Goal: Task Accomplishment & Management: Manage account settings

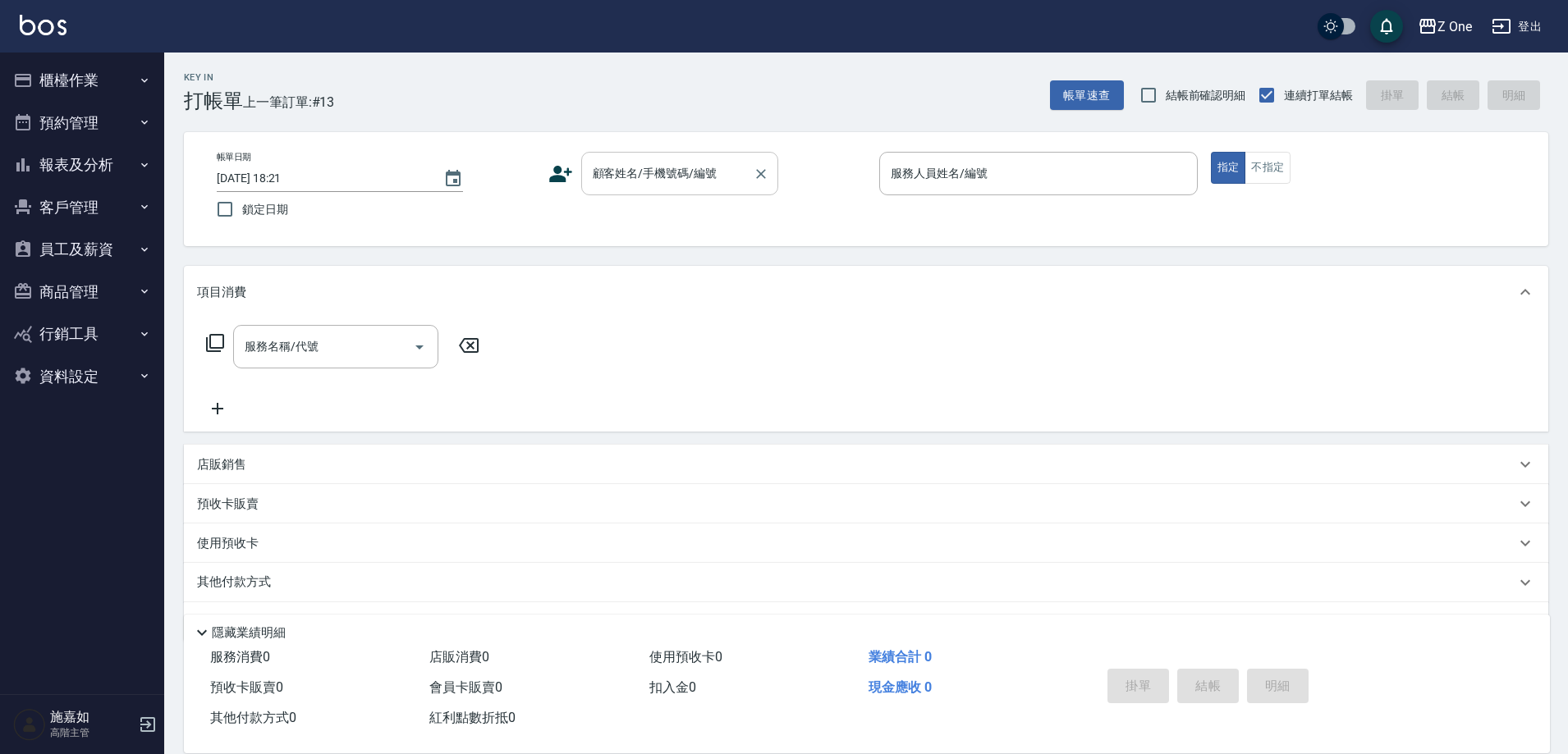
click at [661, 171] on div "顧客姓名/手機號碼/編號 顧客姓名/手機號碼/編號" at bounding box center [680, 174] width 197 height 44
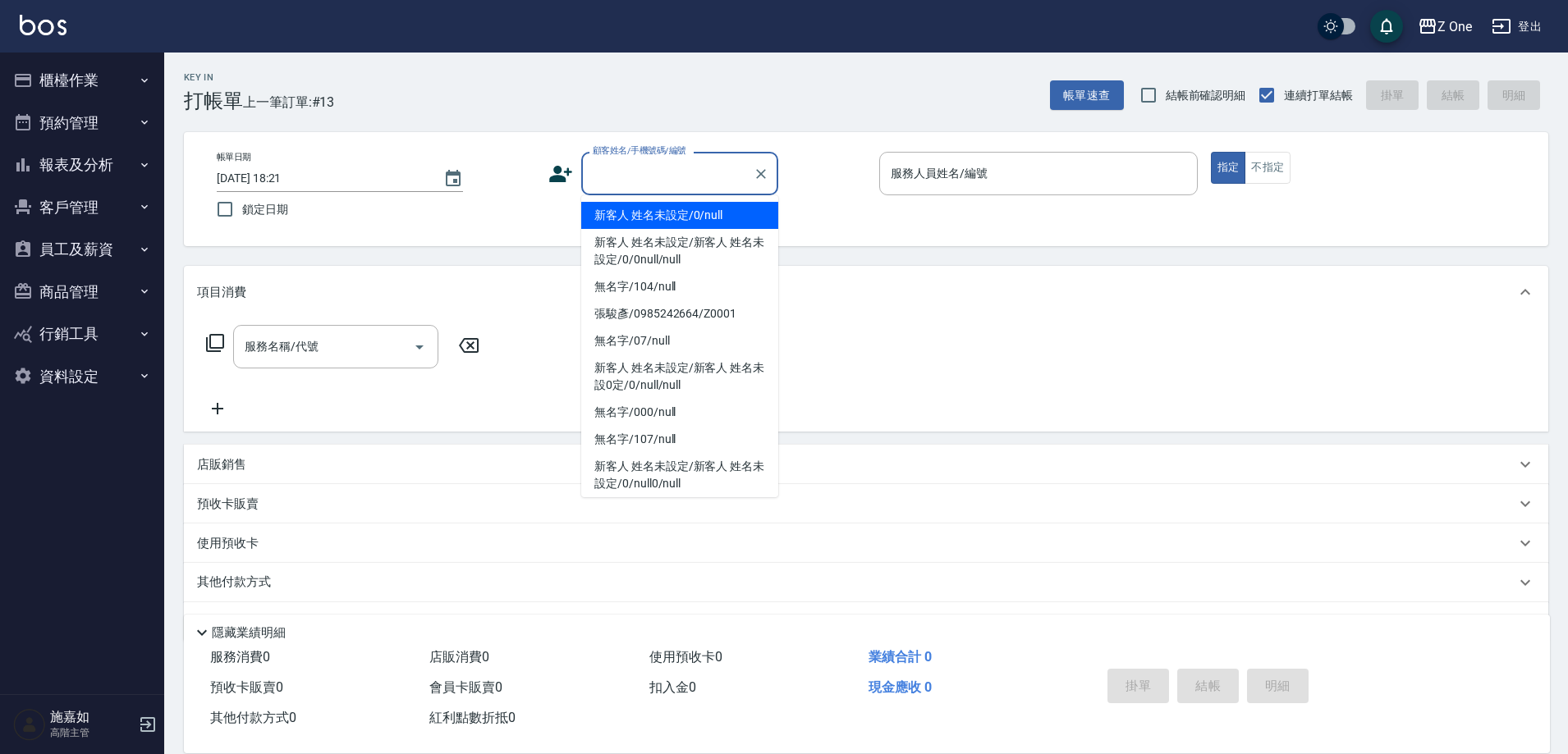
click at [657, 216] on li "新客人 姓名未設定/0/null" at bounding box center [680, 215] width 197 height 27
type input "新客人 姓名未設定/0/null"
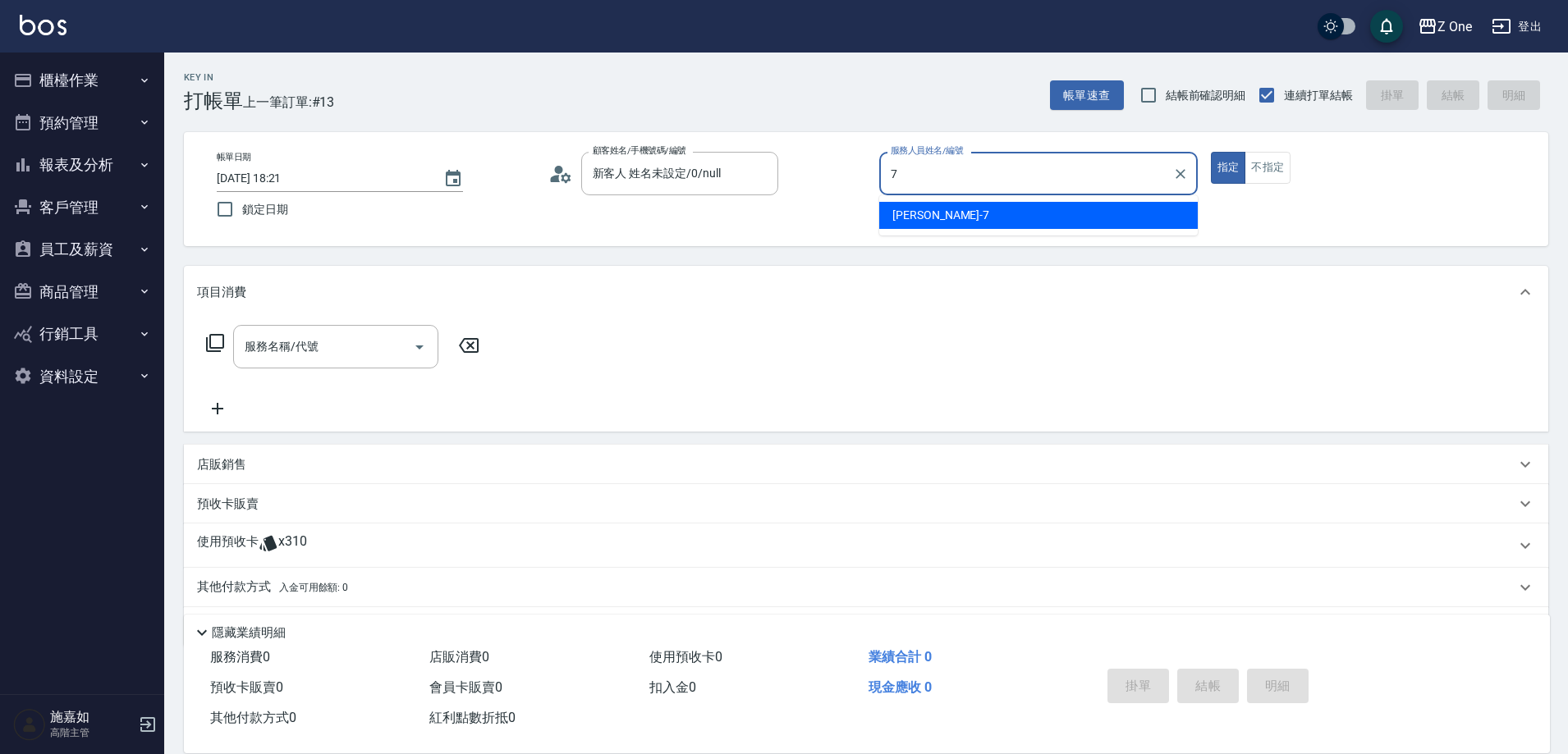
click at [923, 224] on div "[PERSON_NAME]-7" at bounding box center [1038, 215] width 318 height 27
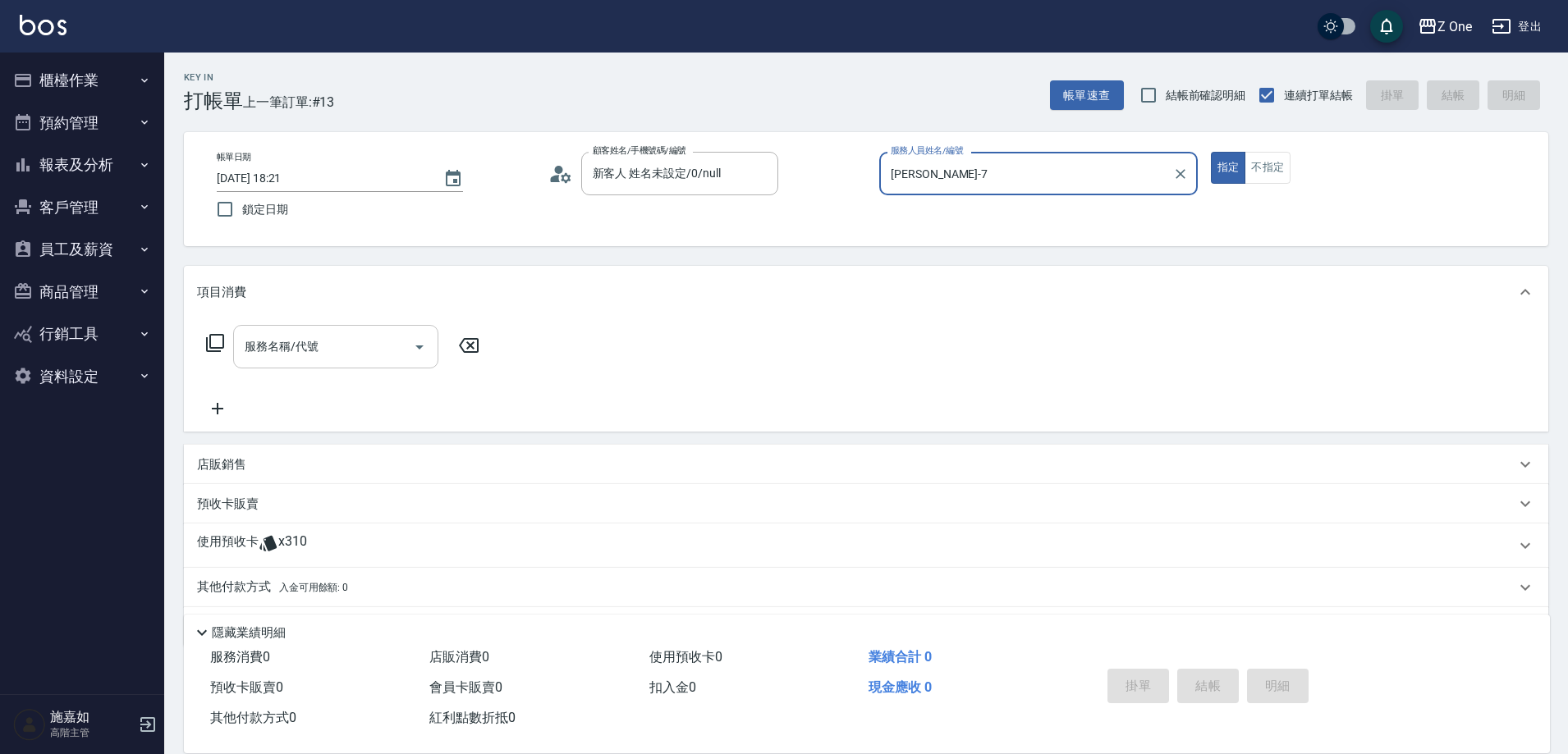
click at [419, 348] on icon "Open" at bounding box center [419, 347] width 8 height 4
type input "[PERSON_NAME]-7"
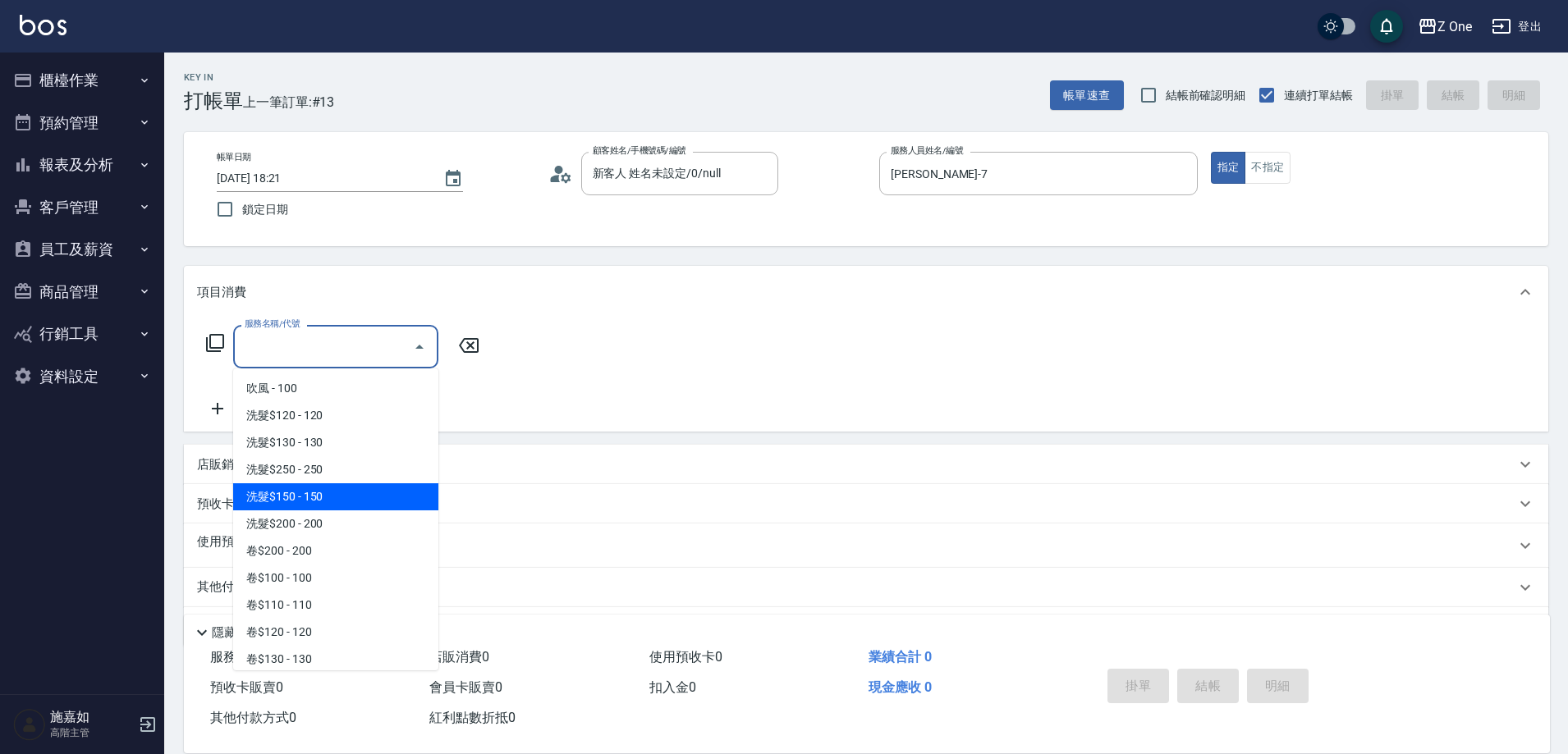
click at [332, 507] on span "洗髮$150 - 150" at bounding box center [336, 497] width 205 height 27
type input "洗髮$150(105)"
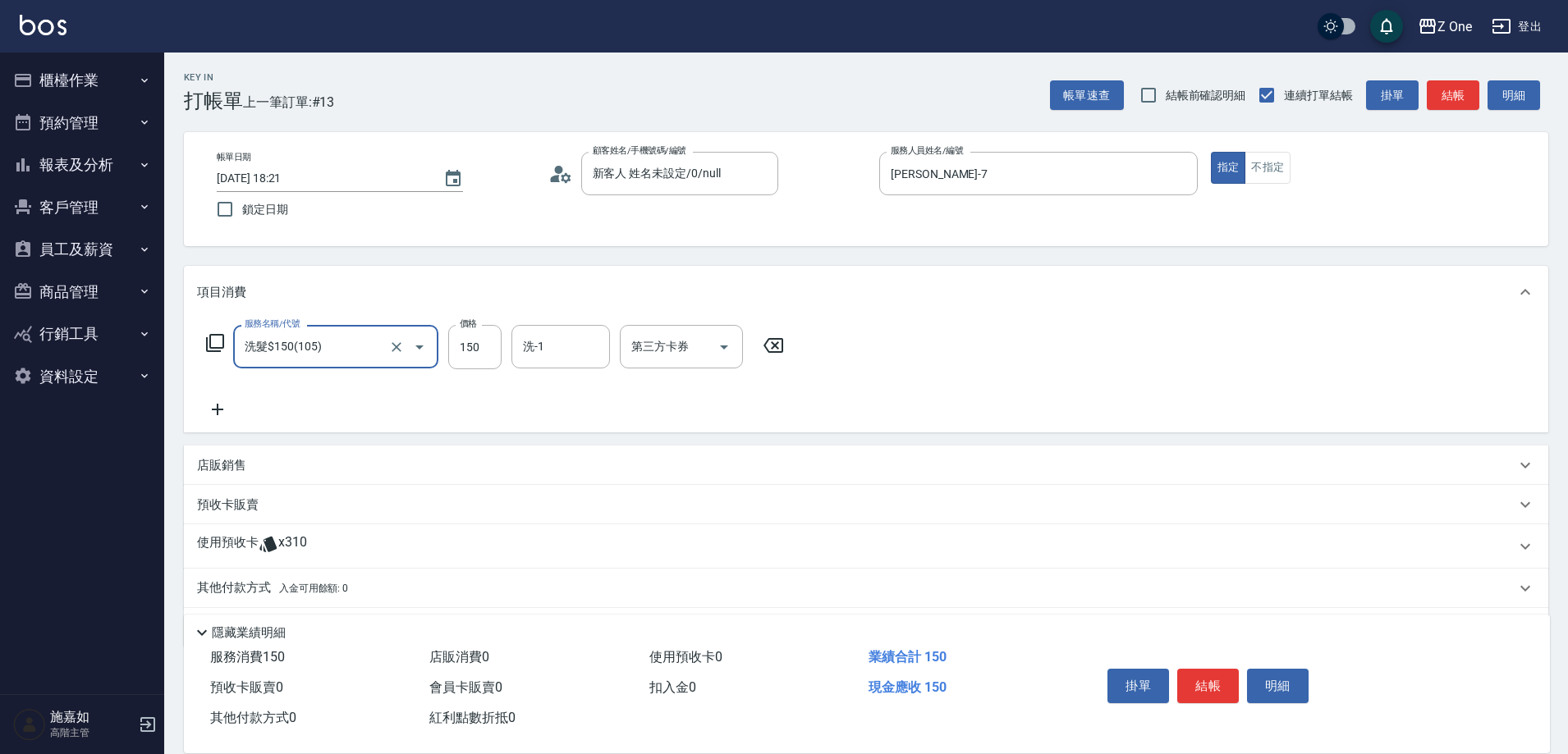
click at [212, 403] on icon at bounding box center [218, 409] width 41 height 20
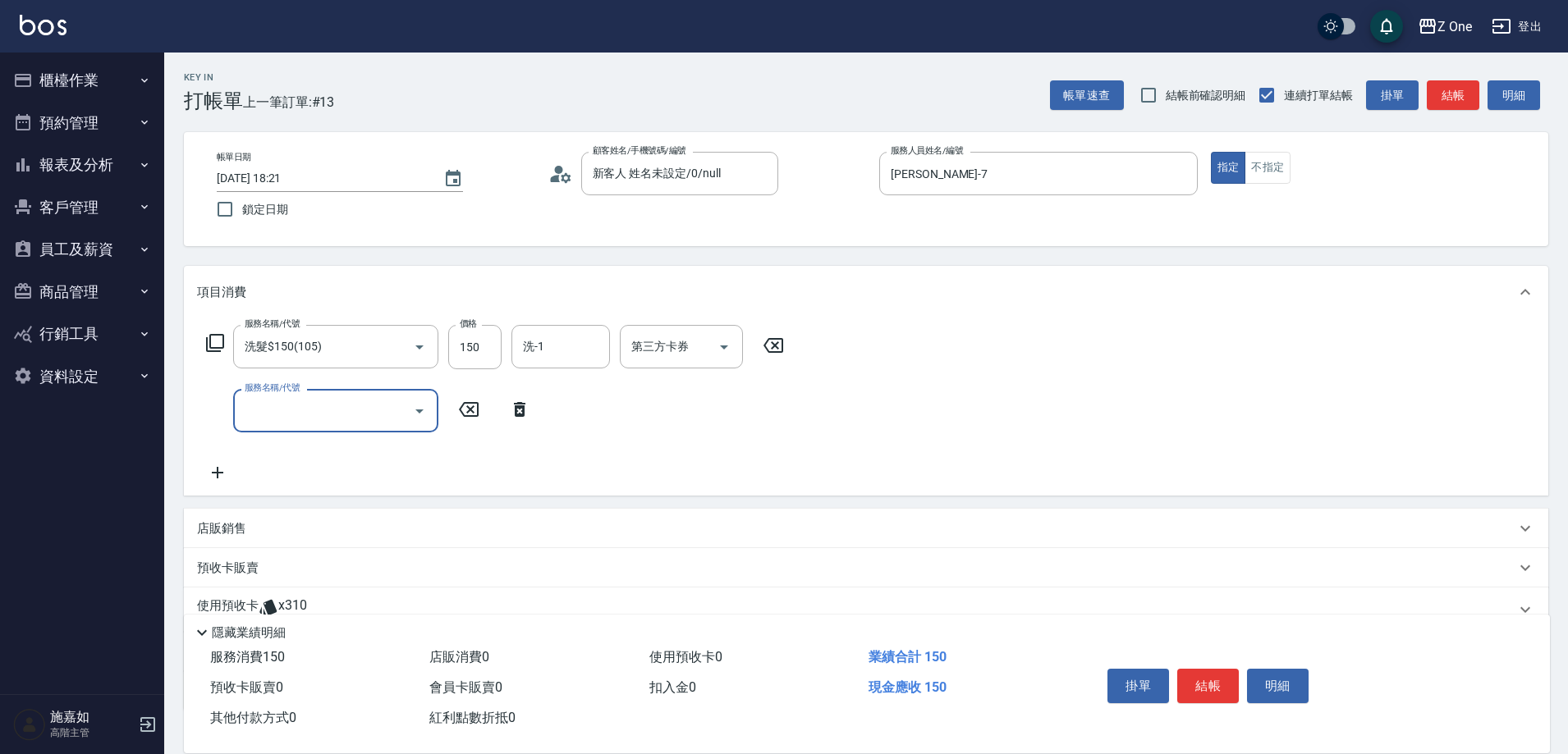
click at [427, 408] on icon "Open" at bounding box center [419, 411] width 20 height 20
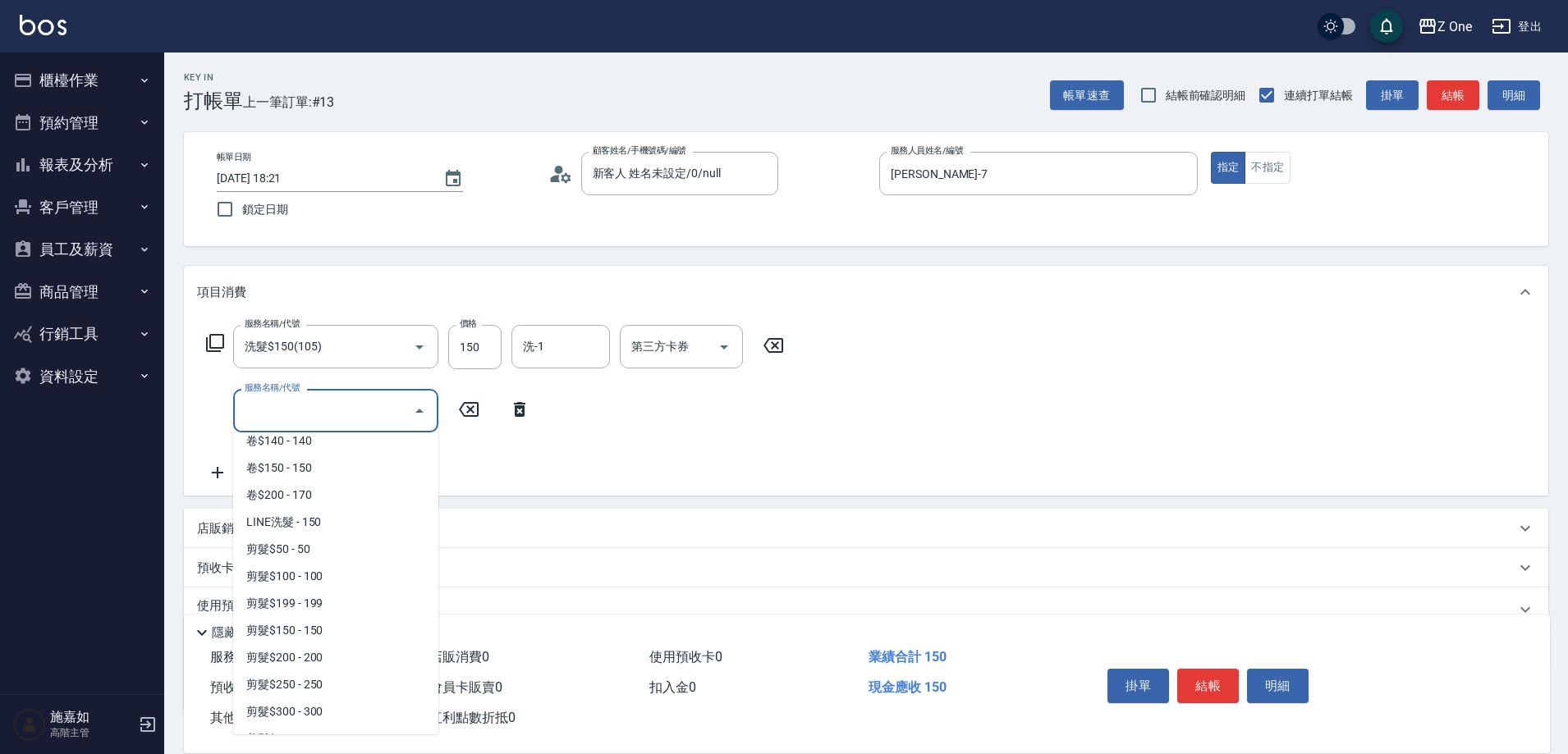
scroll to position [493, 0]
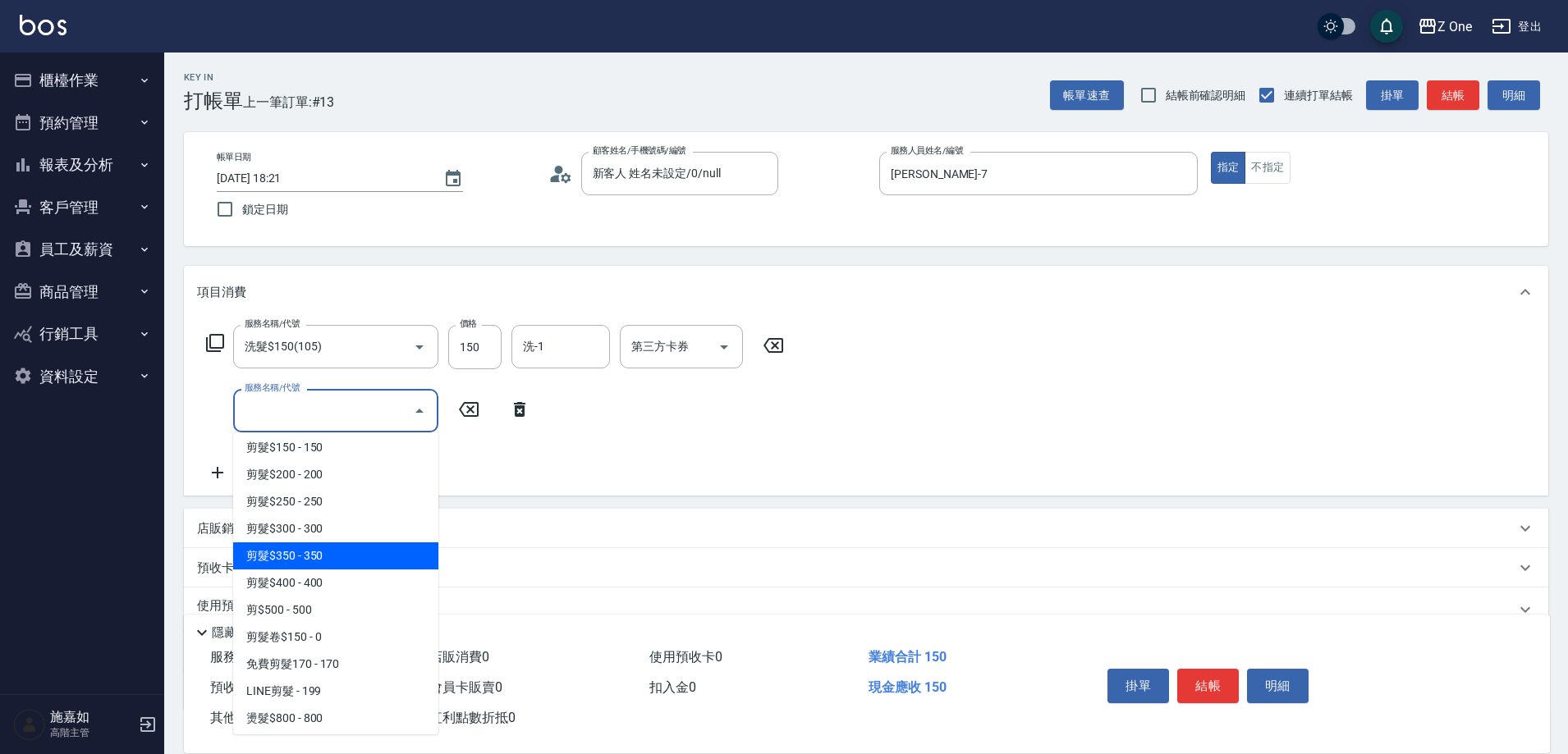
click at [347, 543] on span "剪髮$350 - 350" at bounding box center [336, 556] width 205 height 27
type input "剪髮$350(208)"
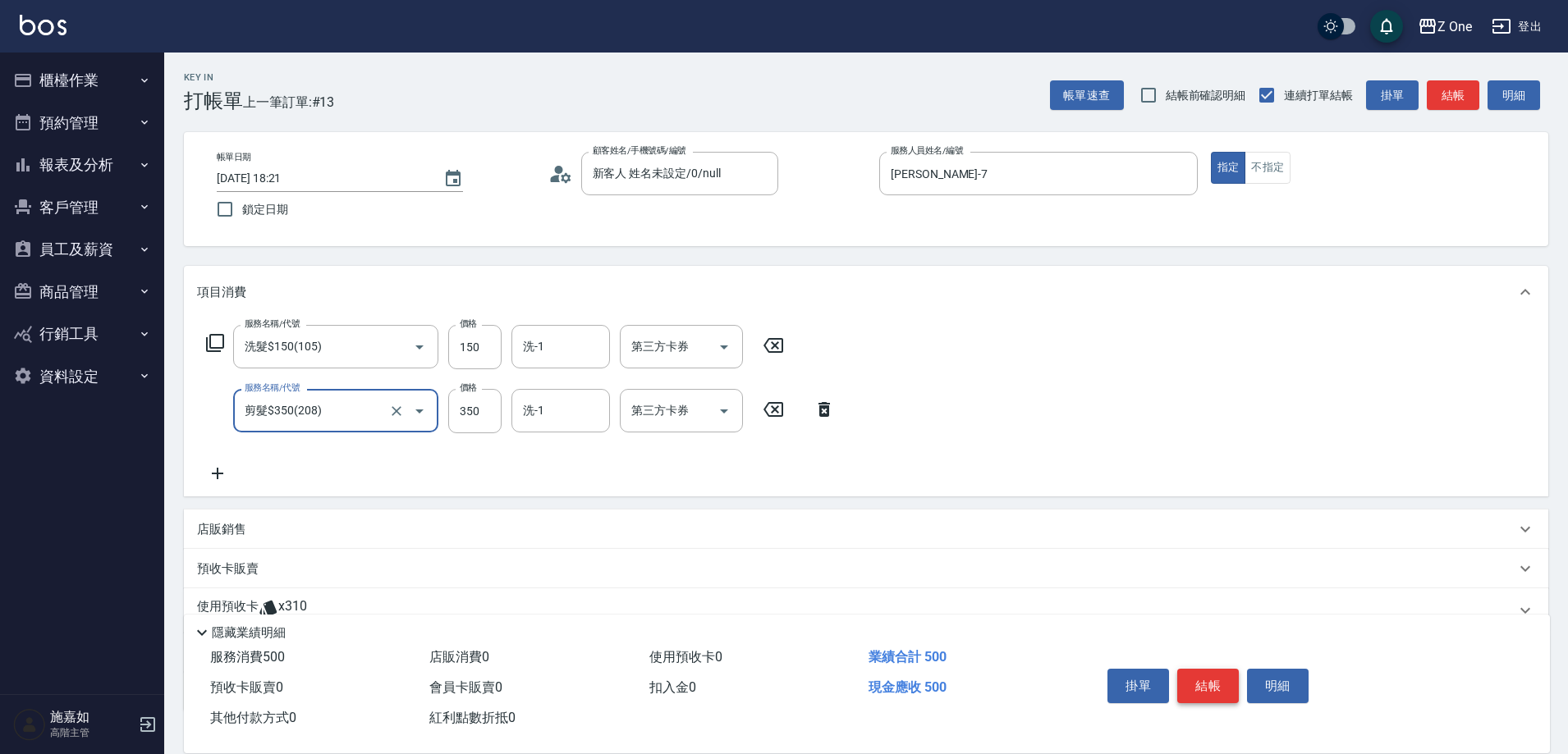
click at [1210, 677] on button "結帳" at bounding box center [1207, 686] width 61 height 35
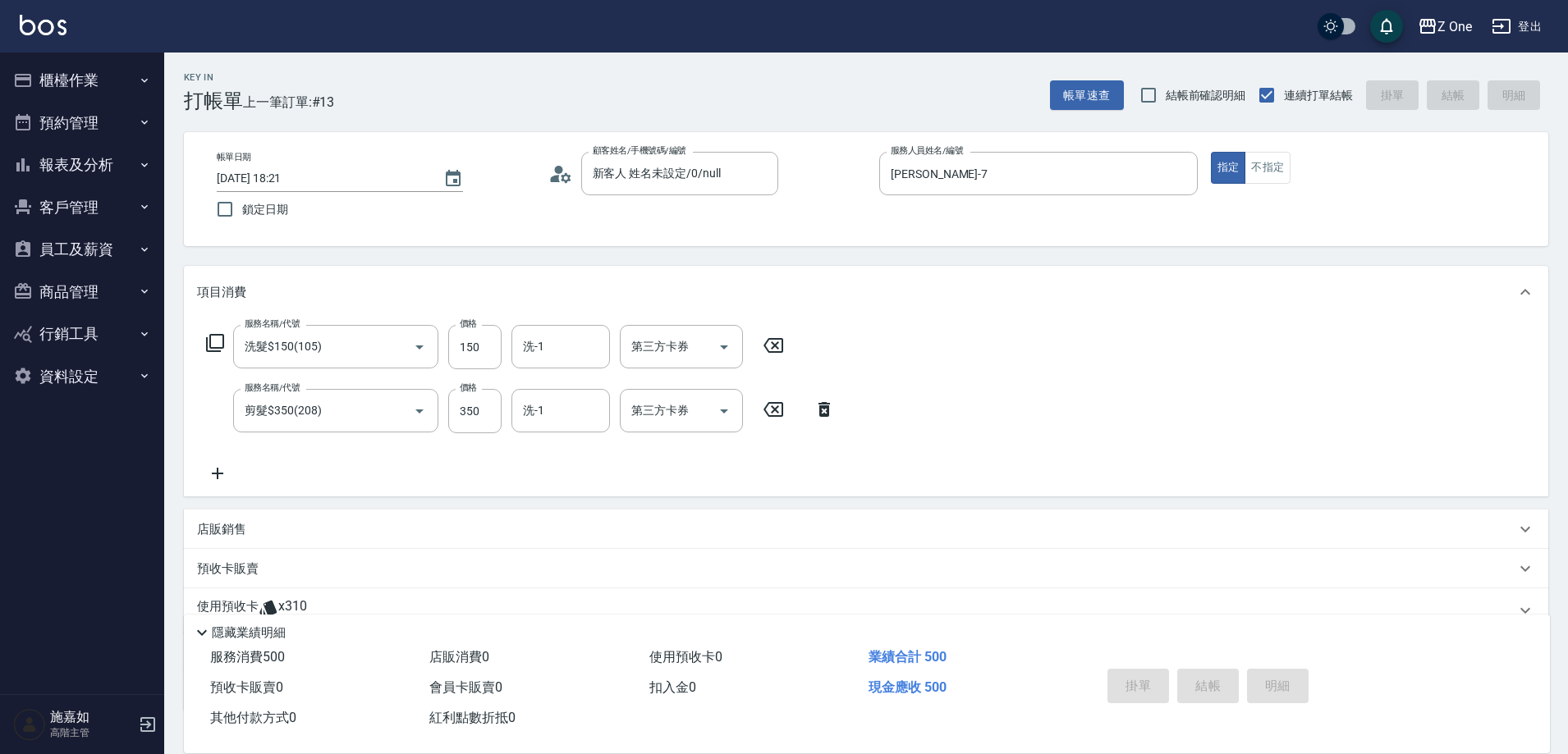
type input "[DATE] 18:54"
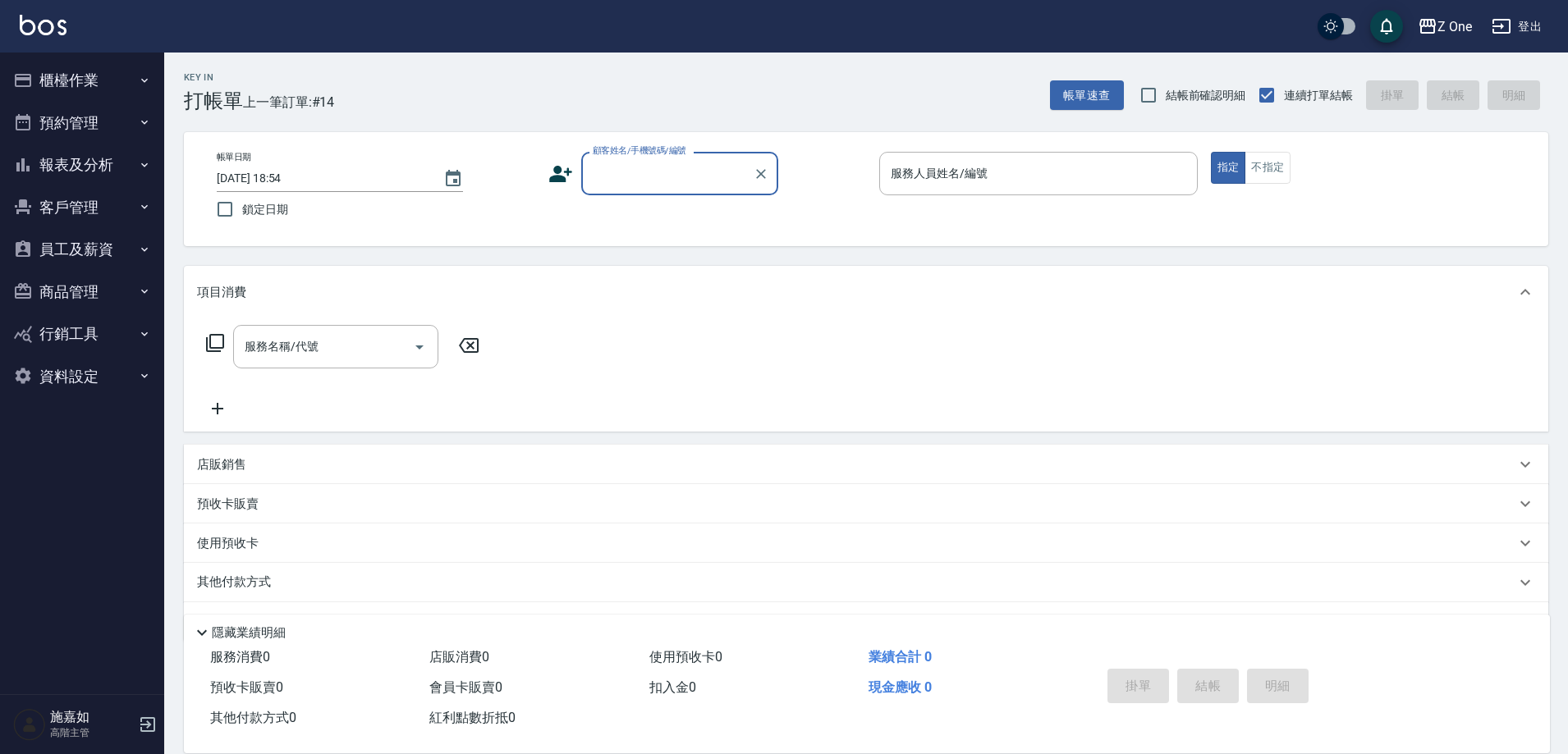
click at [142, 165] on icon "button" at bounding box center [145, 165] width 13 height 13
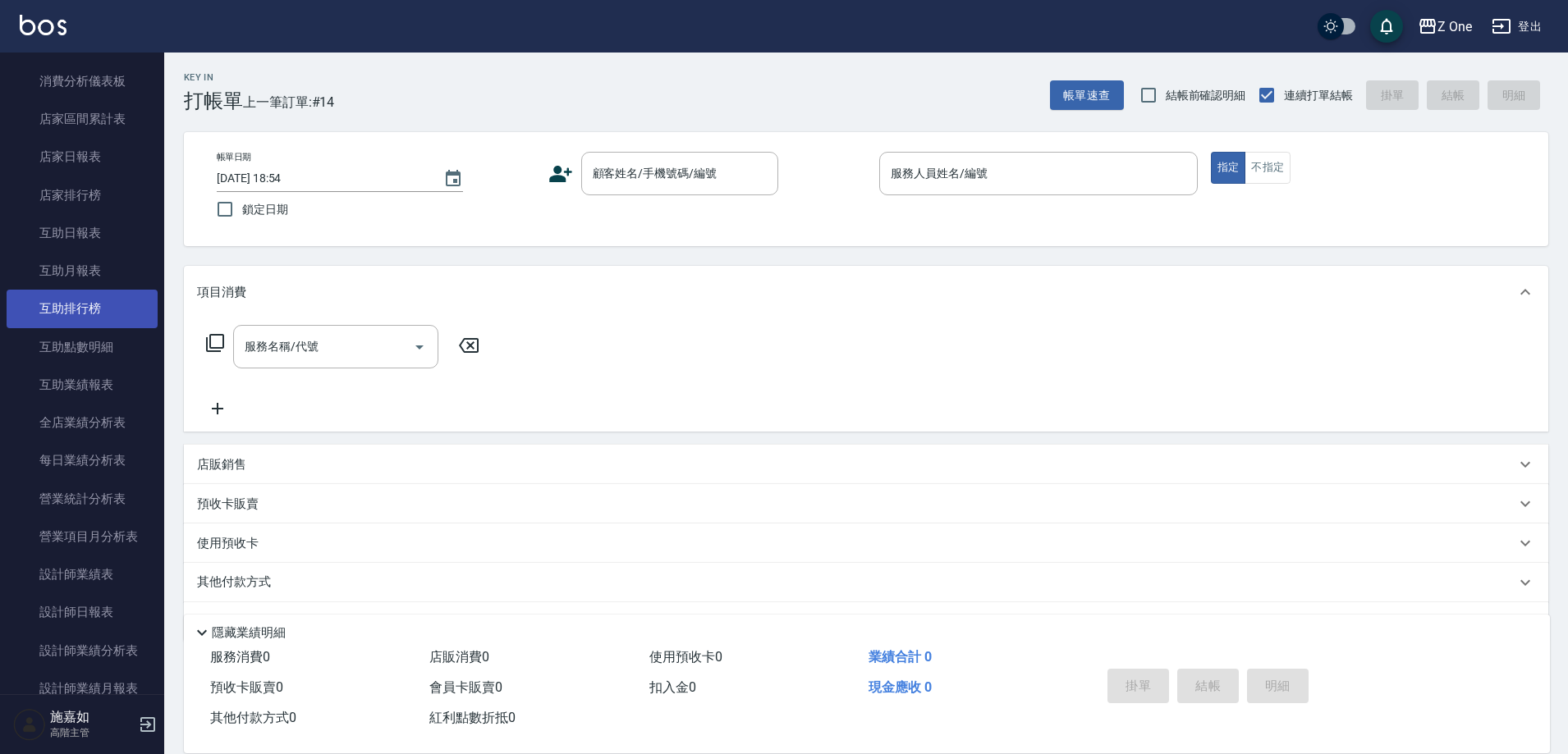
scroll to position [328, 0]
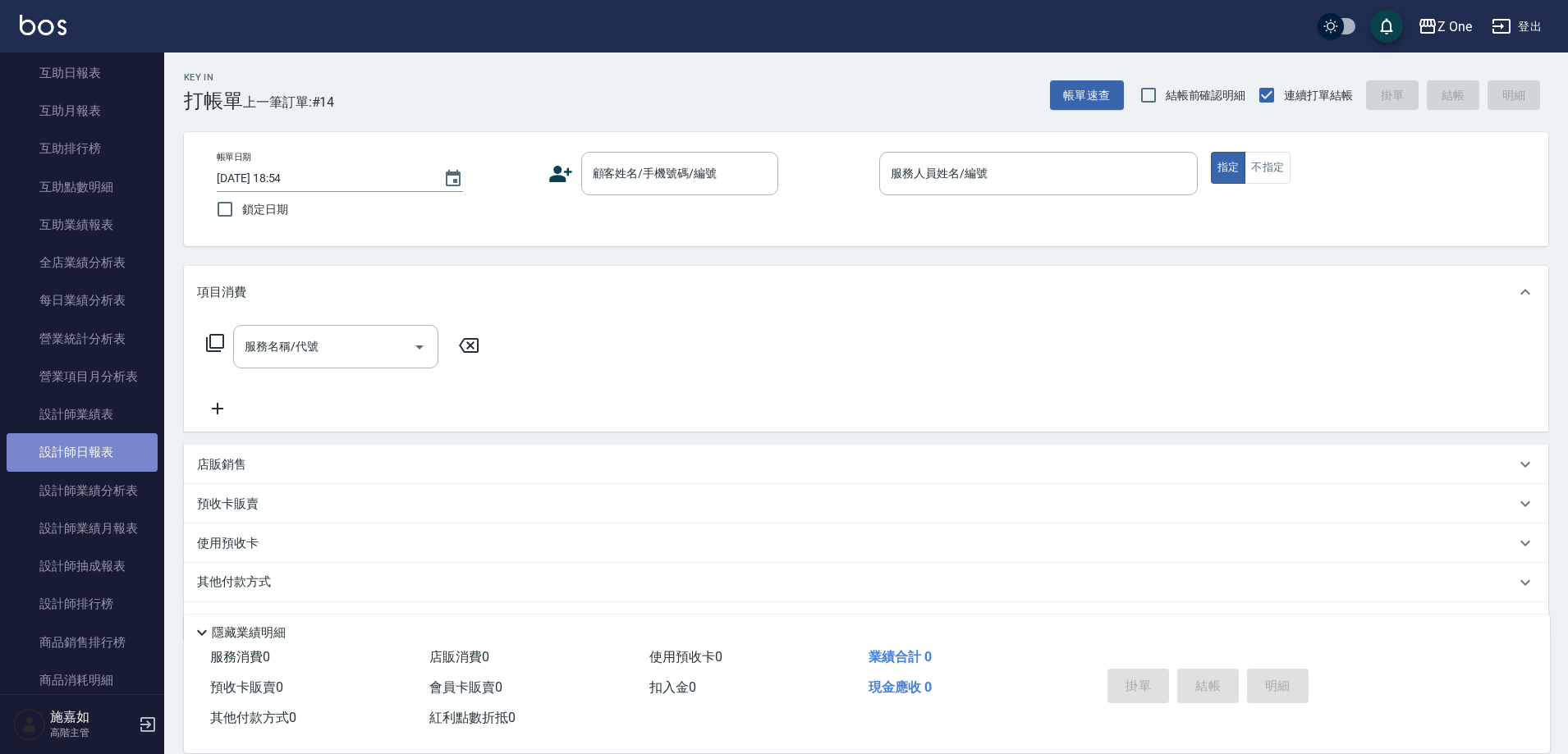
click at [94, 457] on link "設計師日報表" at bounding box center [82, 452] width 151 height 38
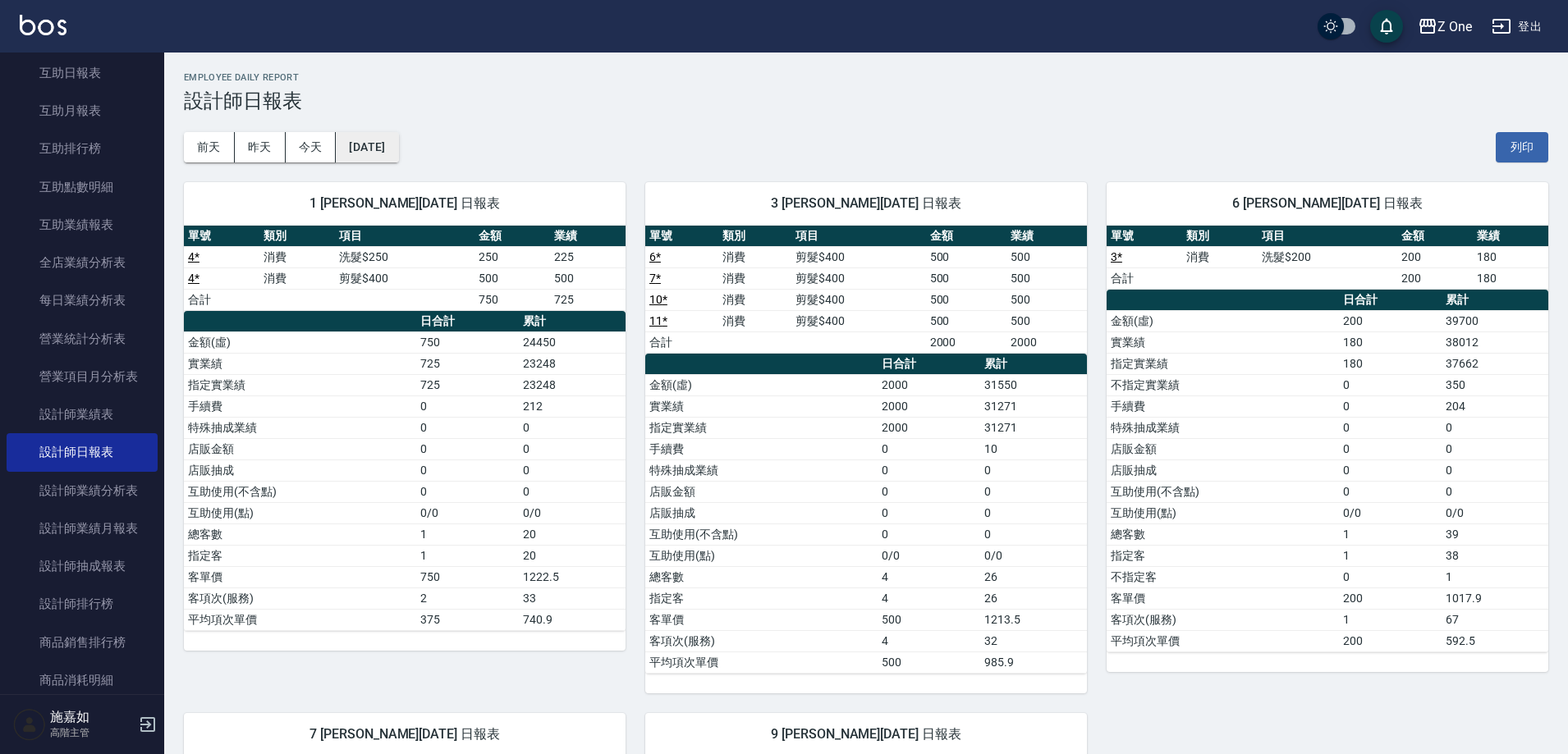
click at [398, 146] on button "[DATE]" at bounding box center [366, 147] width 62 height 31
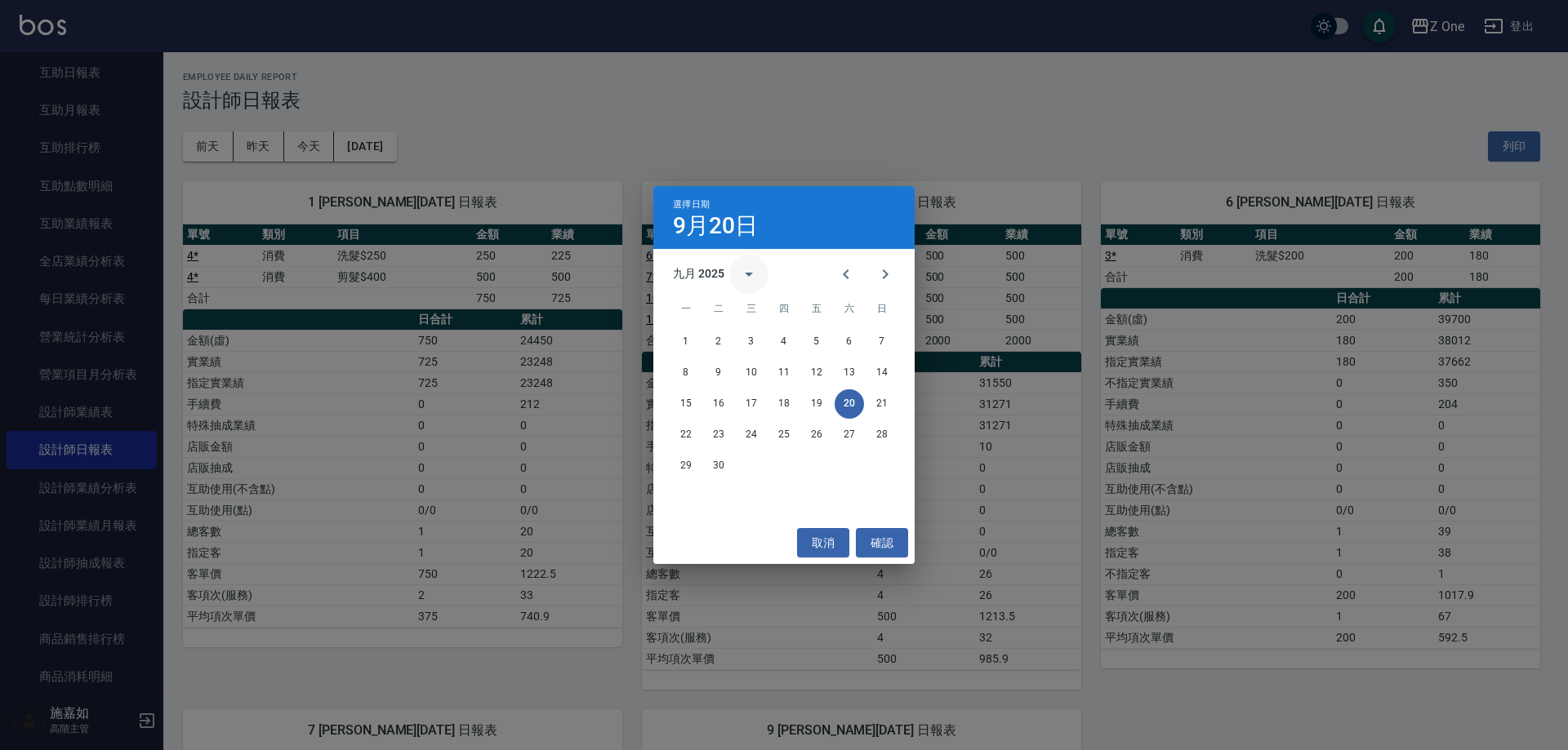
click at [743, 264] on button "calendar view is open, switch to year view" at bounding box center [749, 275] width 39 height 39
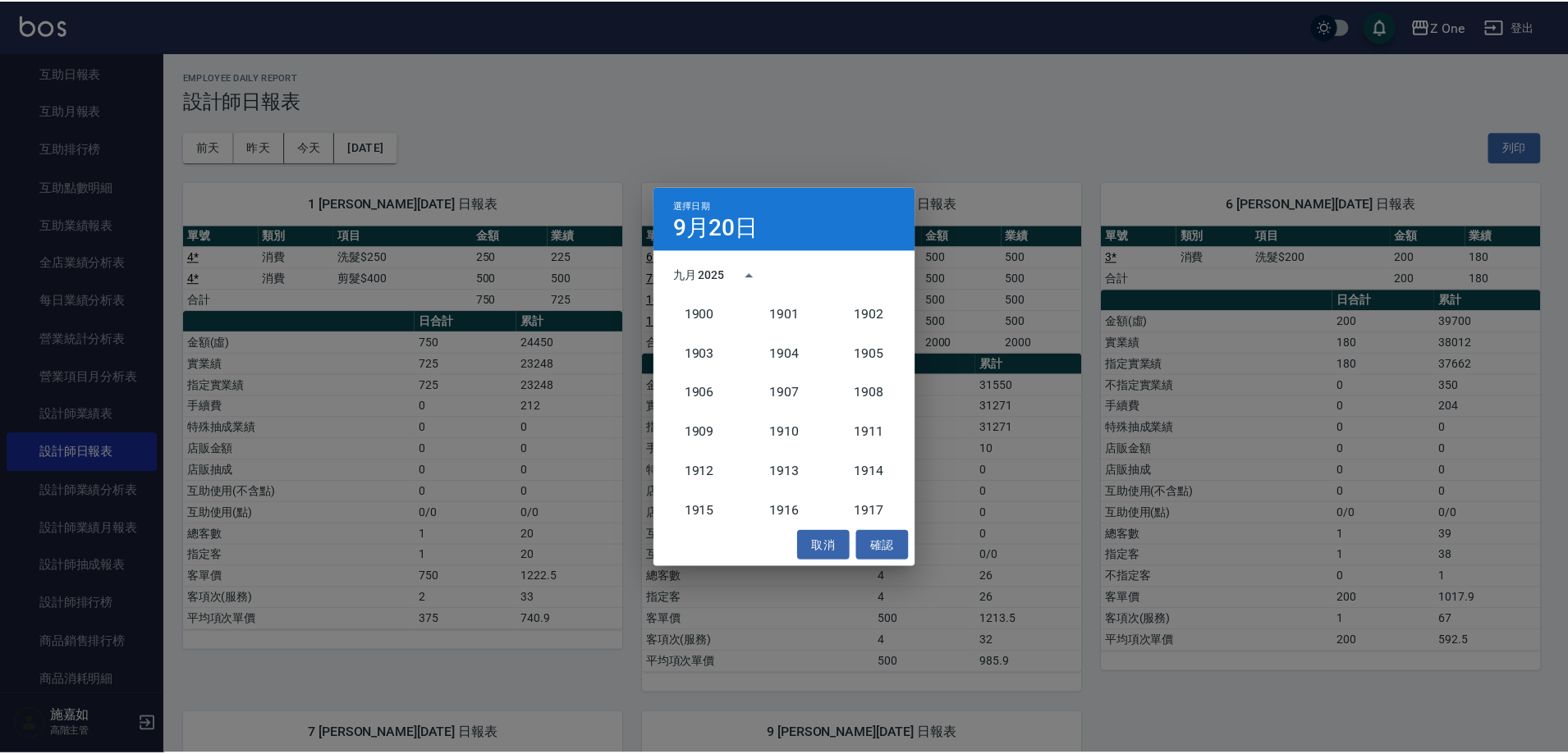
scroll to position [1520, 0]
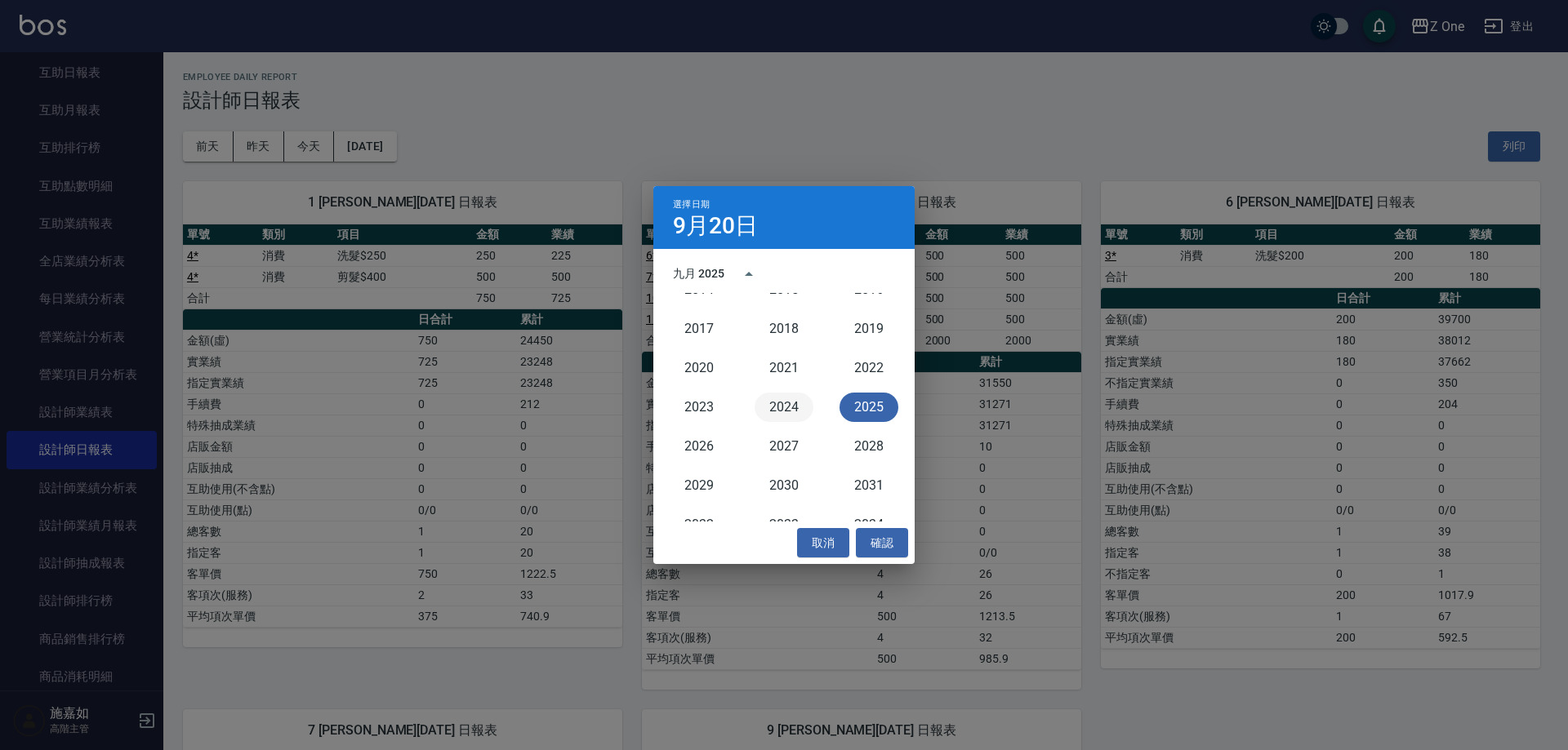
click at [783, 398] on button "2024" at bounding box center [783, 407] width 58 height 30
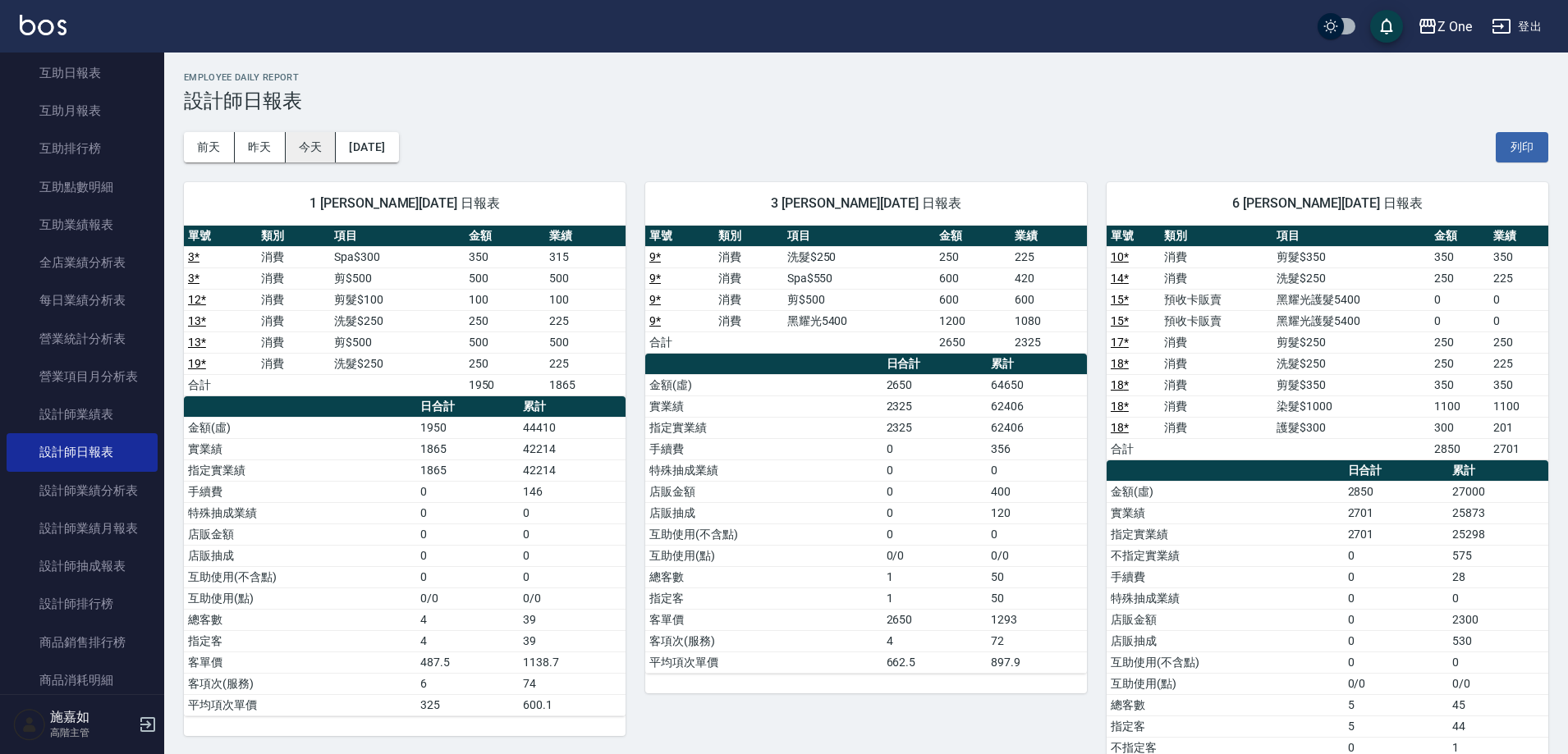
click at [299, 146] on button "今天" at bounding box center [311, 147] width 51 height 31
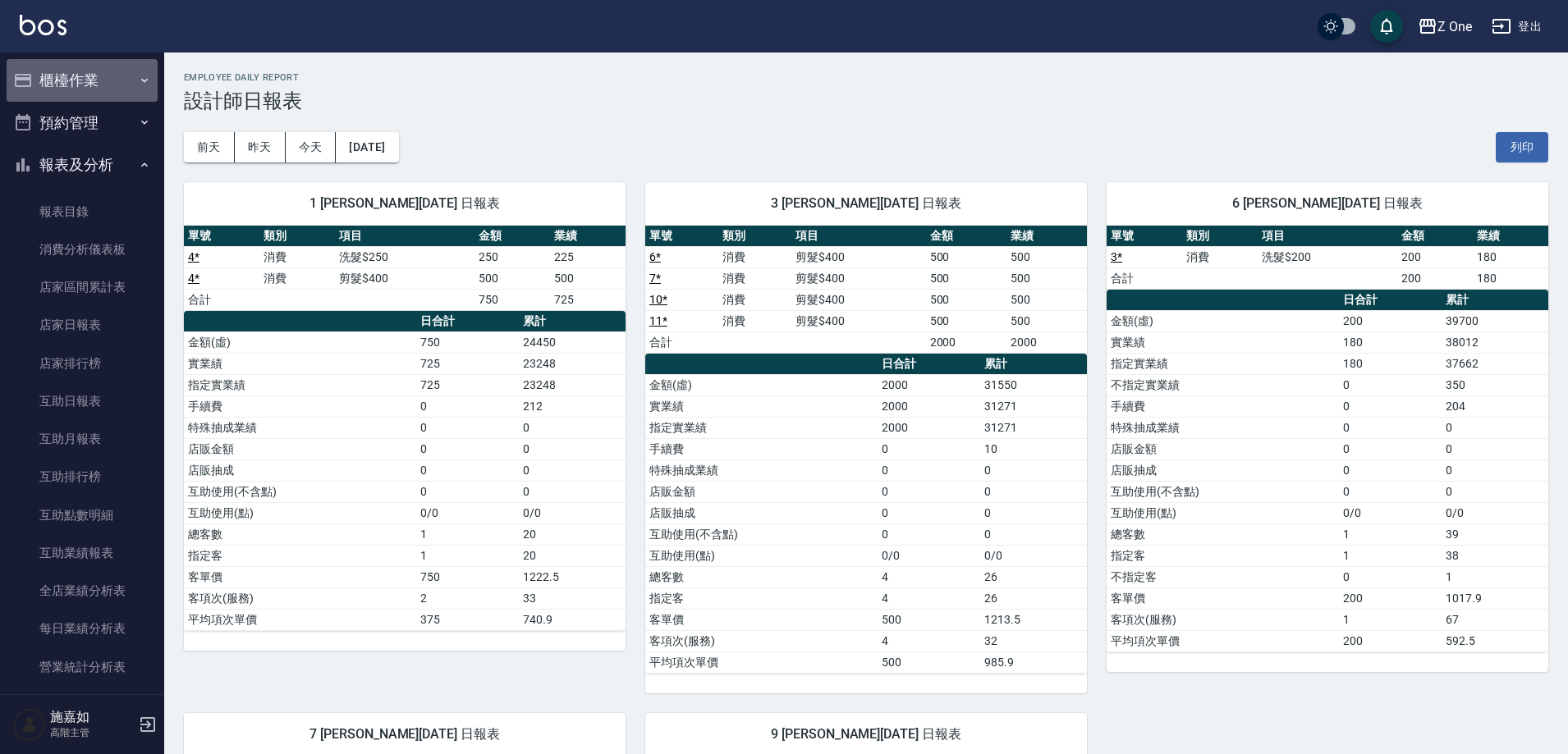
click at [139, 84] on icon "button" at bounding box center [145, 80] width 13 height 13
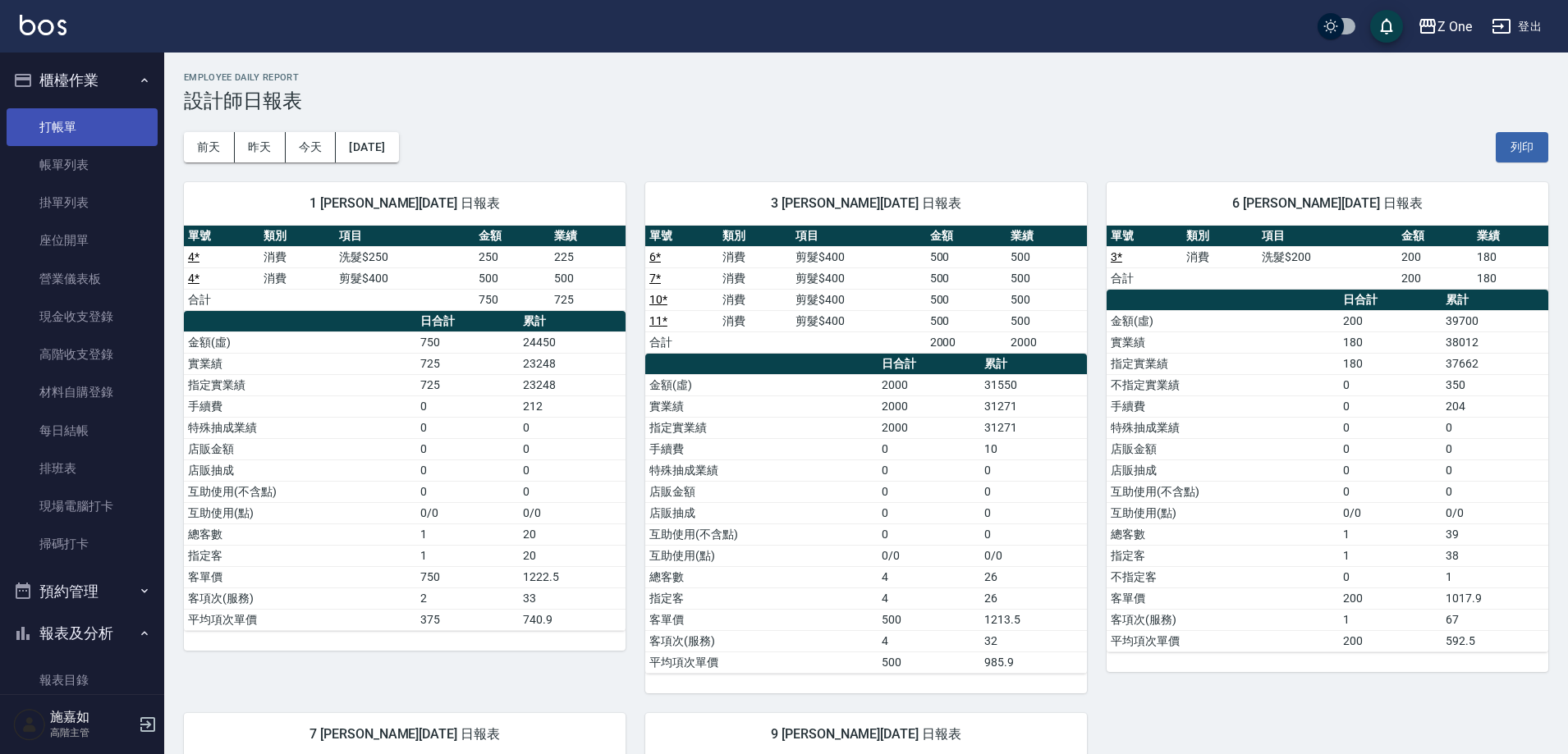
click at [93, 120] on link "打帳單" at bounding box center [82, 127] width 151 height 38
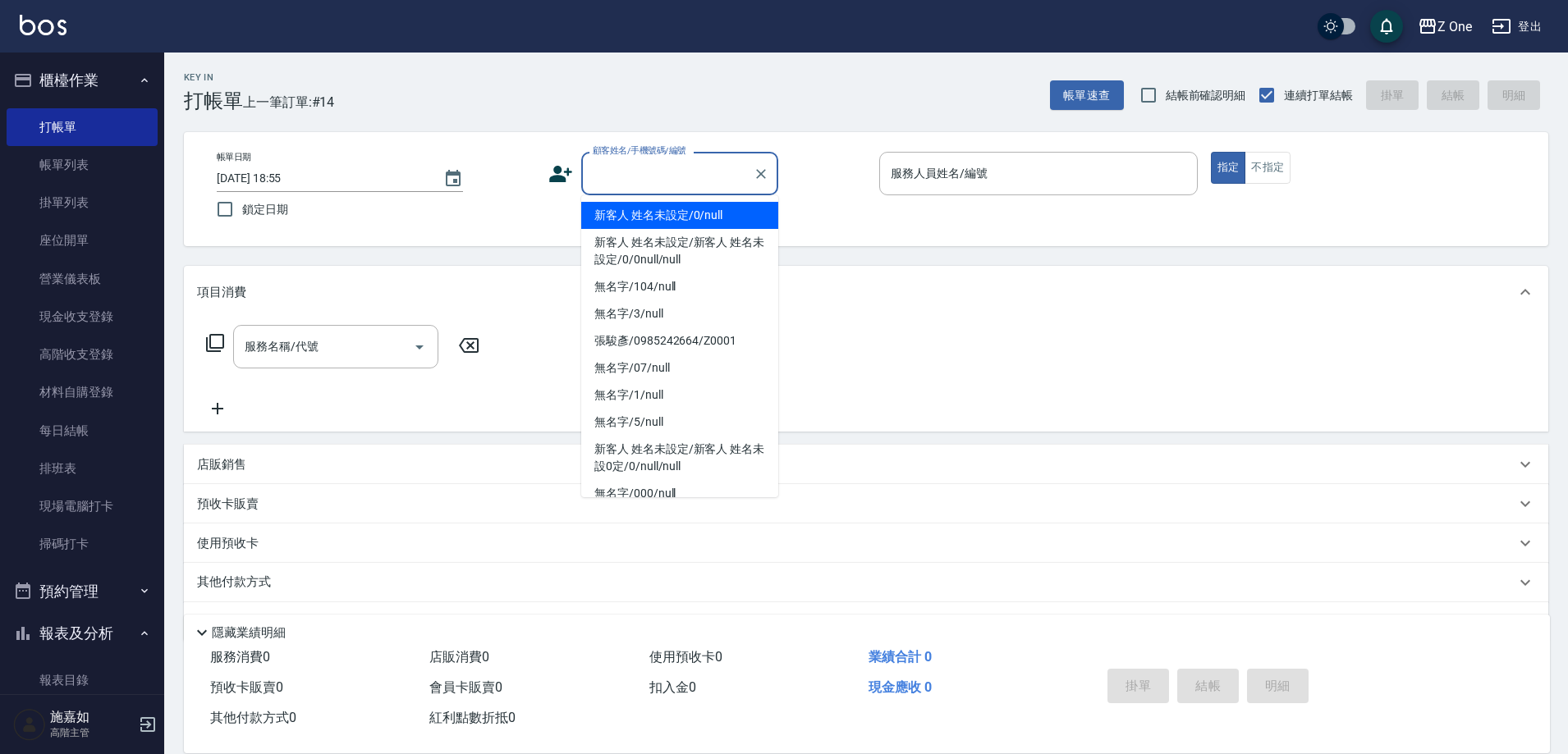
click at [653, 176] on input "顧客姓名/手機號碼/編號" at bounding box center [667, 174] width 158 height 29
click at [645, 210] on li "新客人 姓名未設定/0/null" at bounding box center [680, 215] width 197 height 27
type input "新客人 姓名未設定/0/null"
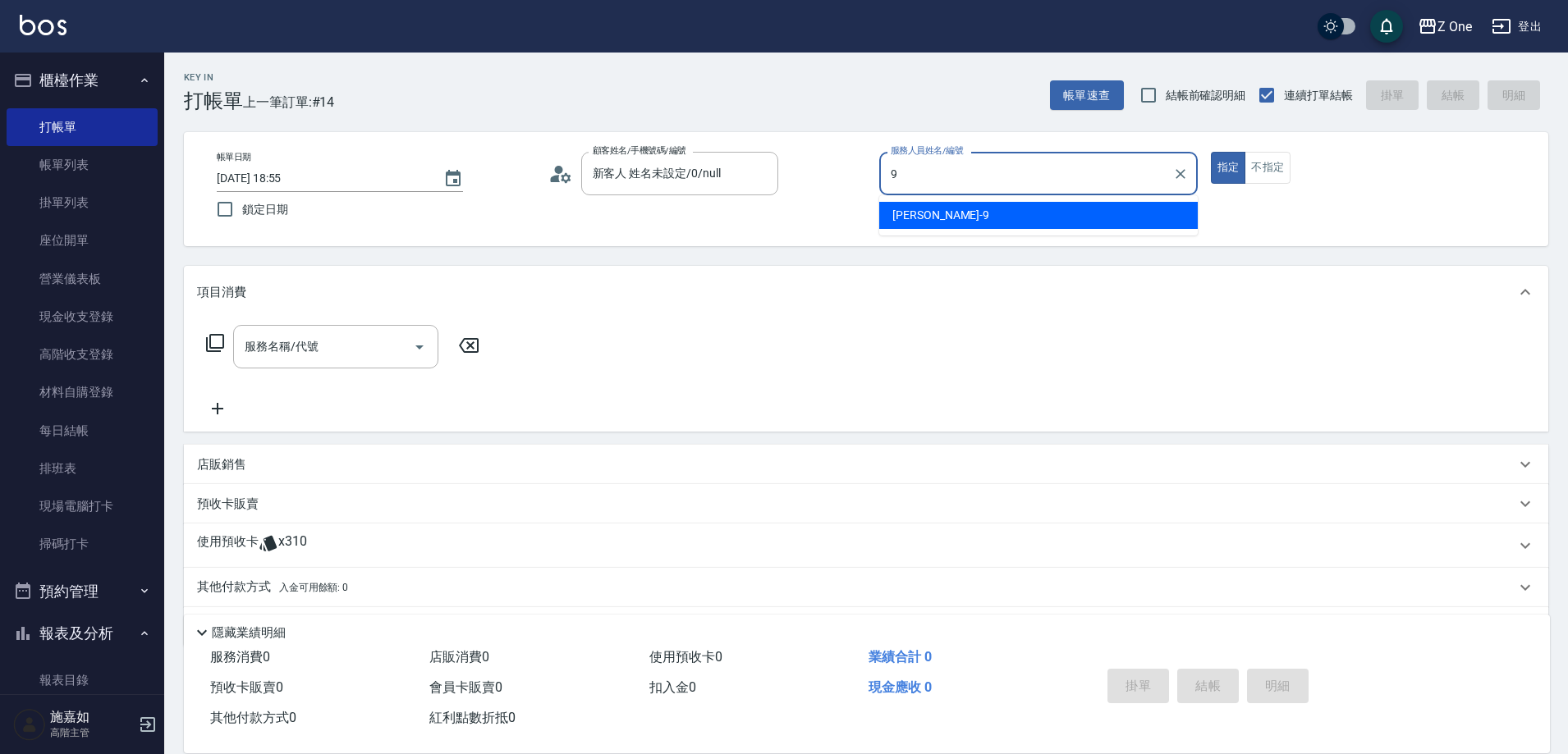
click at [902, 216] on span "[PERSON_NAME]-9" at bounding box center [940, 215] width 97 height 17
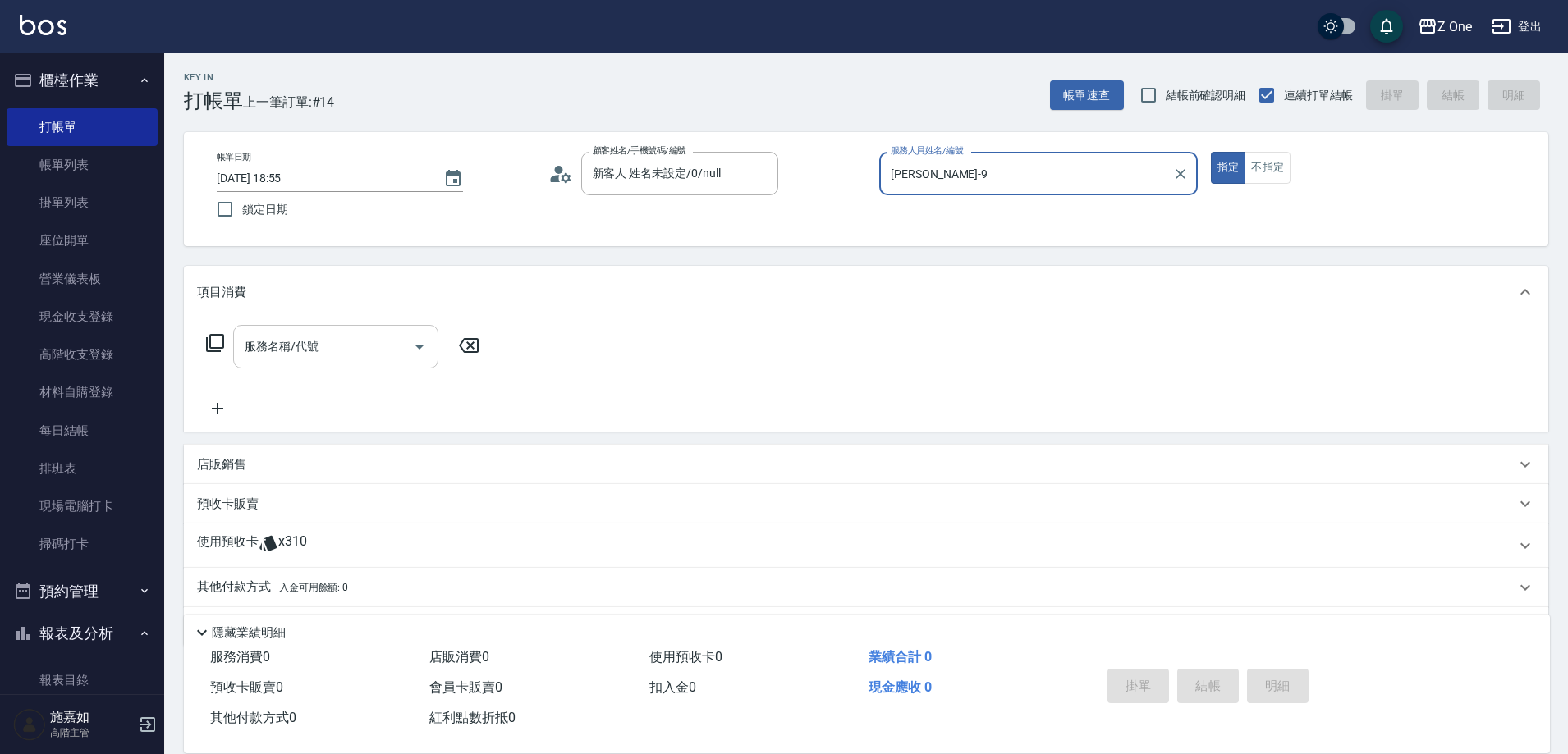
click at [419, 353] on icon "Open" at bounding box center [419, 347] width 20 height 20
type input "[PERSON_NAME]-9"
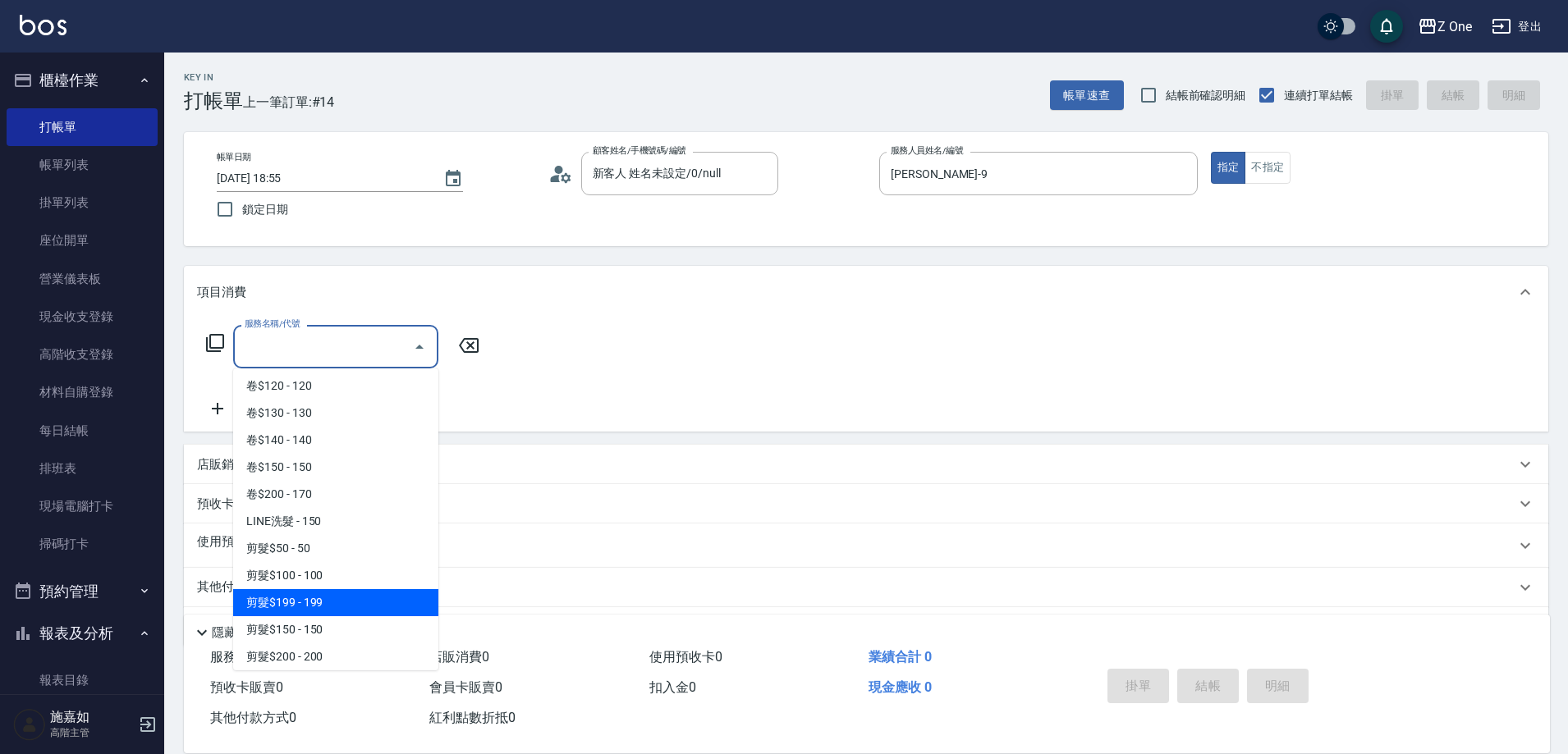
scroll to position [493, 0]
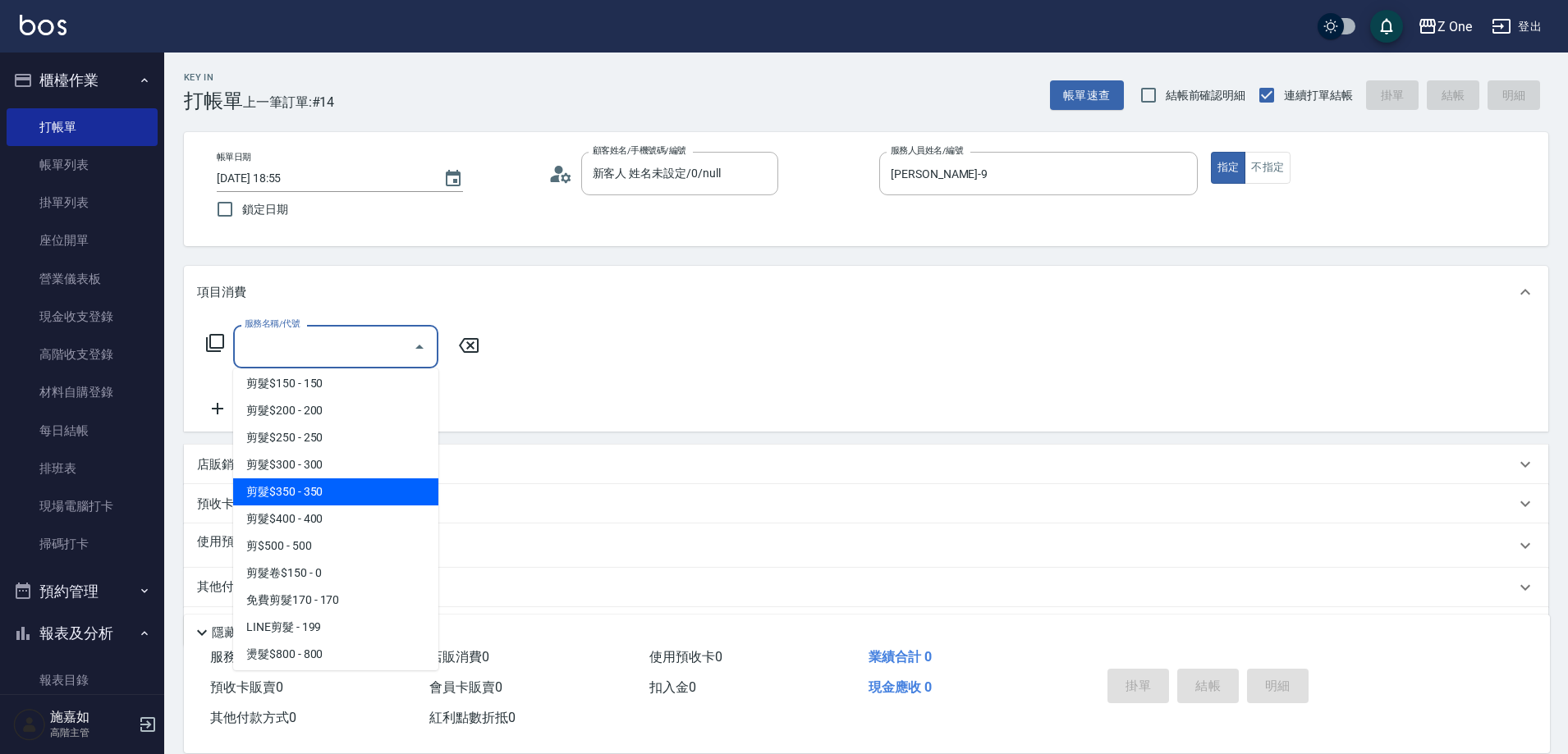
click at [353, 496] on span "剪髮$350 - 350" at bounding box center [336, 492] width 205 height 27
type input "剪髮$350(208)"
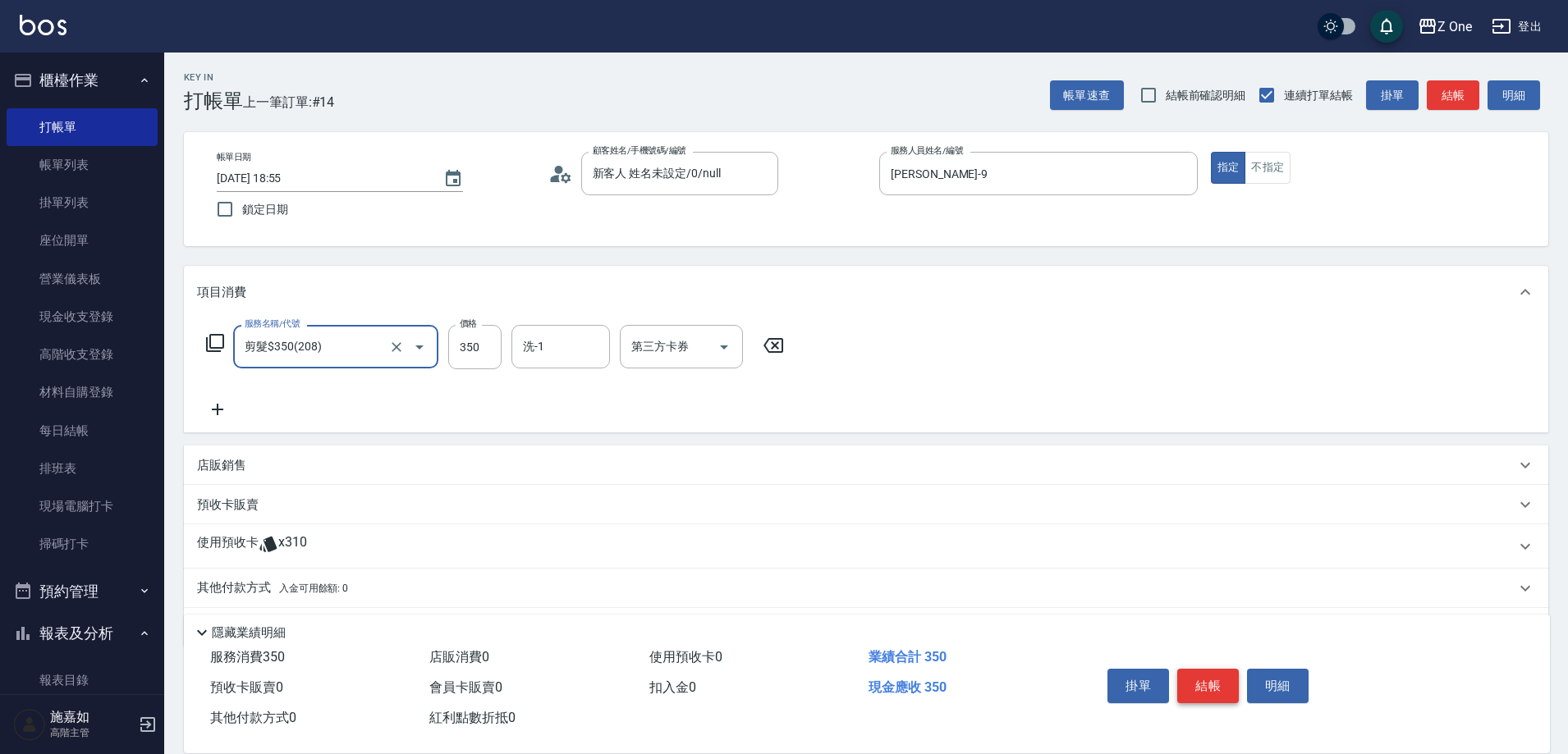
click at [1217, 680] on button "結帳" at bounding box center [1207, 686] width 61 height 35
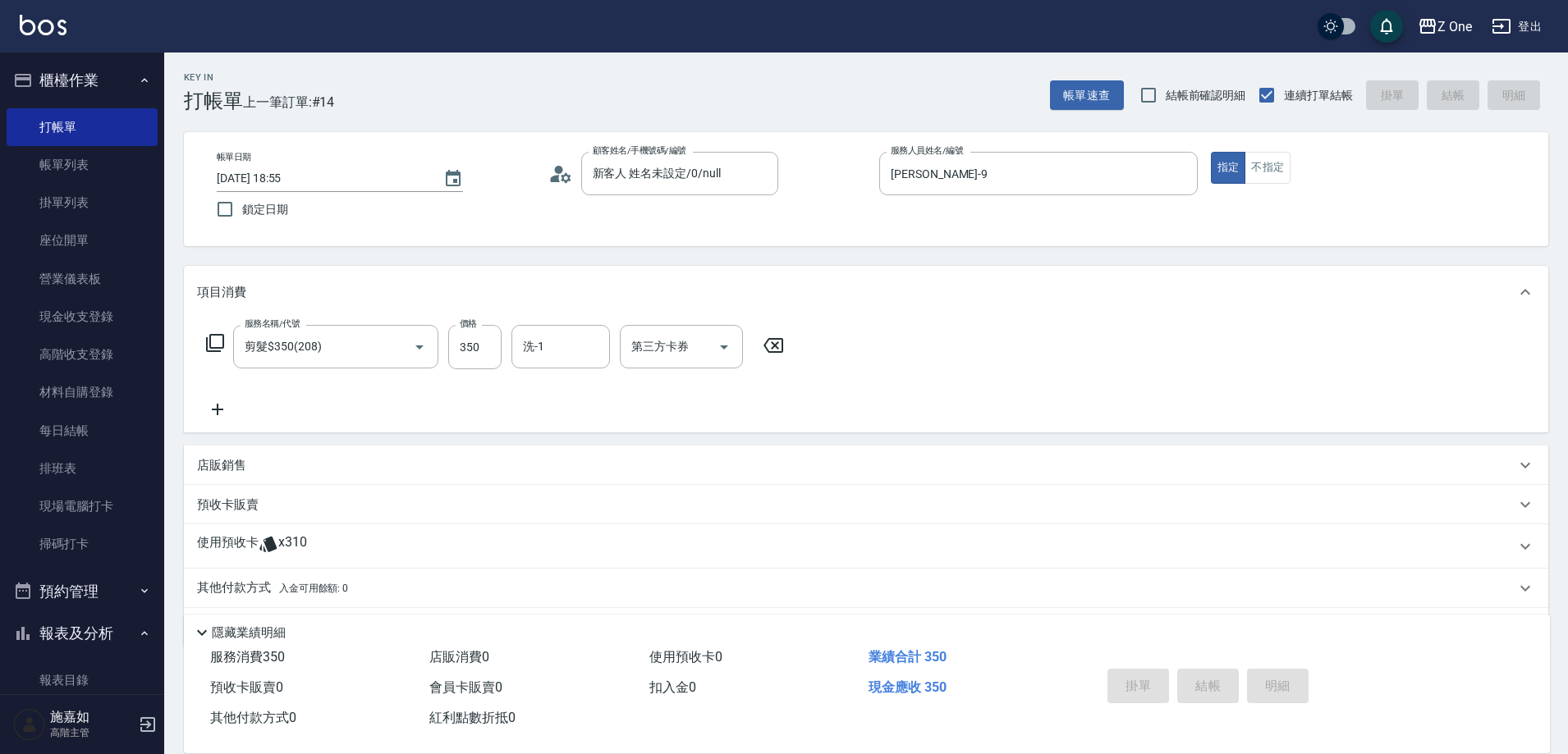
type input "[DATE] 18:57"
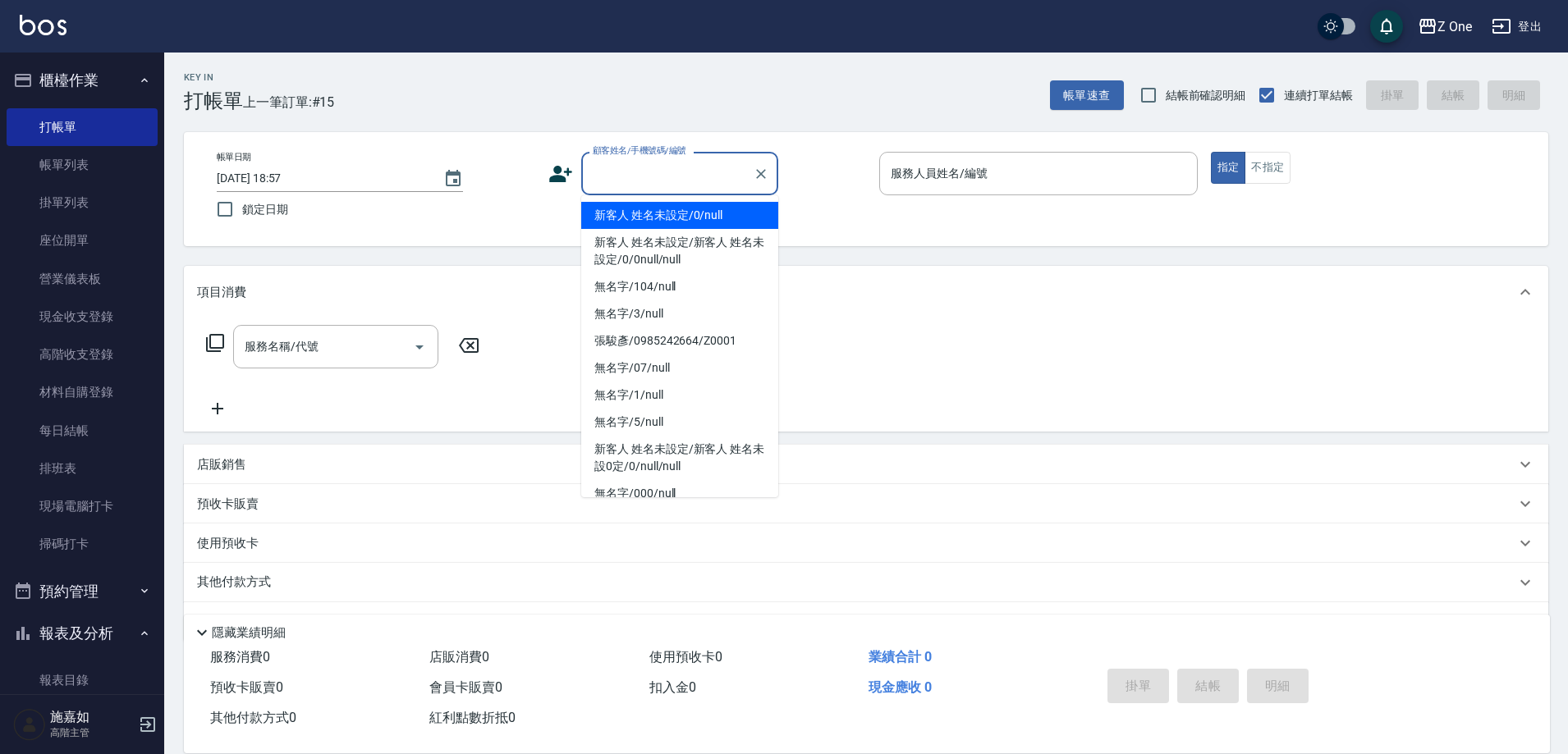
click at [623, 177] on input "顧客姓名/手機號碼/編號" at bounding box center [667, 174] width 158 height 29
click at [629, 217] on li "新客人 姓名未設定/0/null" at bounding box center [680, 215] width 197 height 27
type input "新客人 姓名未設定/0/null"
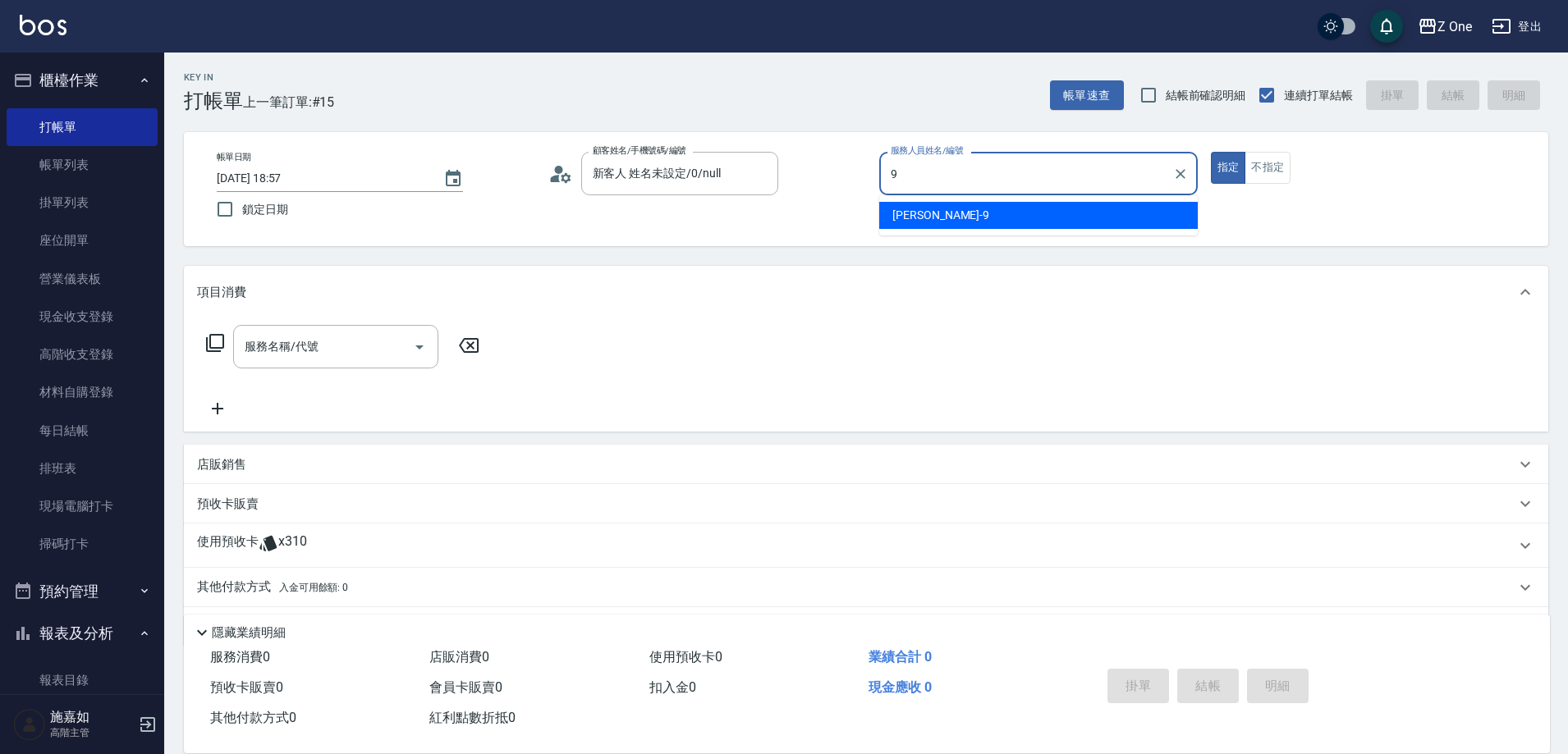
click at [917, 220] on span "[PERSON_NAME]-9" at bounding box center [940, 215] width 97 height 17
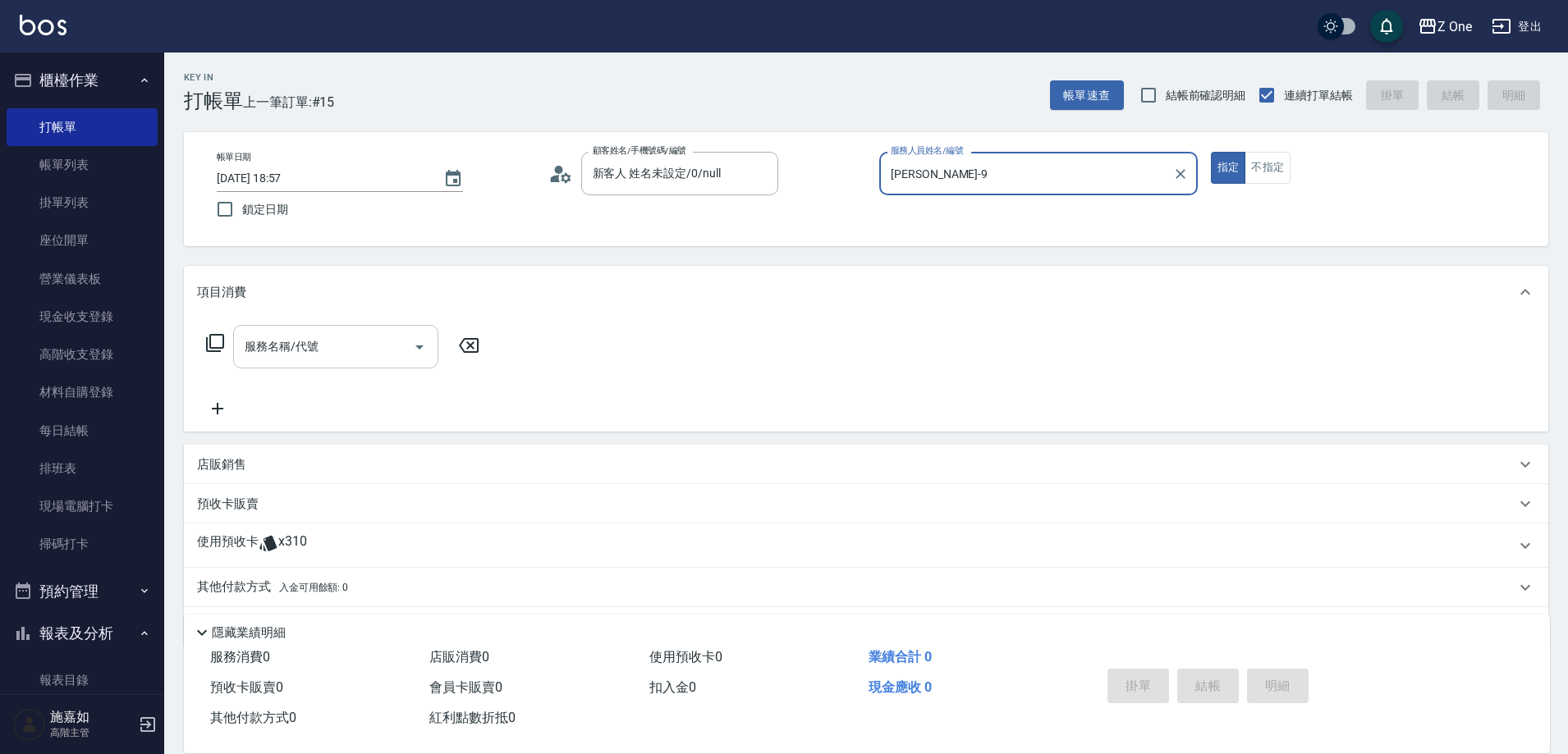
click at [414, 350] on icon "Open" at bounding box center [419, 347] width 20 height 20
type input "[PERSON_NAME]-9"
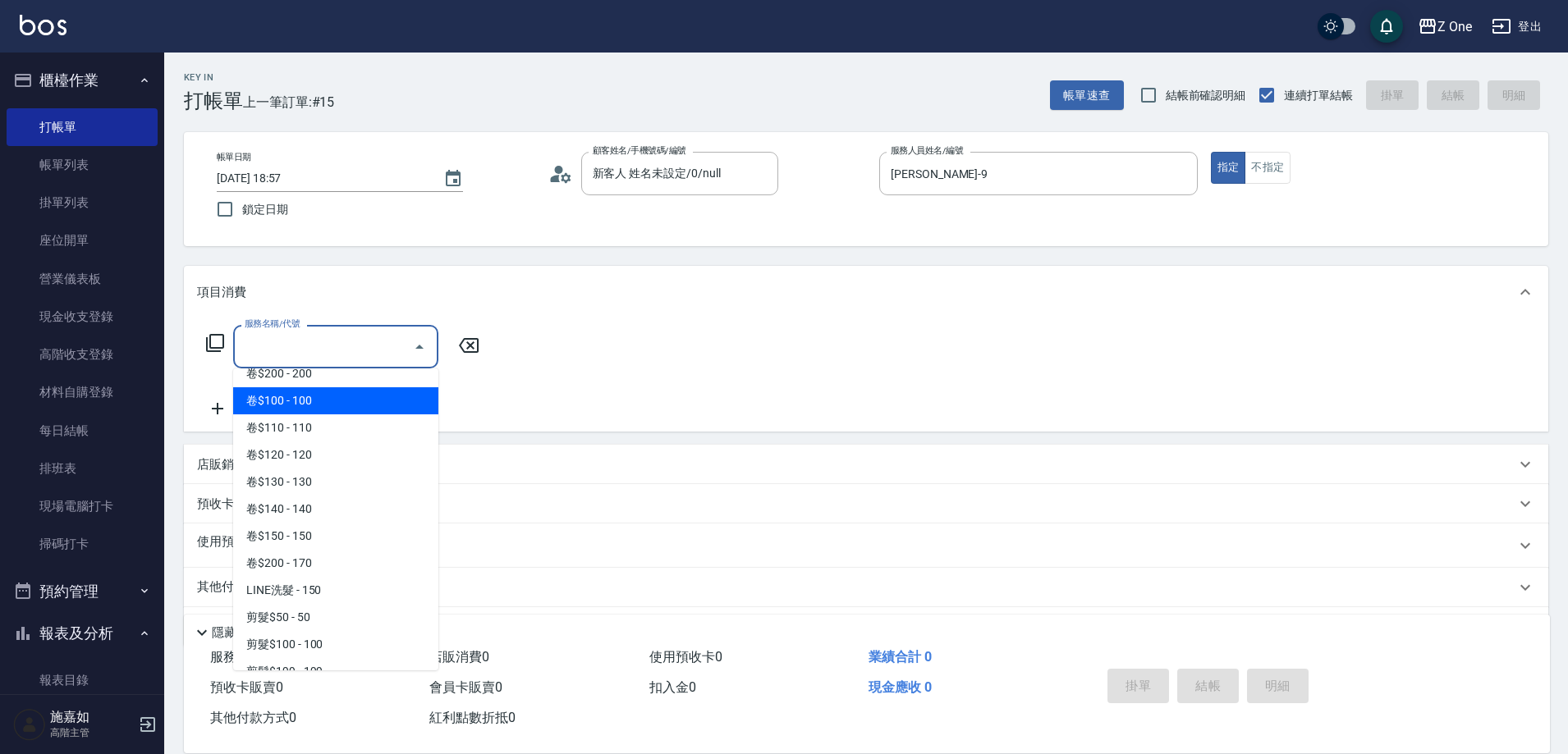
scroll to position [328, 0]
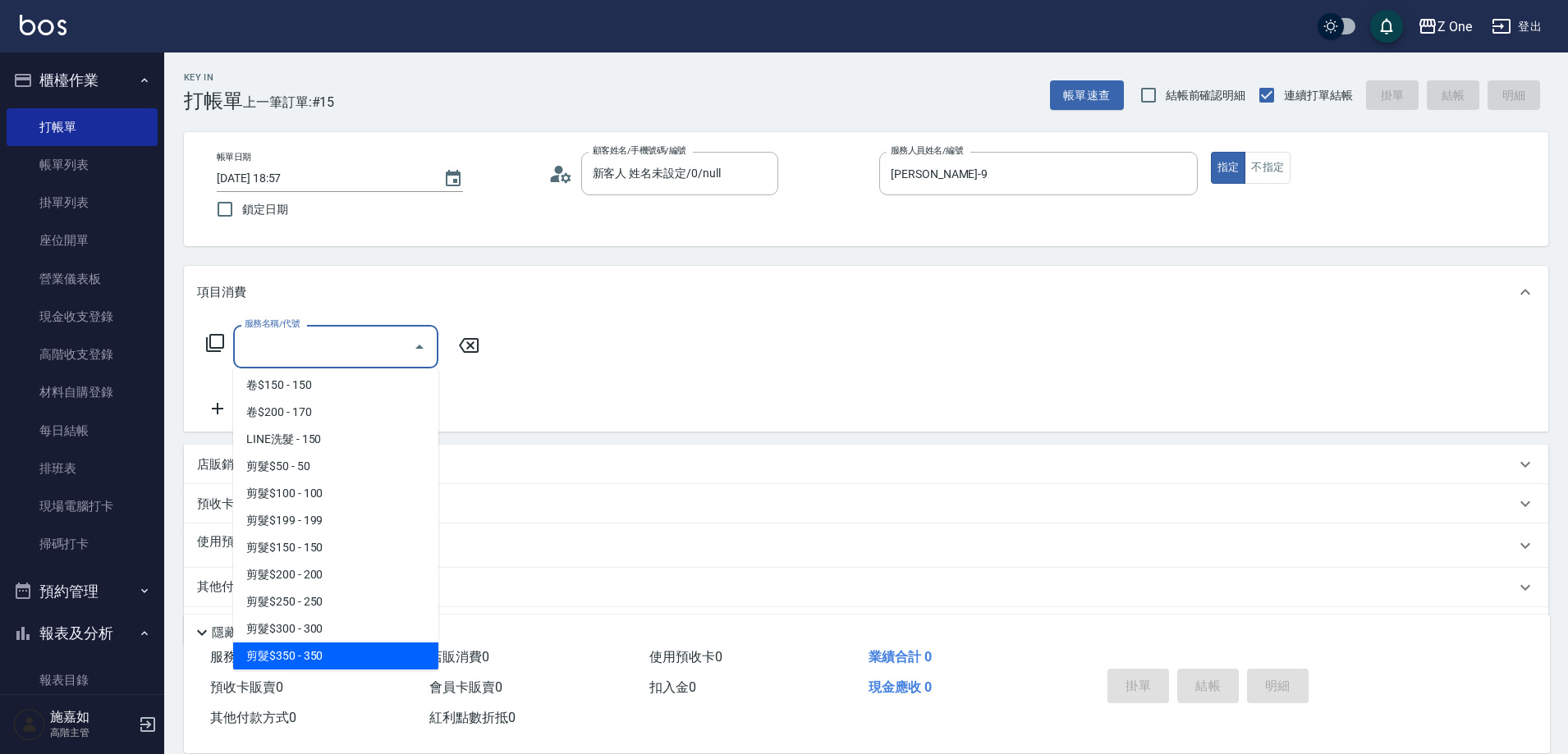
click at [335, 661] on span "剪髮$350 - 350" at bounding box center [336, 656] width 205 height 27
type input "剪髮$350(208)"
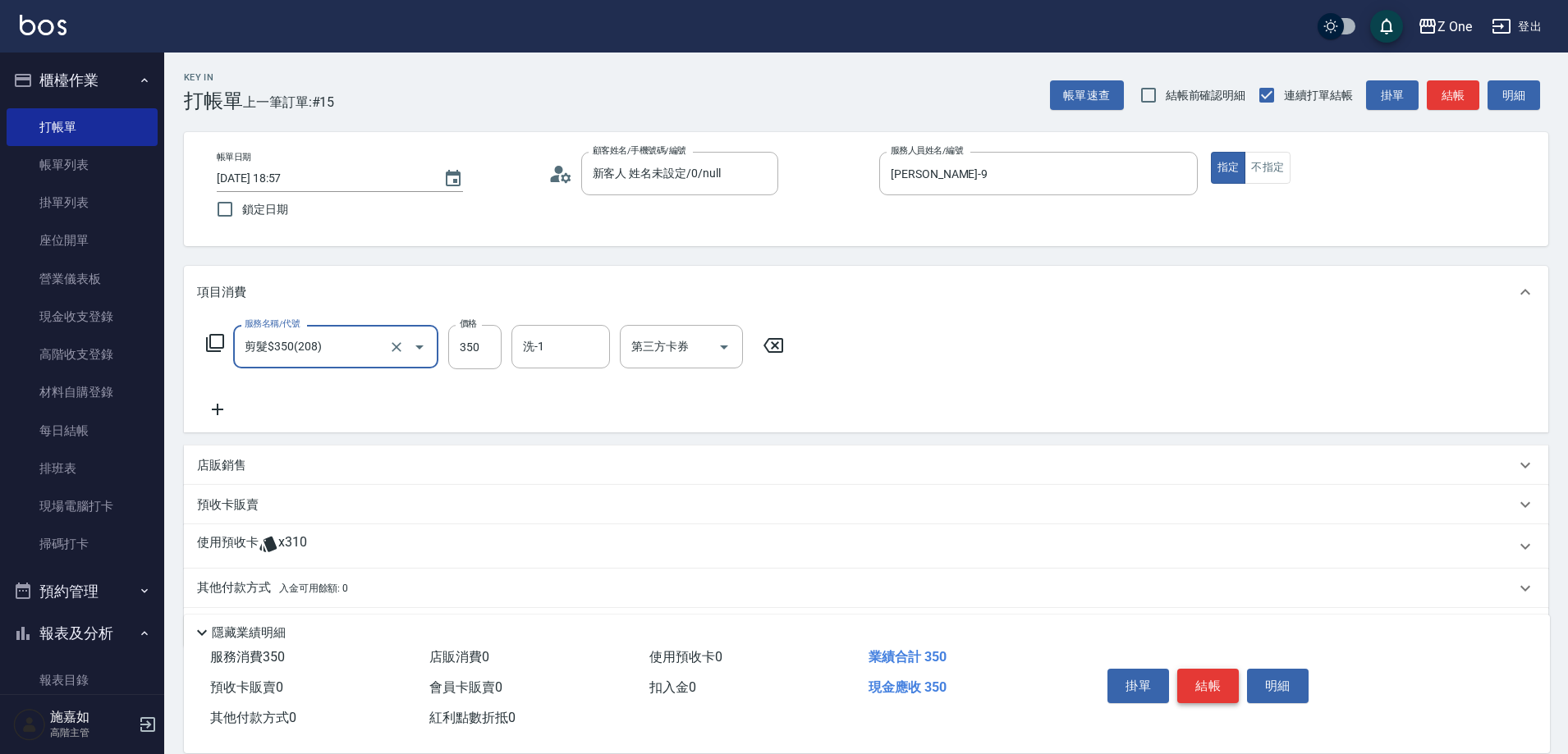
click at [1217, 678] on button "結帳" at bounding box center [1207, 686] width 61 height 35
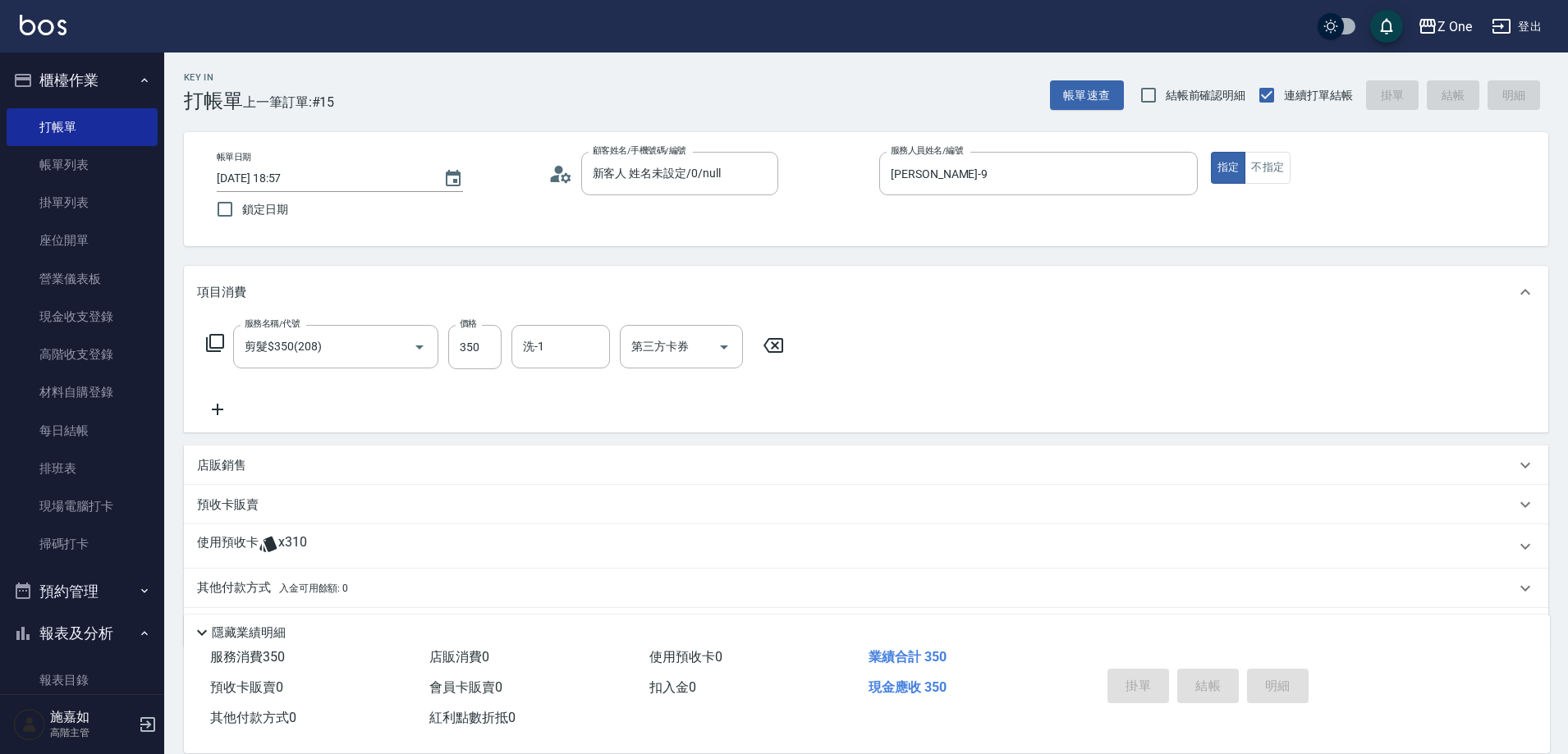
type input "[DATE] 19:17"
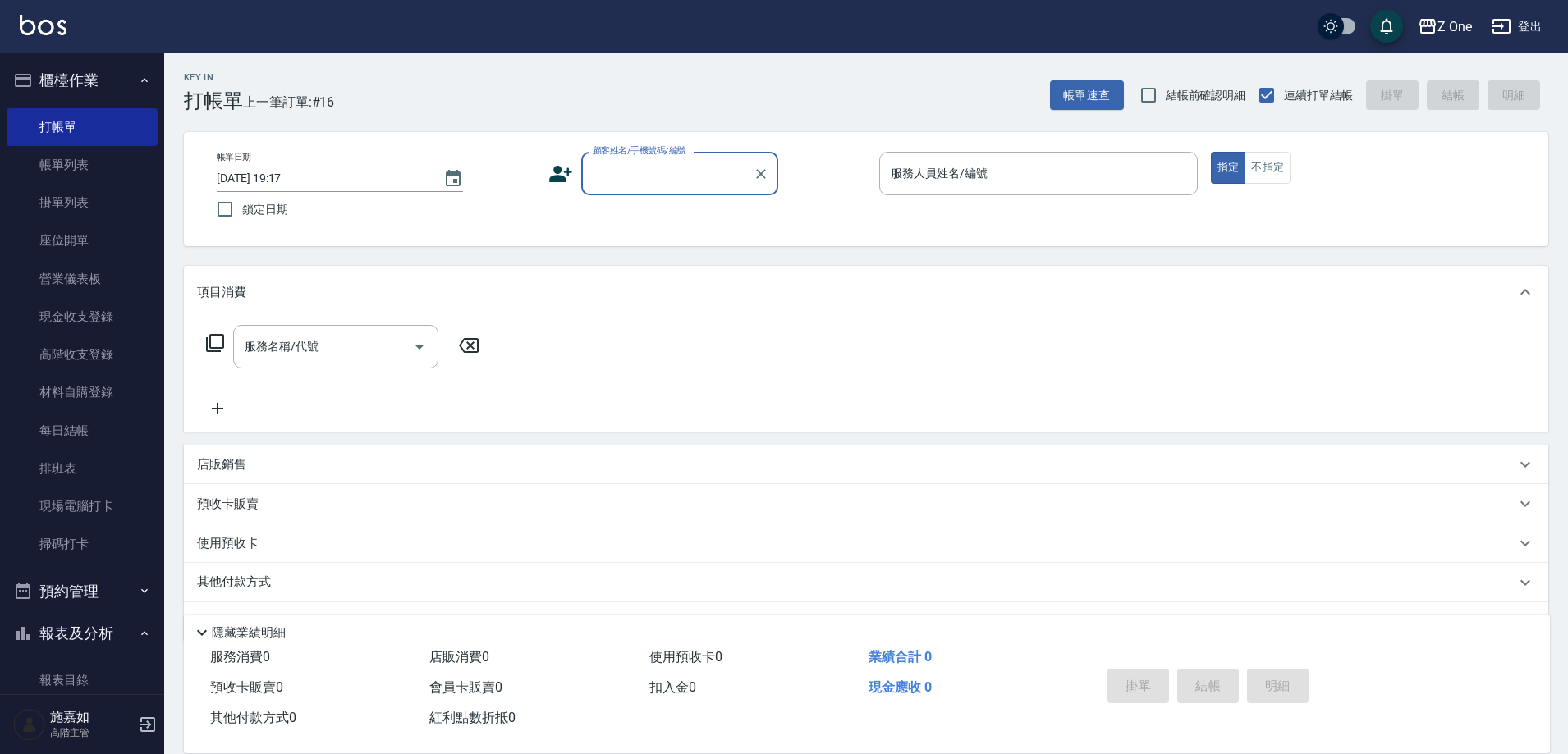
click at [667, 171] on input "顧客姓名/手機號碼/編號" at bounding box center [667, 174] width 158 height 29
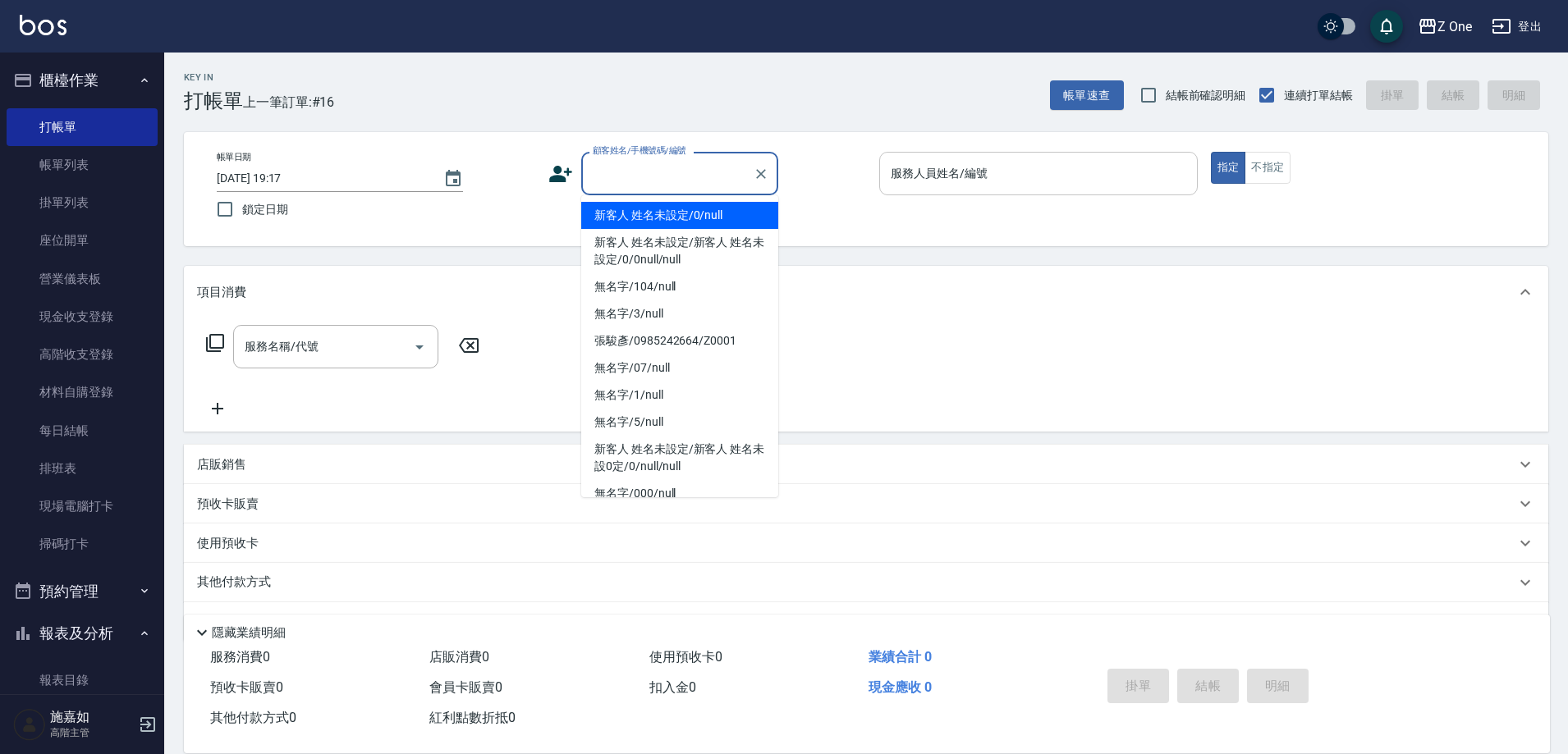
click at [969, 166] on div "服務人員姓名/編號 服務人員姓名/編號" at bounding box center [1038, 174] width 318 height 44
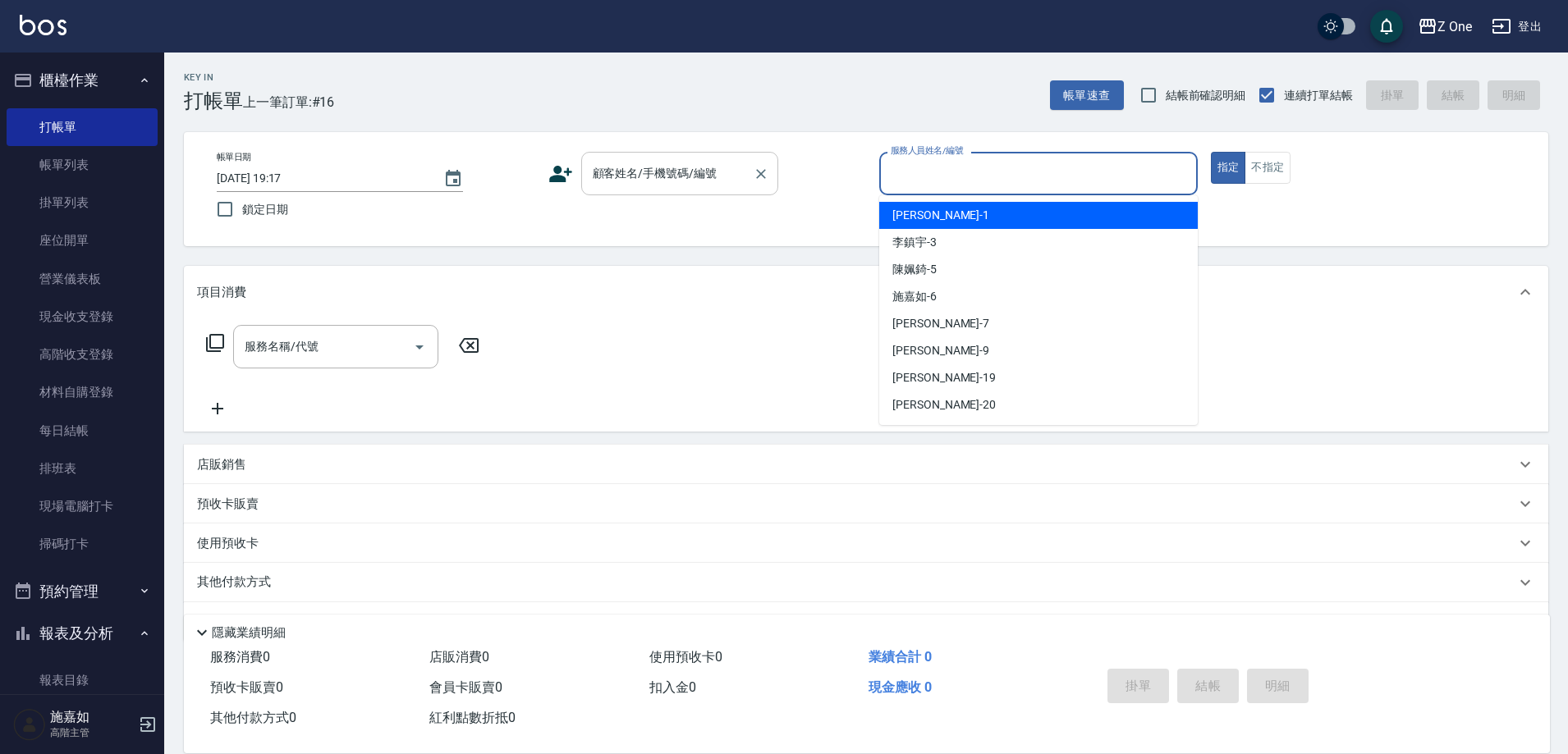
click at [749, 168] on div at bounding box center [760, 174] width 22 height 44
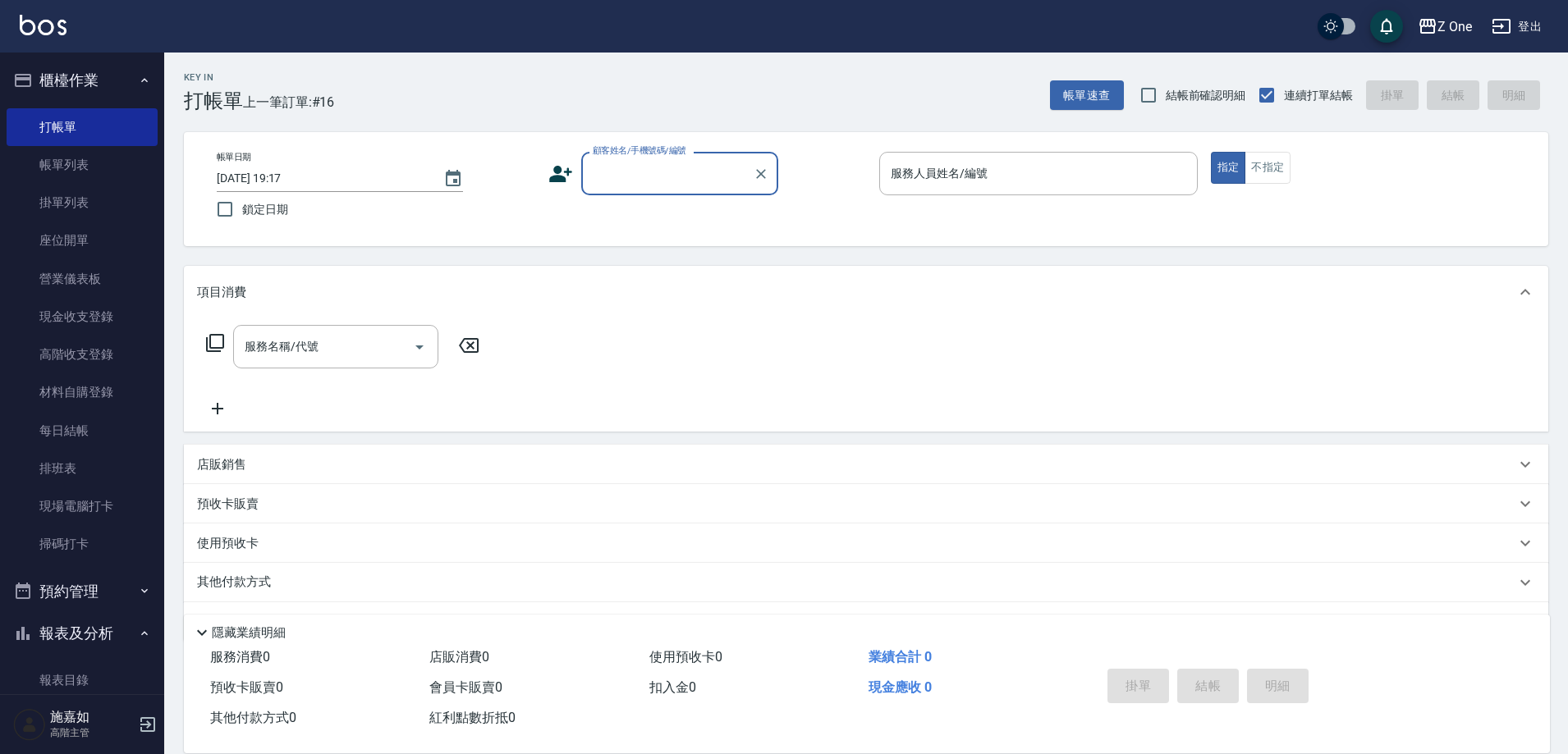
click at [707, 175] on input "顧客姓名/手機號碼/編號" at bounding box center [667, 174] width 158 height 29
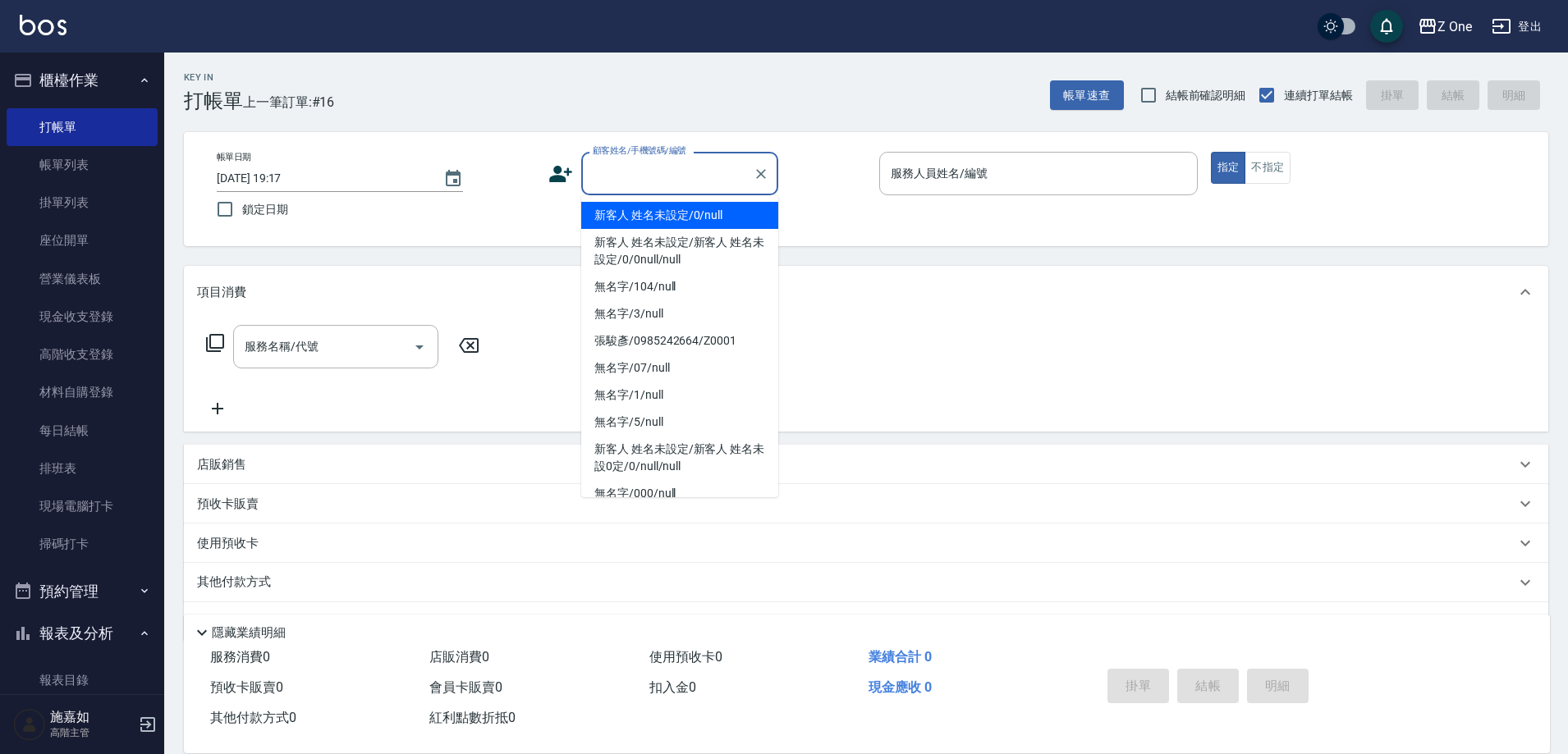
click at [679, 212] on li "新客人 姓名未設定/0/null" at bounding box center [680, 215] width 197 height 27
type input "新客人 姓名未設定/0/null"
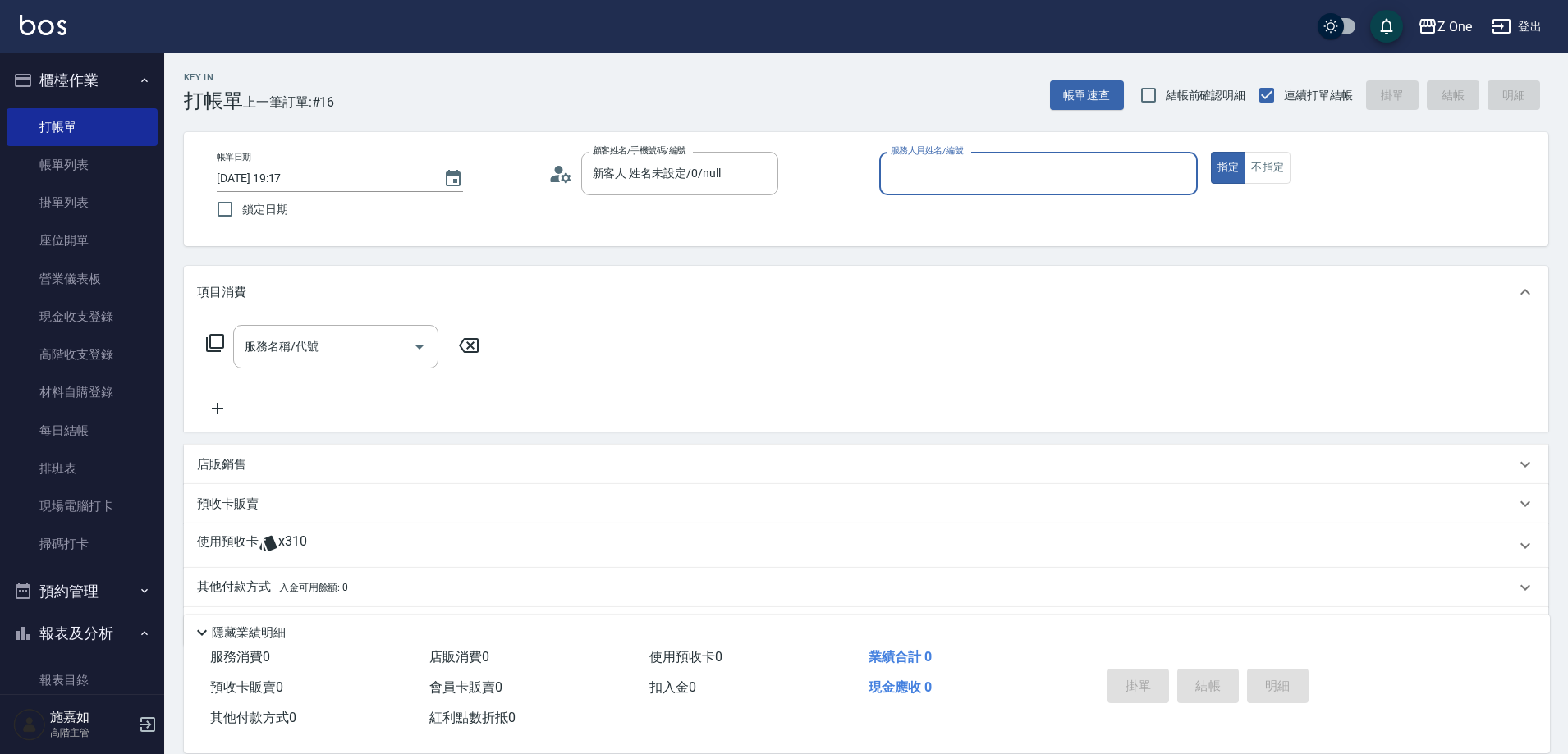
click at [1116, 195] on div "服務人員姓名/編號" at bounding box center [1038, 174] width 318 height 44
click at [1141, 217] on div "[PERSON_NAME]-7" at bounding box center [1038, 215] width 318 height 27
click at [413, 351] on icon "Open" at bounding box center [419, 347] width 20 height 20
type input "[PERSON_NAME]-7"
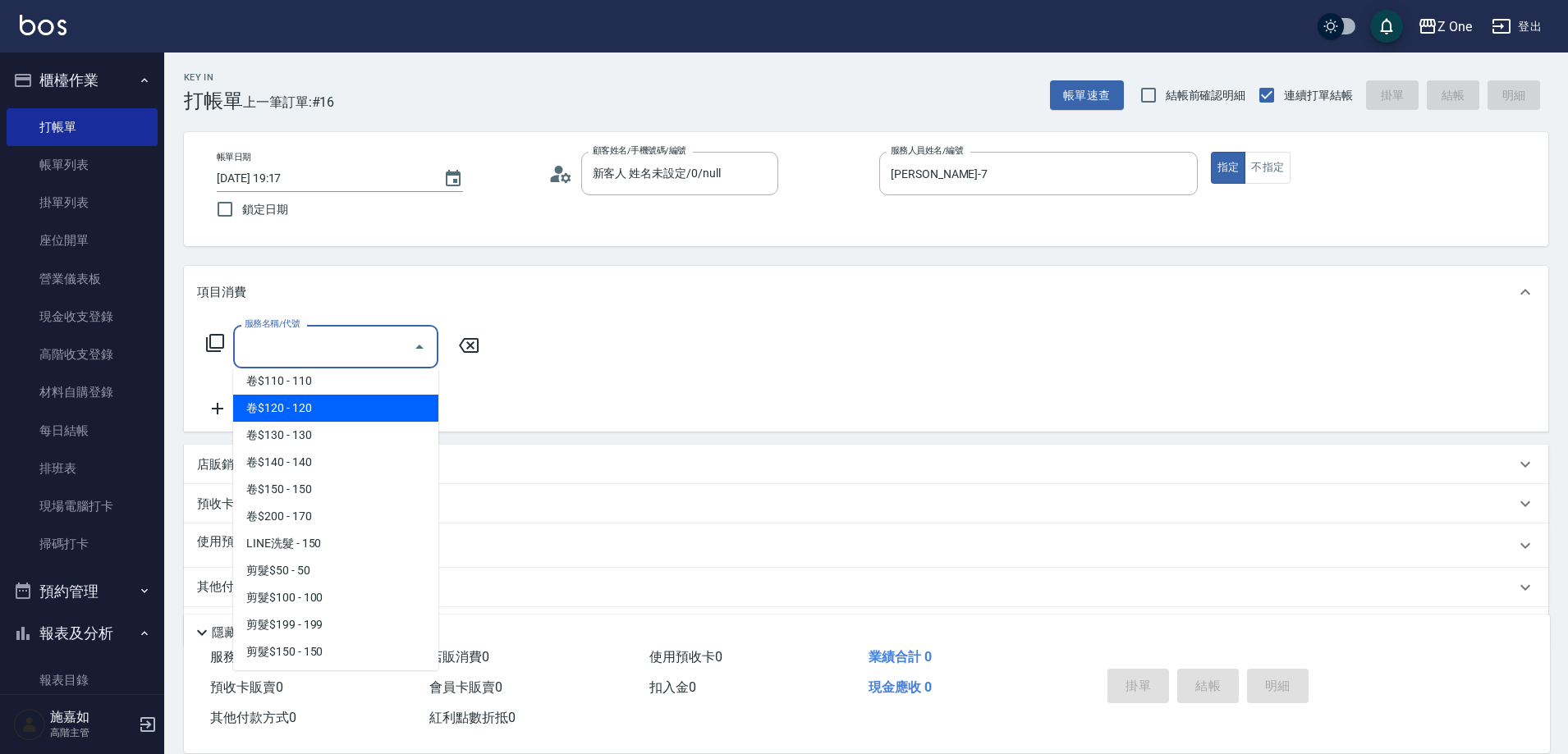
scroll to position [575, 0]
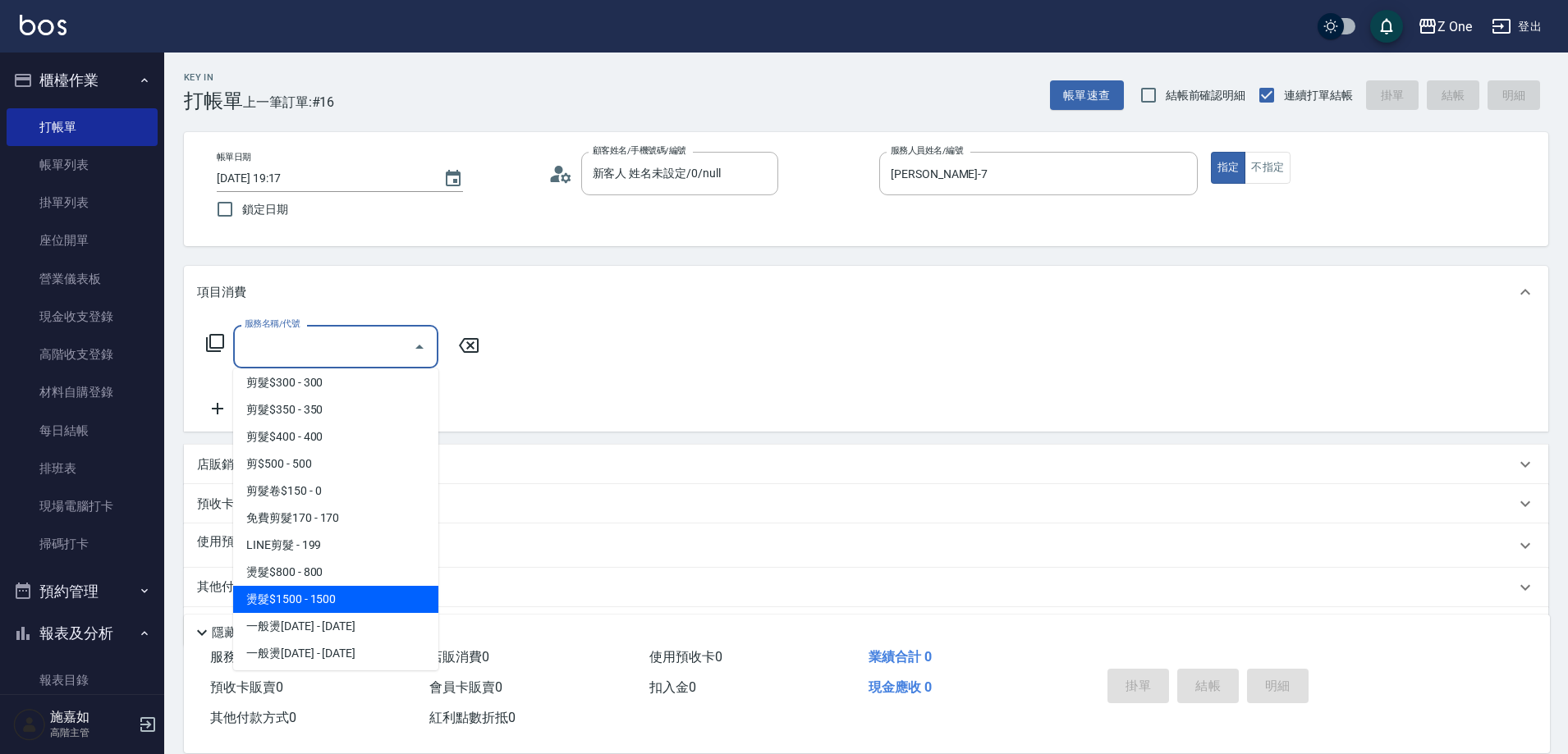
click at [337, 612] on span "燙髮$1500 - 1500" at bounding box center [336, 599] width 205 height 27
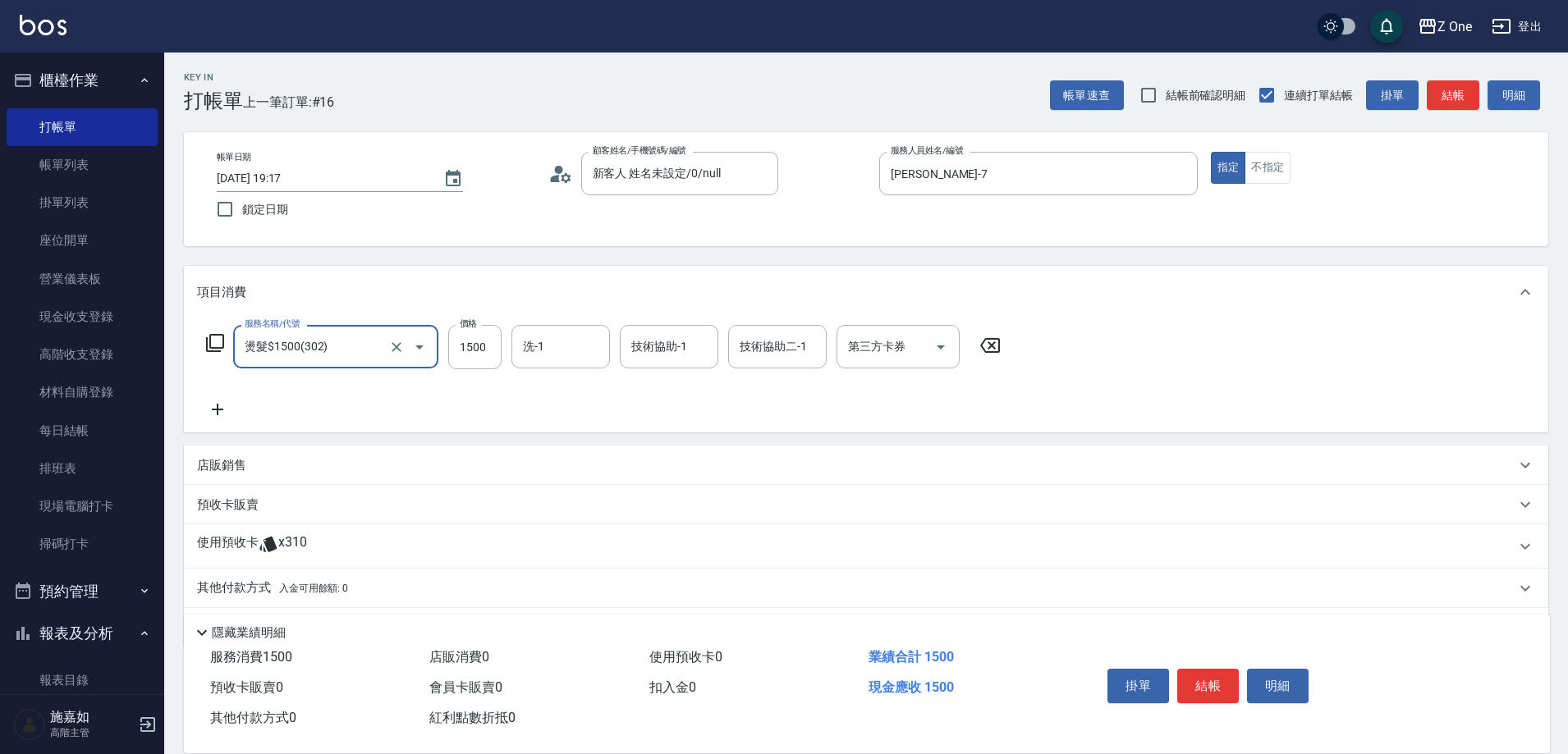
click at [414, 358] on button "Open" at bounding box center [419, 347] width 26 height 26
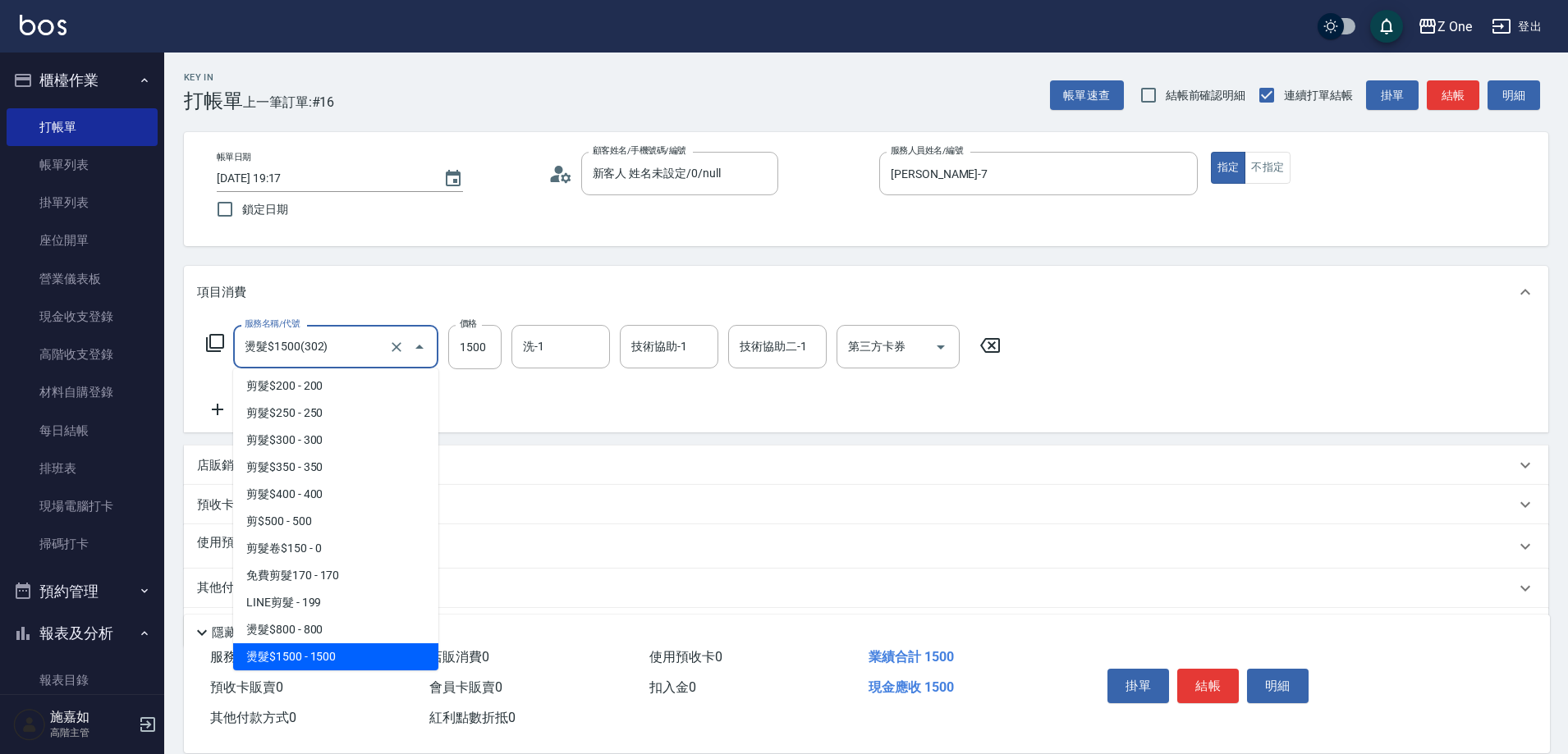
scroll to position [763, 0]
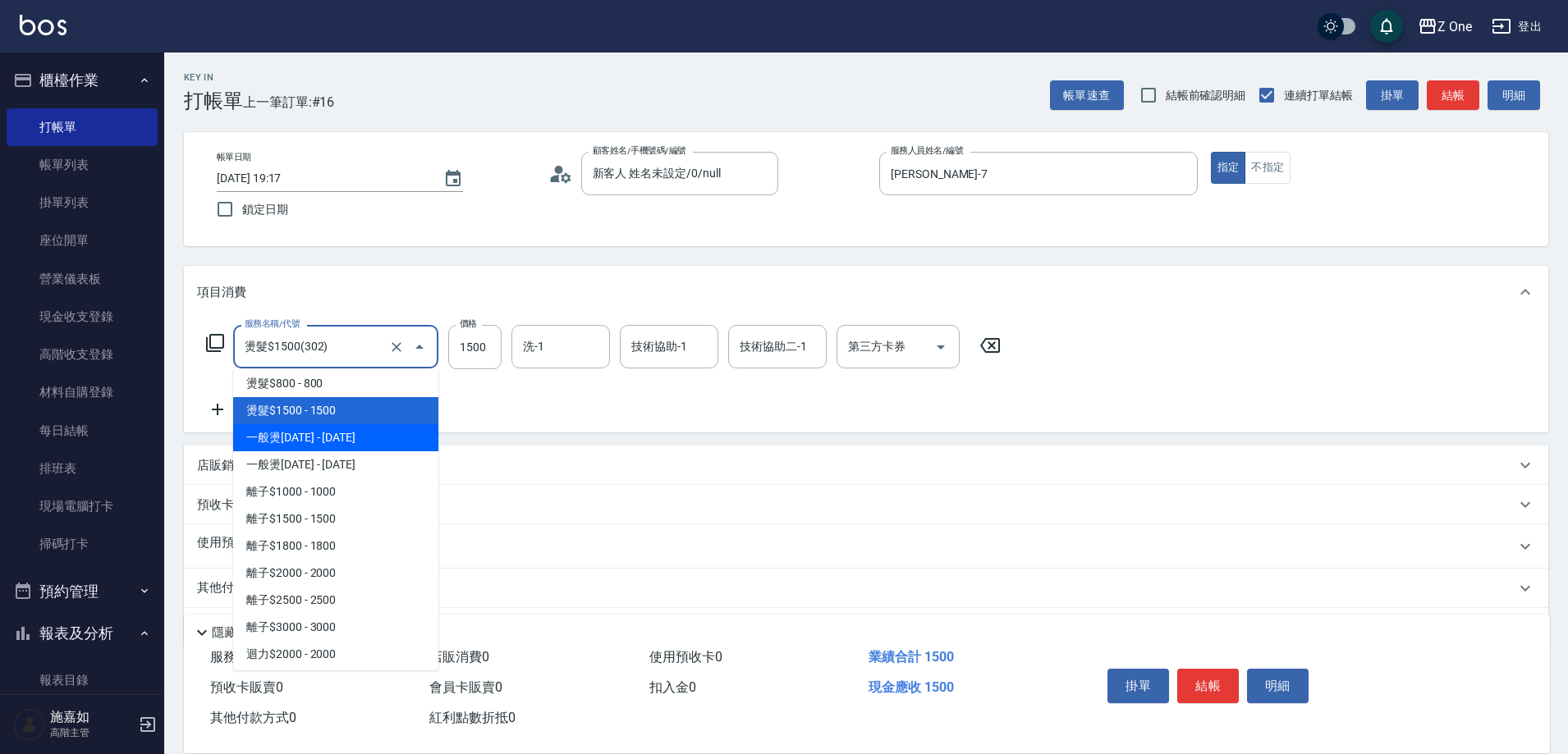
click at [345, 445] on span "一般燙[DATE] - [DATE]" at bounding box center [336, 437] width 205 height 27
type input "一般燙1800(303)"
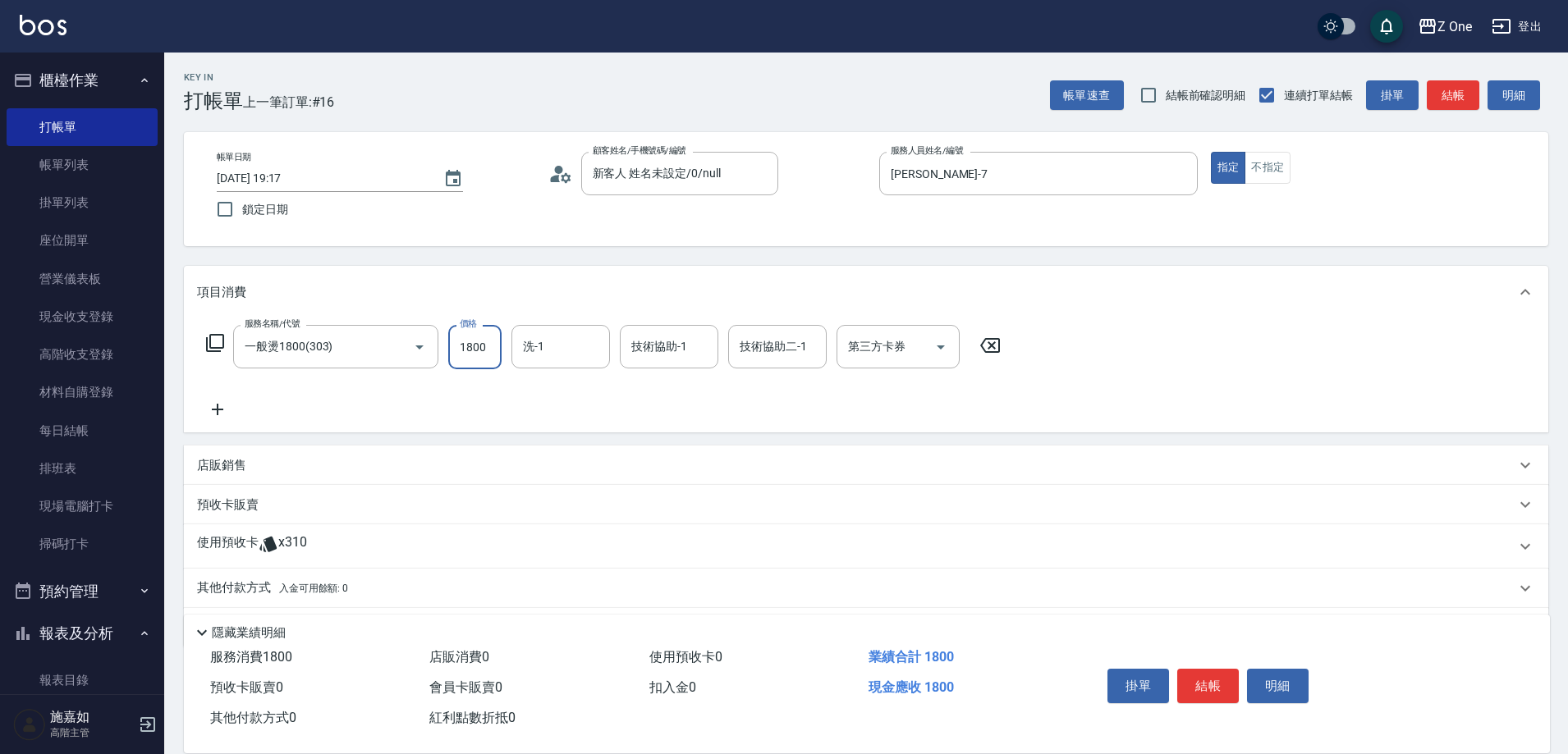
click at [497, 351] on input "1800" at bounding box center [475, 347] width 54 height 45
type input "2600"
click at [1207, 669] on button "結帳" at bounding box center [1207, 686] width 61 height 35
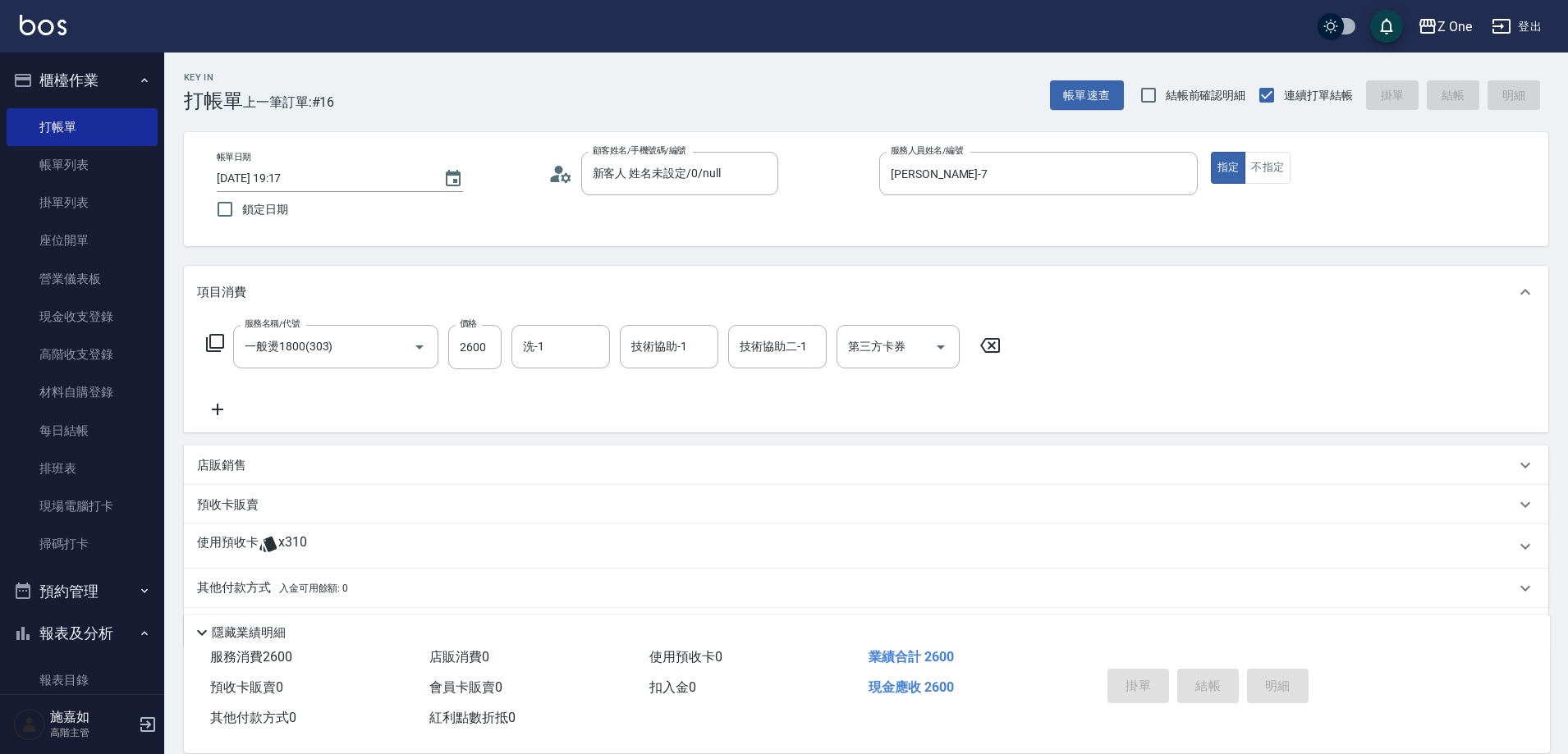
type input "[DATE] 19:18"
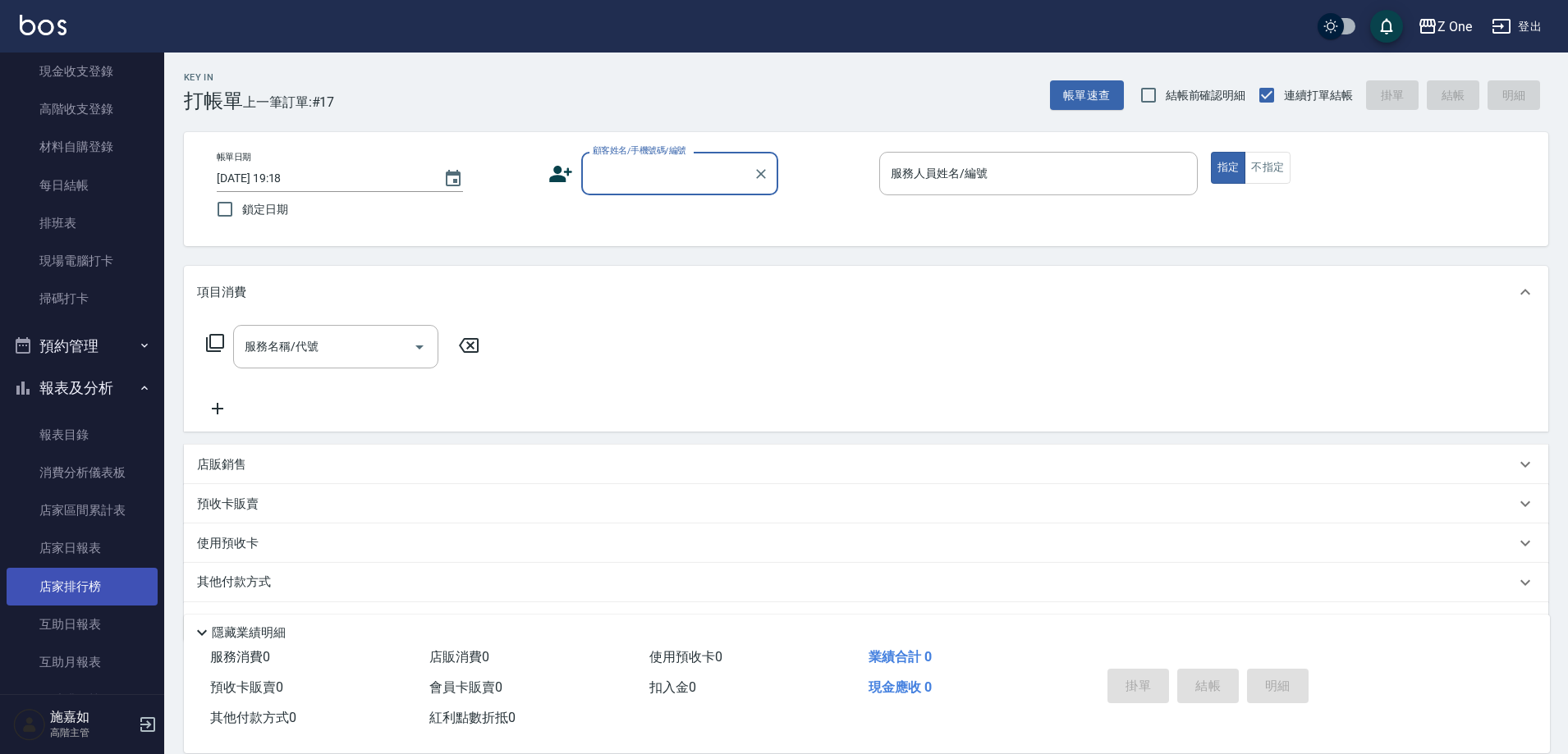
scroll to position [410, 0]
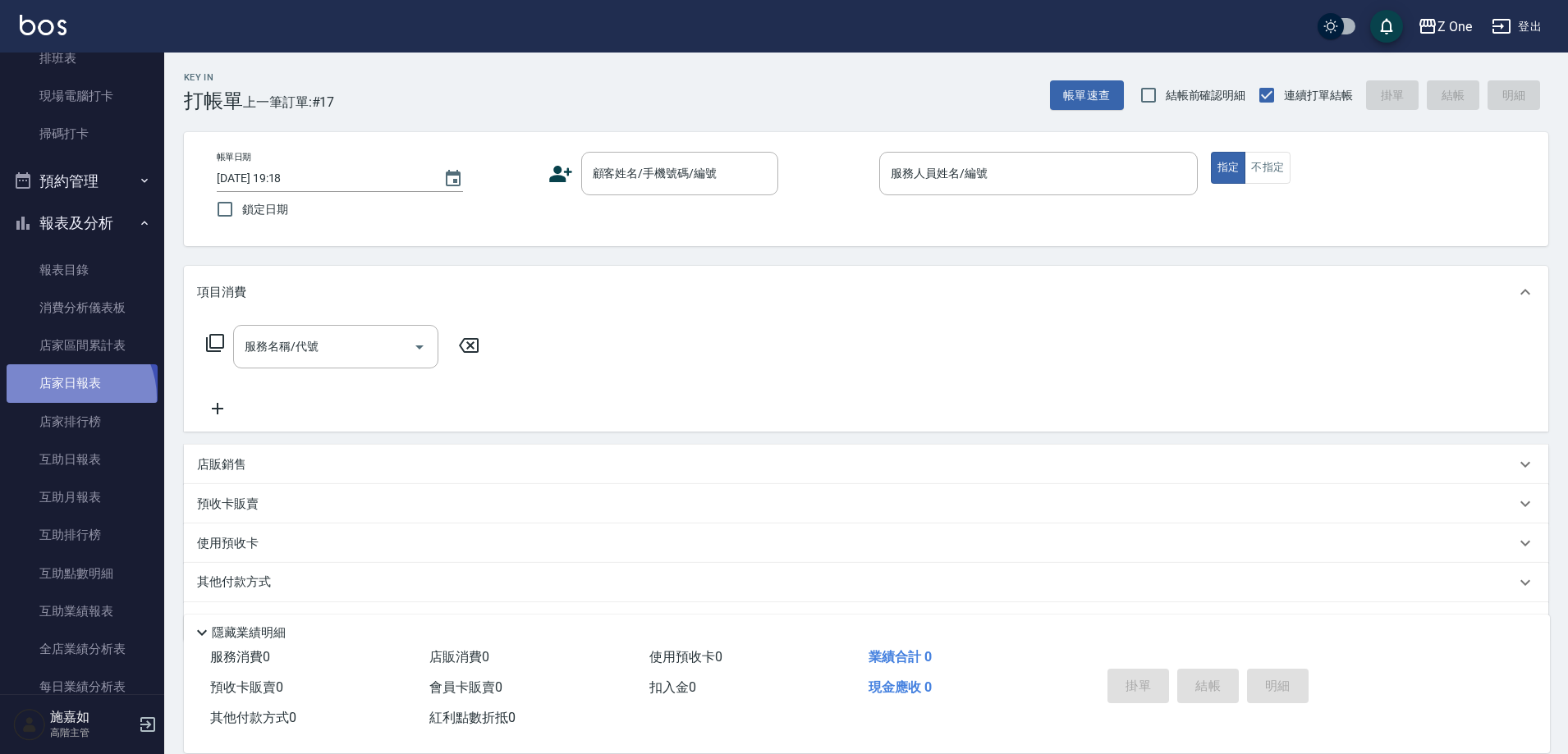
click at [69, 397] on link "店家日報表" at bounding box center [82, 384] width 151 height 38
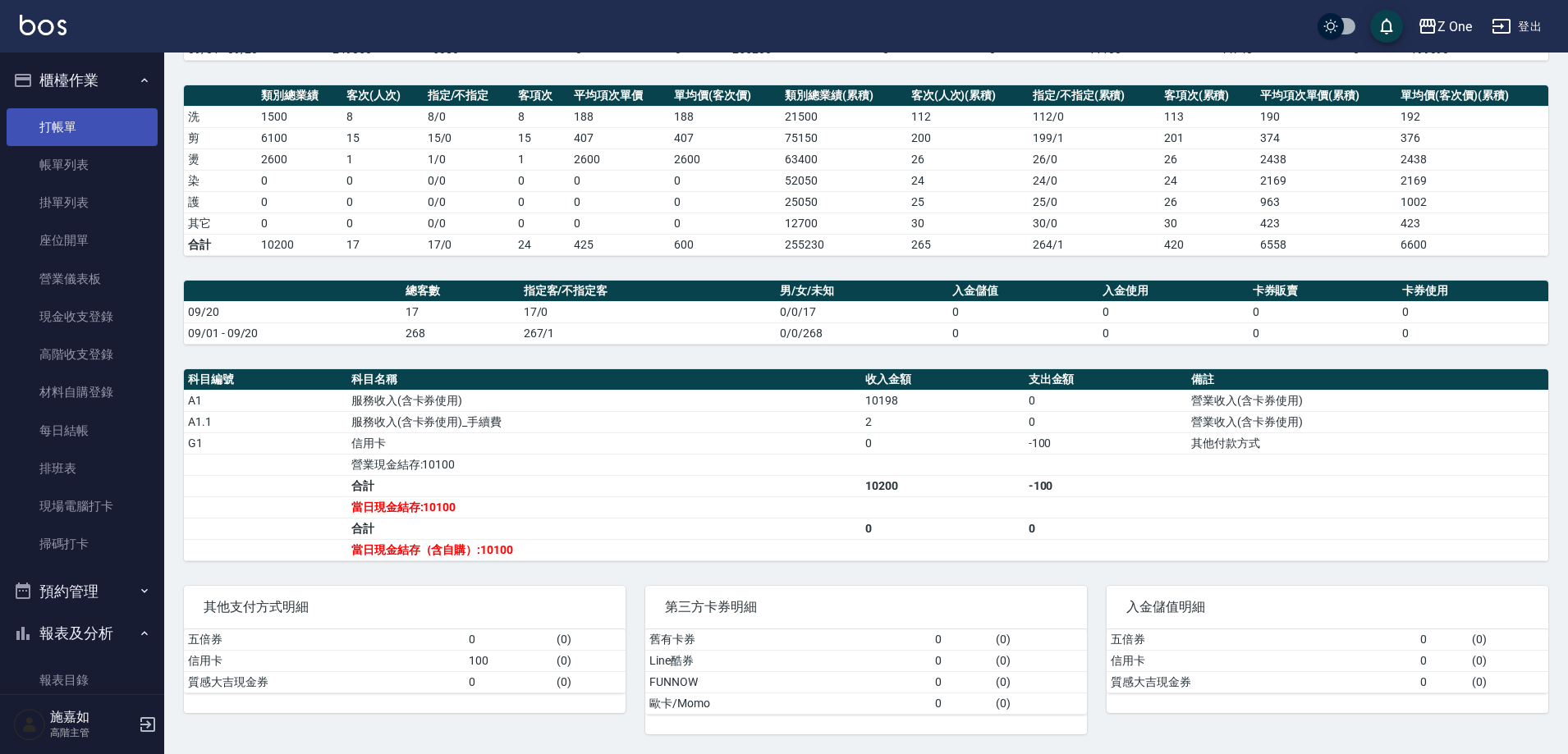
click at [85, 131] on link "打帳單" at bounding box center [82, 127] width 151 height 38
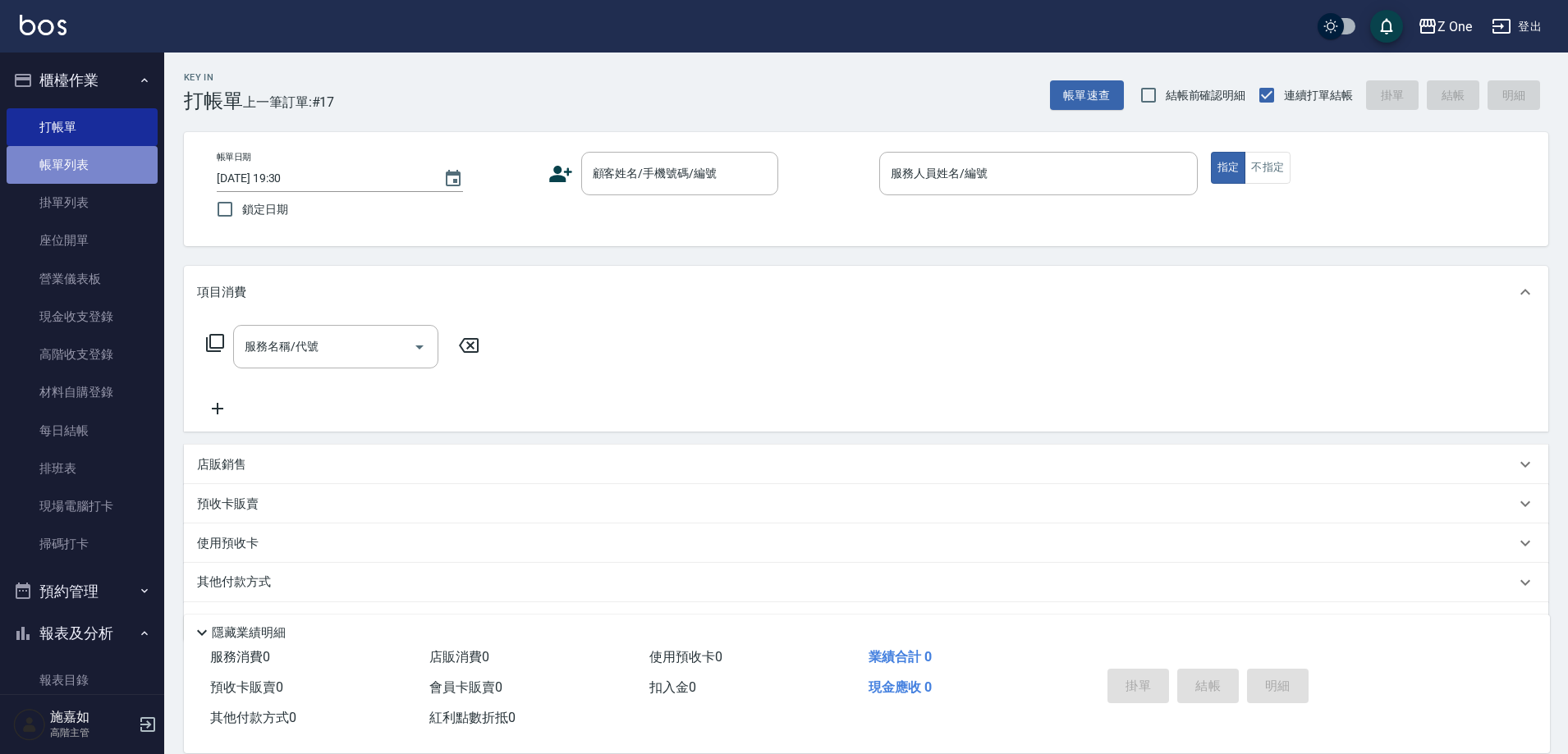
click at [85, 169] on link "帳單列表" at bounding box center [82, 165] width 151 height 38
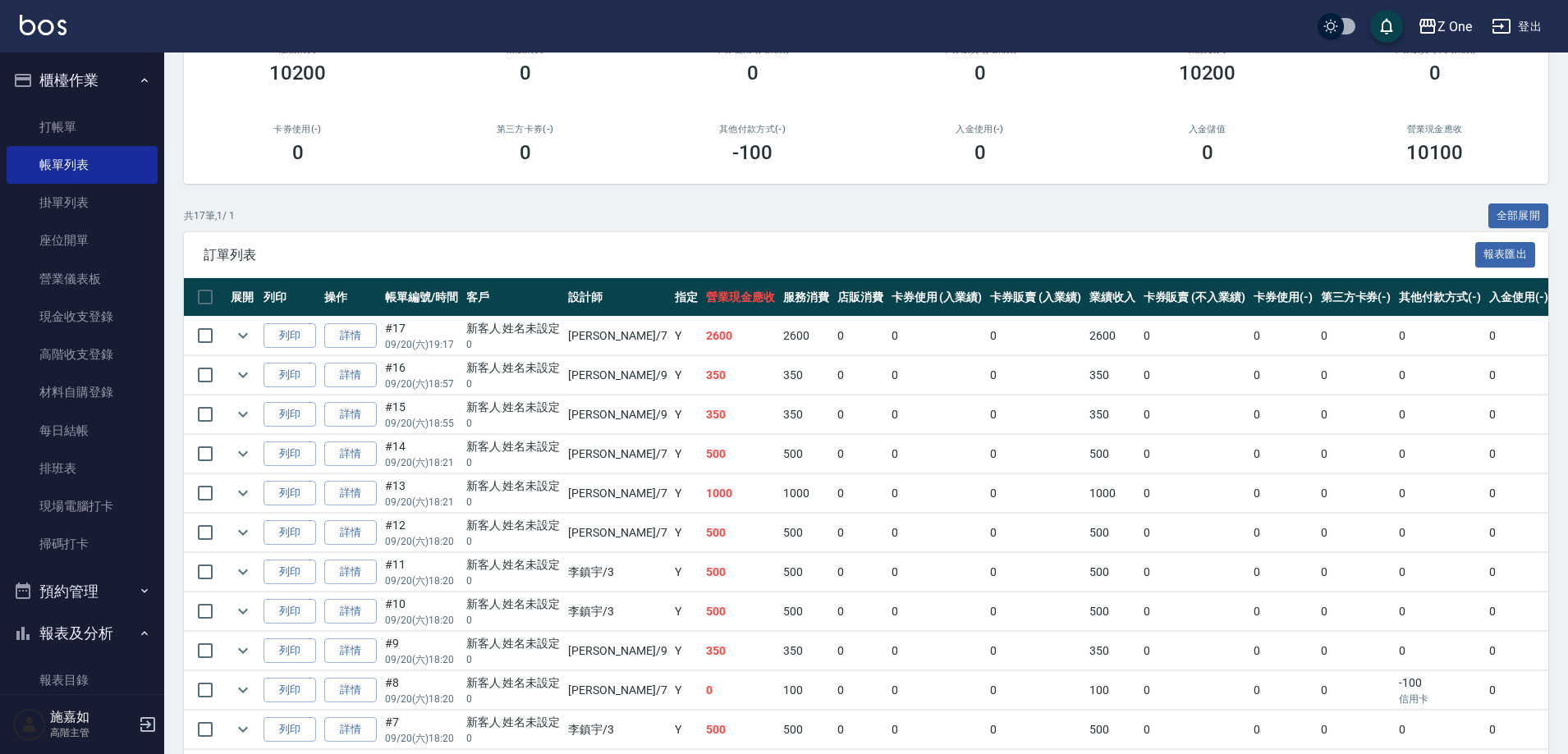
scroll to position [246, 0]
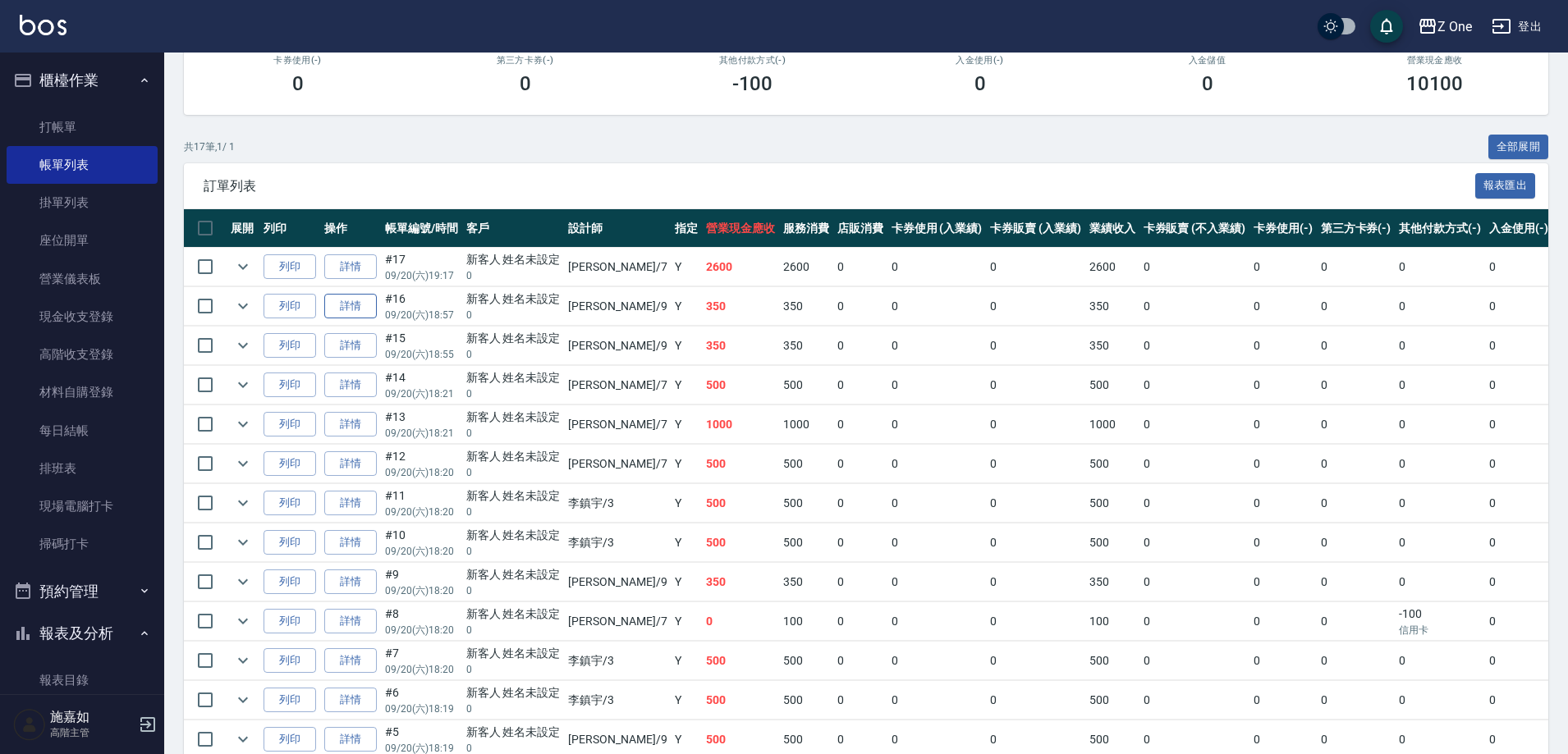
click at [342, 306] on link "詳情" at bounding box center [351, 306] width 53 height 26
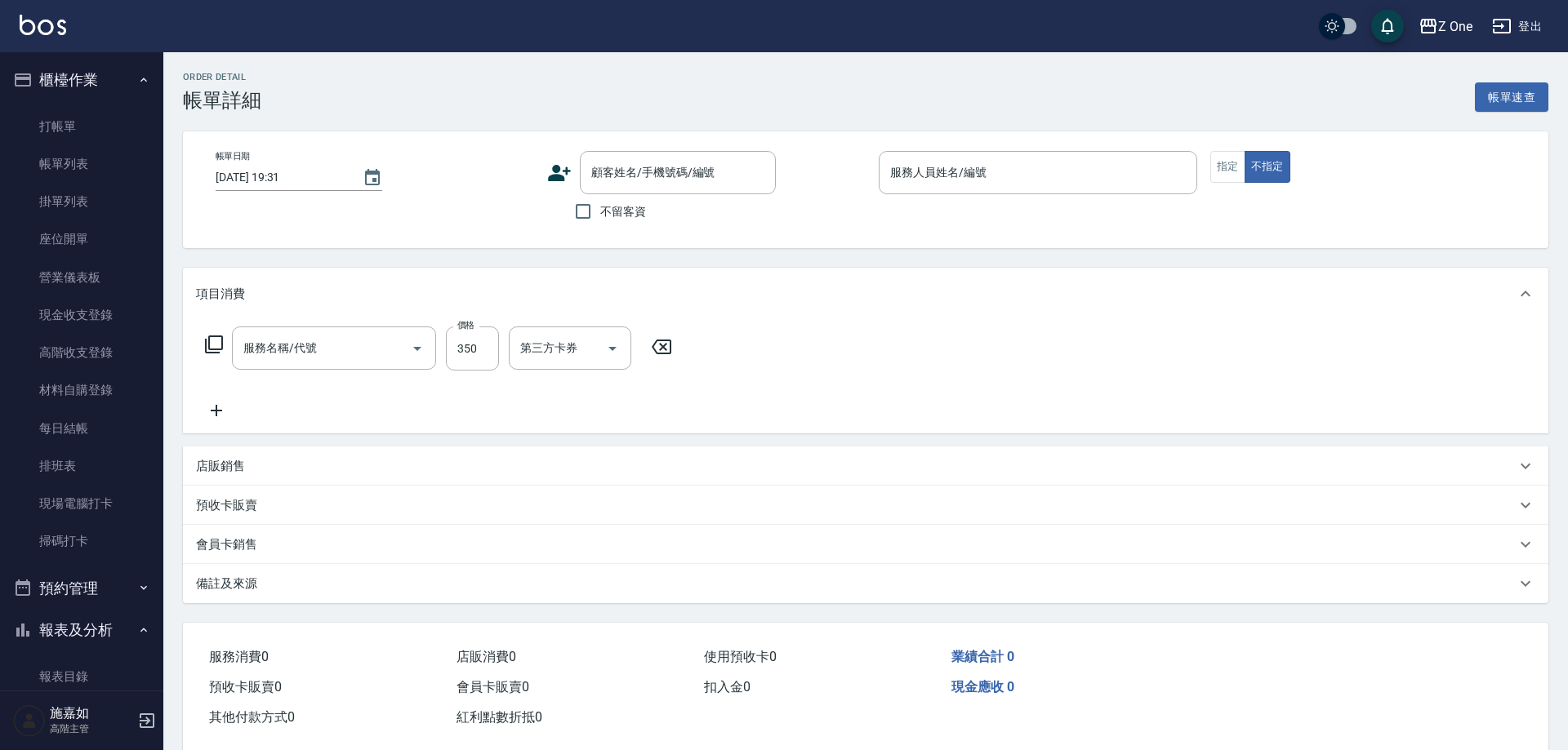
type input "[DATE] 18:57"
type input "[PERSON_NAME]-9"
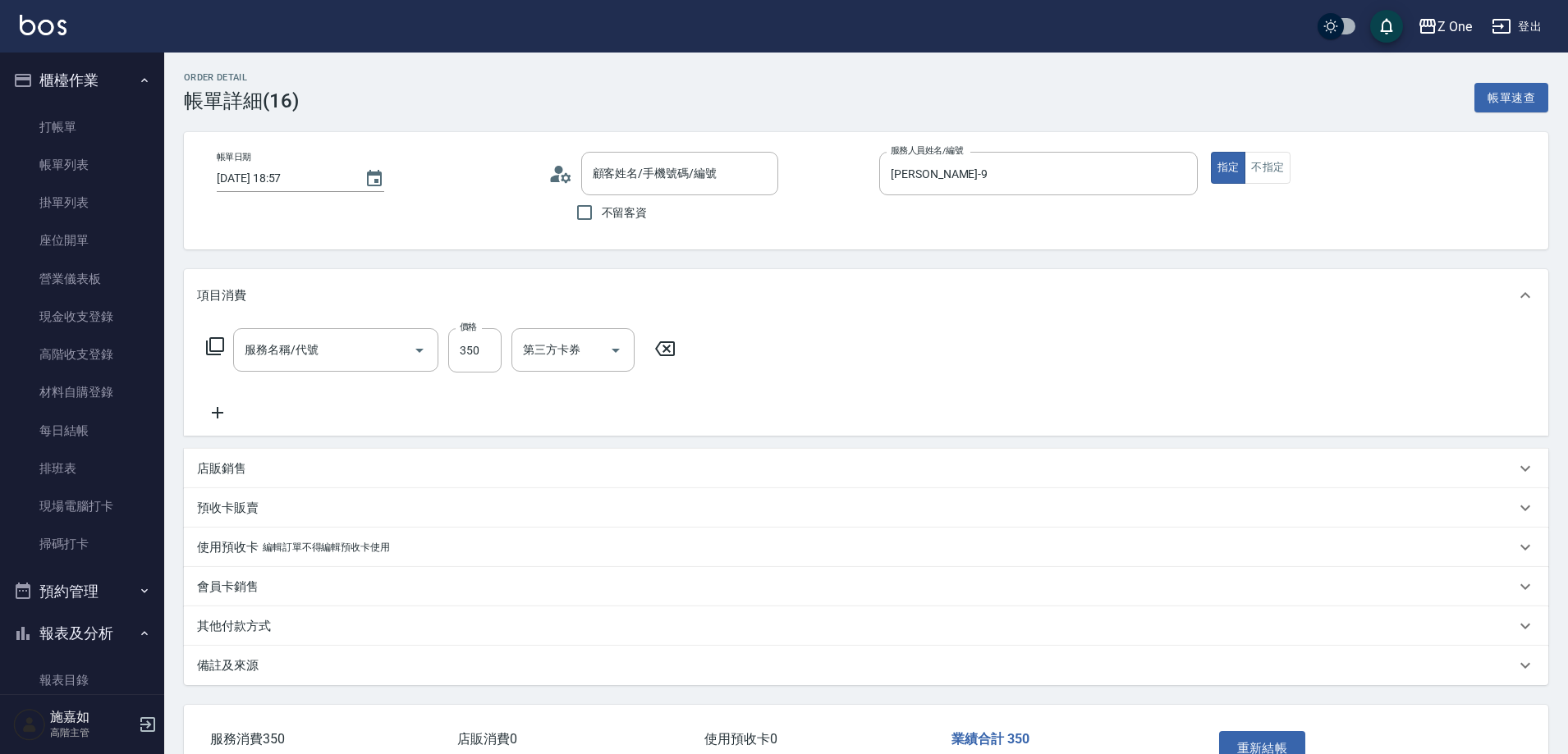
type input "剪髮$350(208)"
type input "新客人 姓名未設定/0/null"
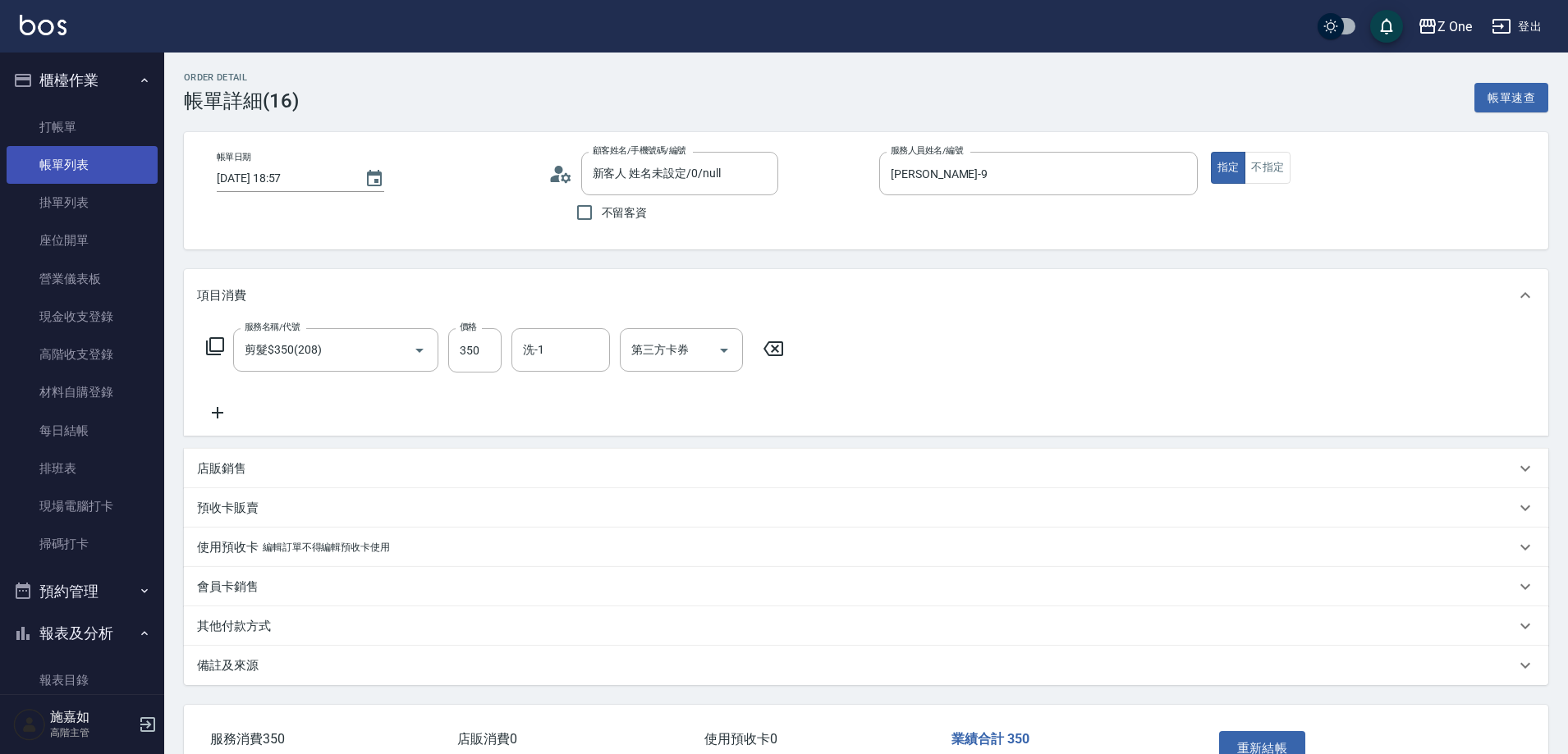
click at [70, 174] on link "帳單列表" at bounding box center [82, 165] width 151 height 38
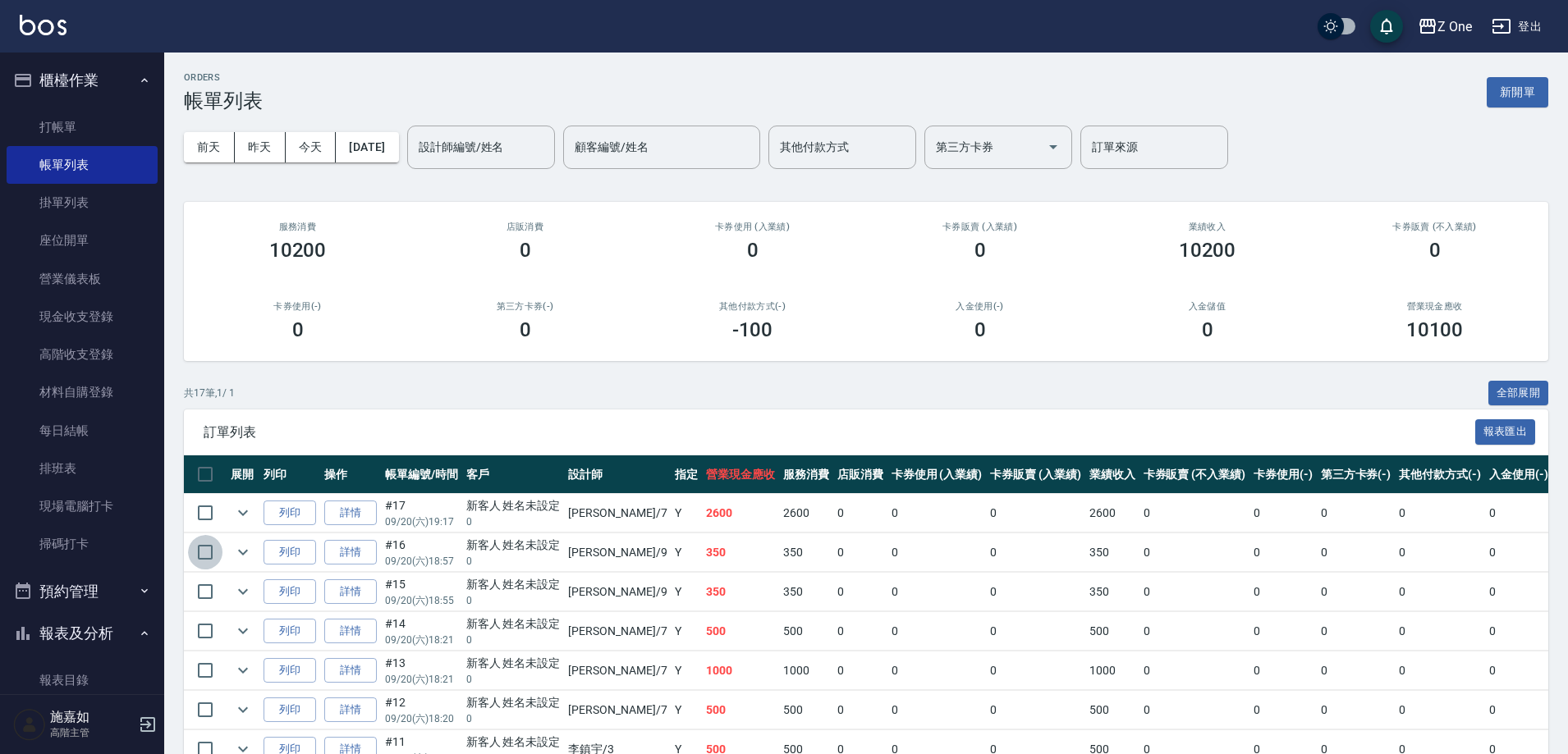
click at [204, 554] on input "checkbox" at bounding box center [205, 552] width 35 height 35
checkbox input "true"
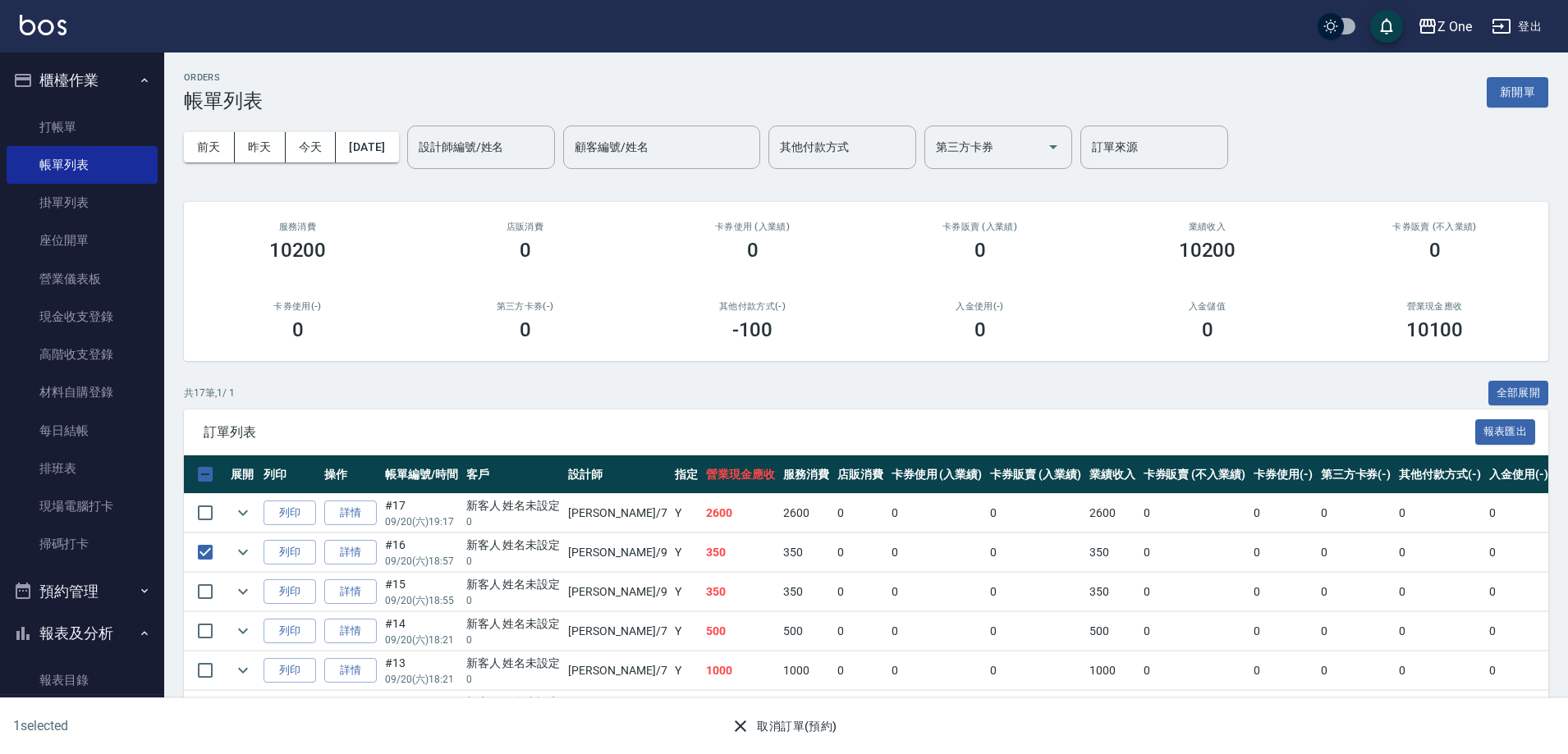
click at [769, 718] on button "取消訂單(預約)" at bounding box center [783, 727] width 119 height 31
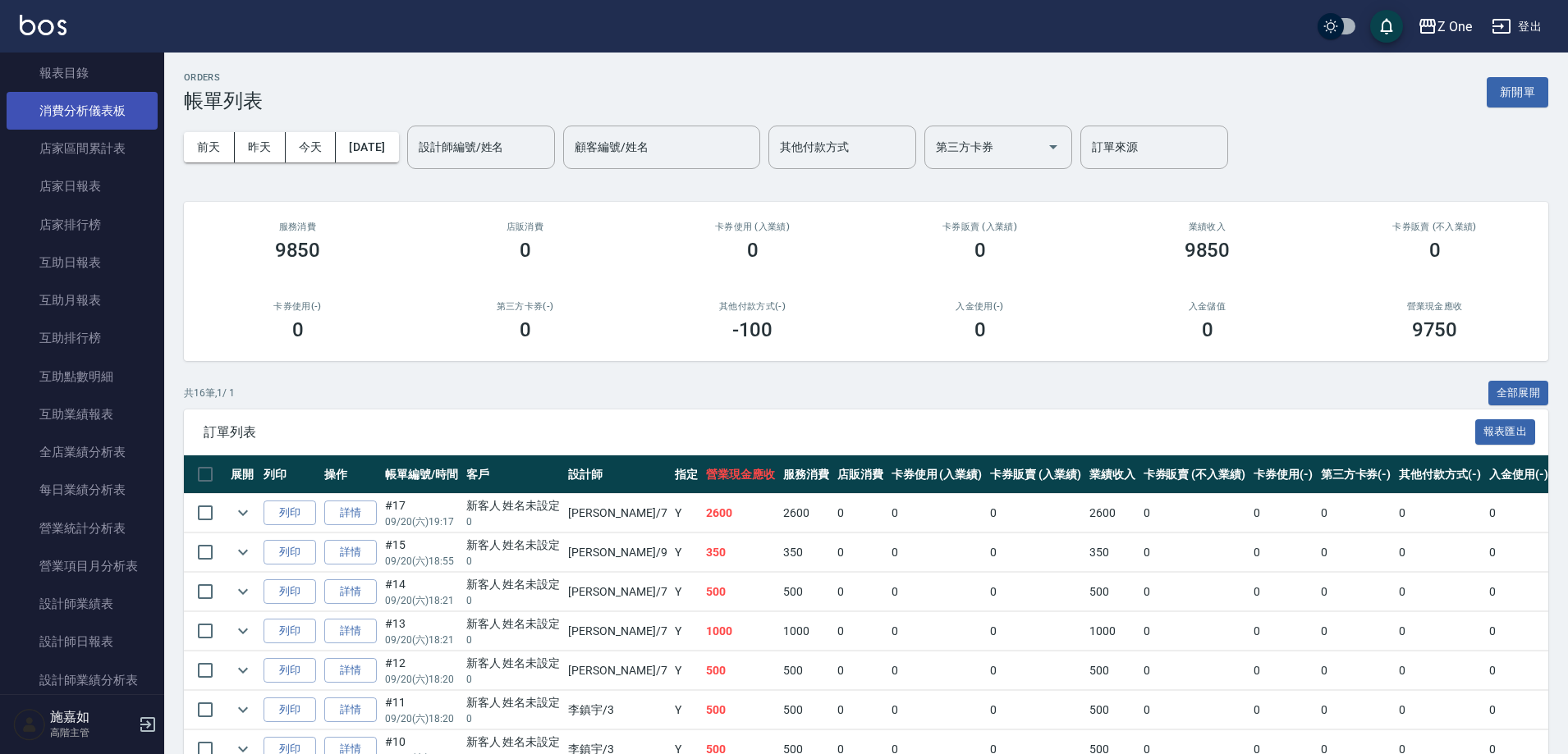
scroll to position [903, 0]
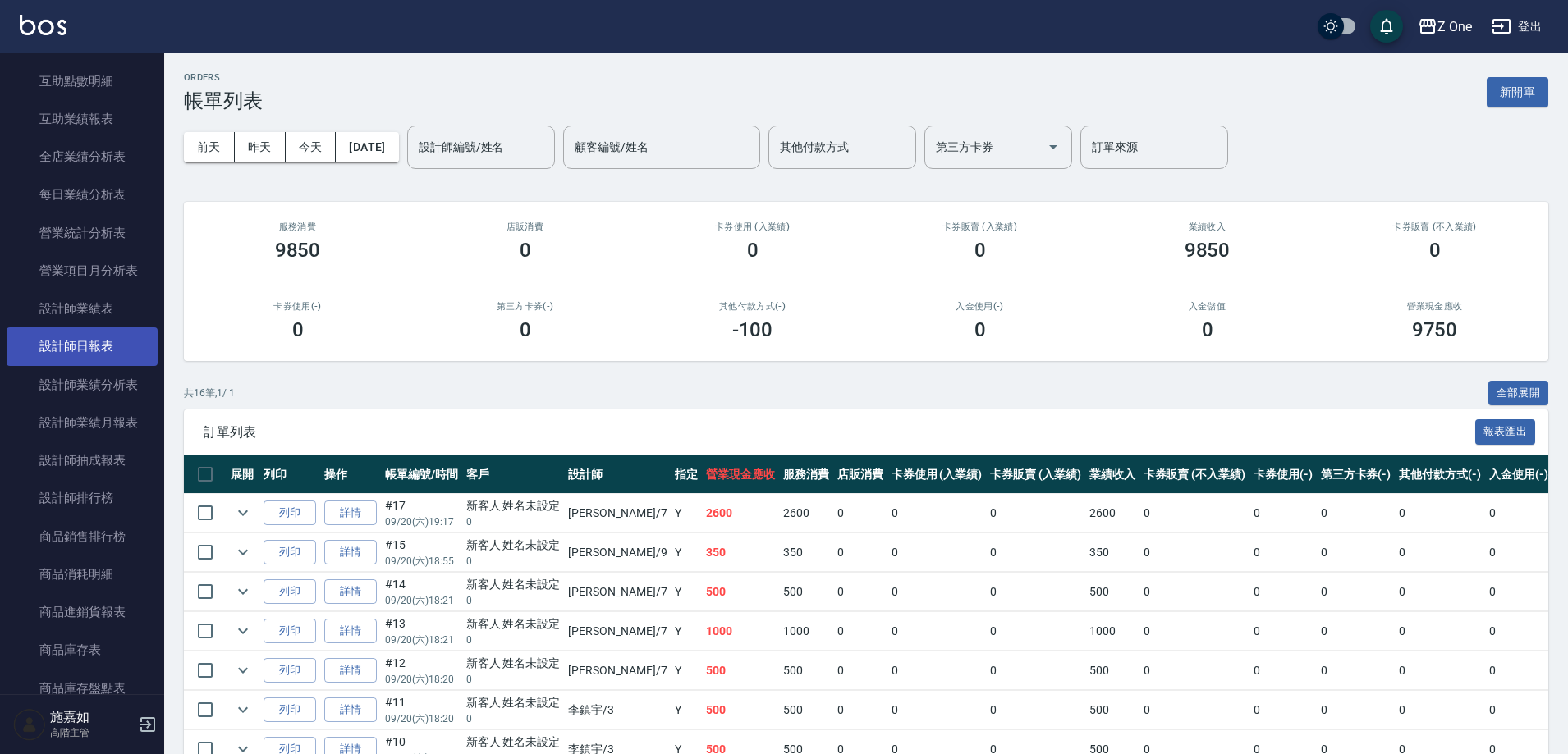
click at [88, 362] on link "設計師日報表" at bounding box center [82, 346] width 151 height 38
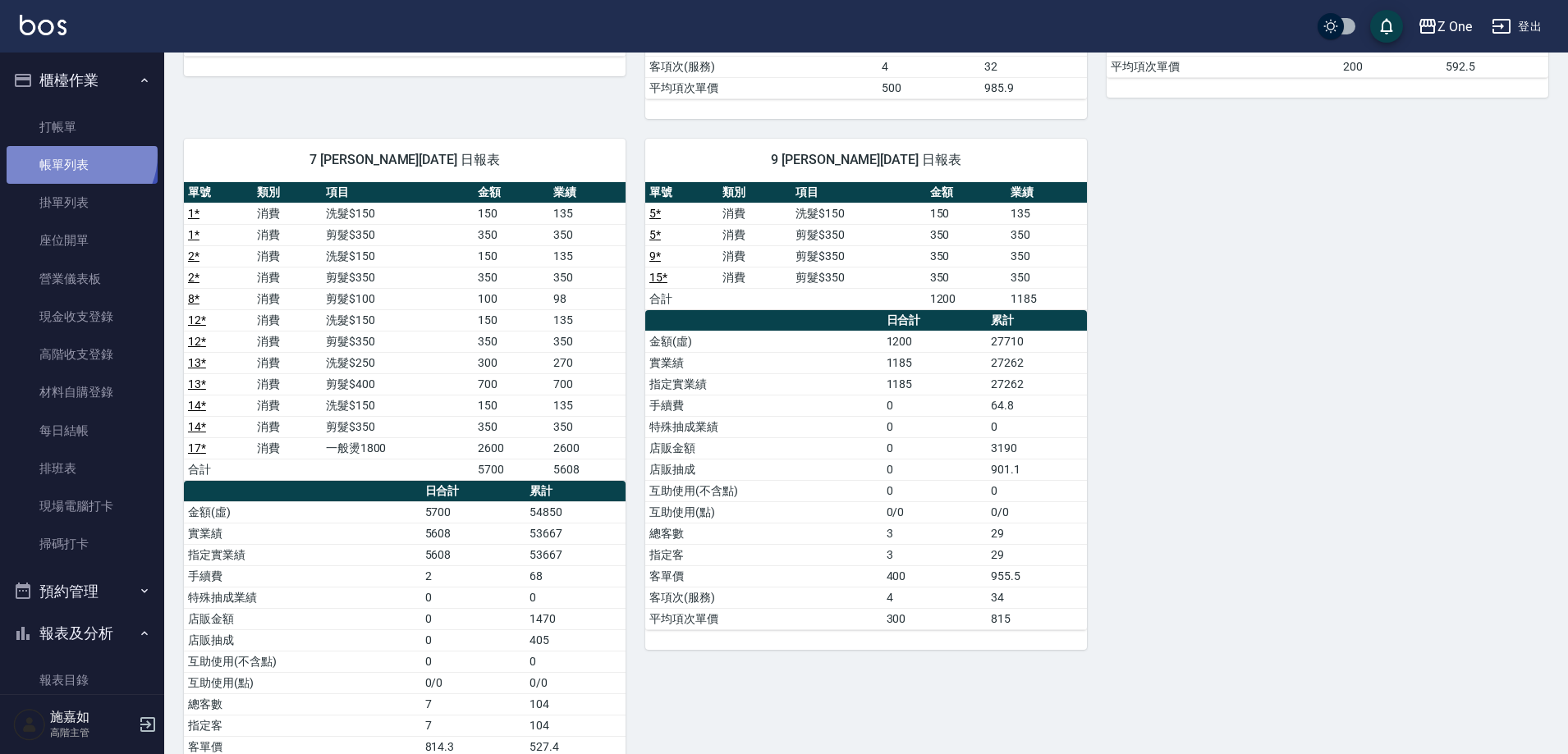
click at [79, 155] on link "帳單列表" at bounding box center [82, 165] width 151 height 38
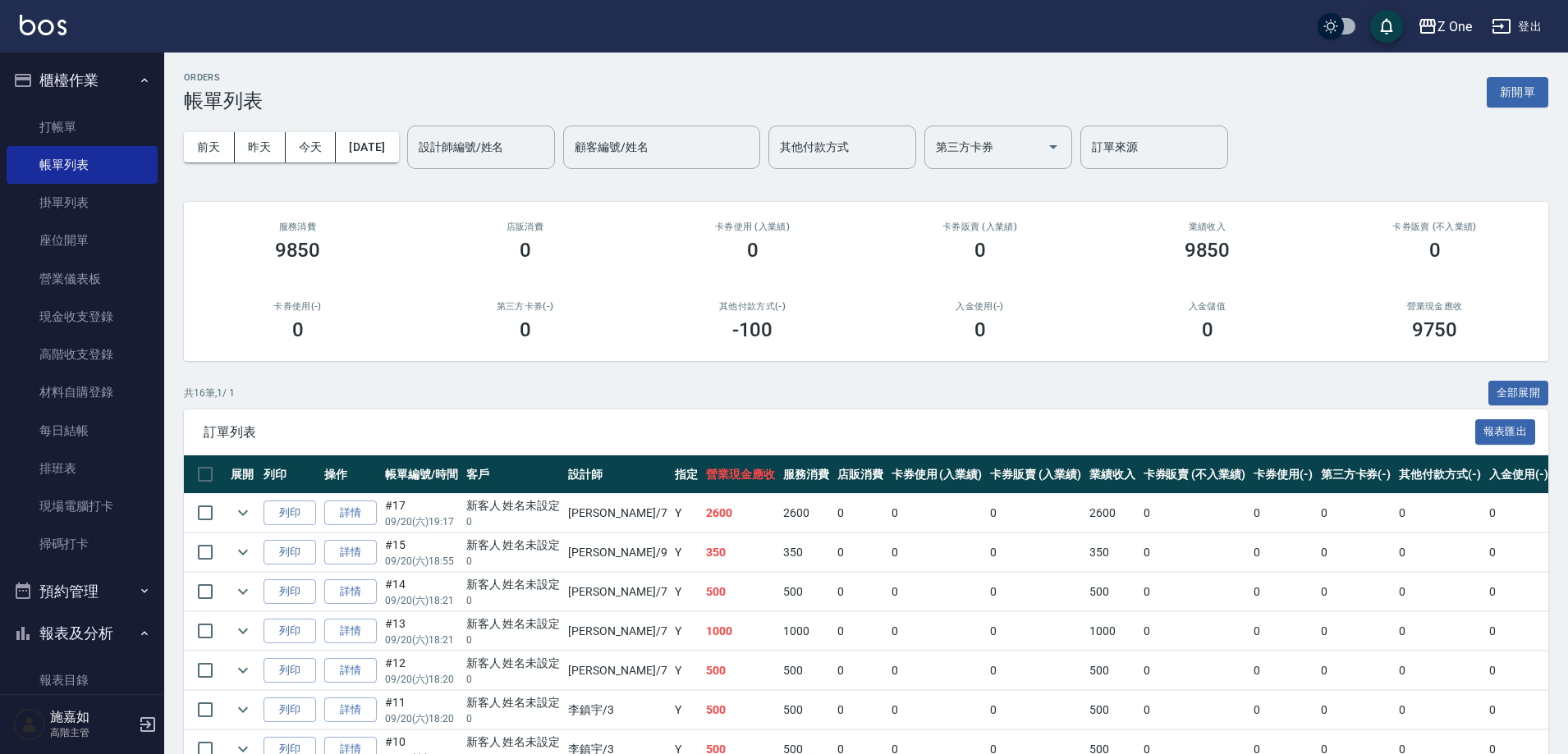
click at [138, 83] on icon "button" at bounding box center [145, 80] width 13 height 13
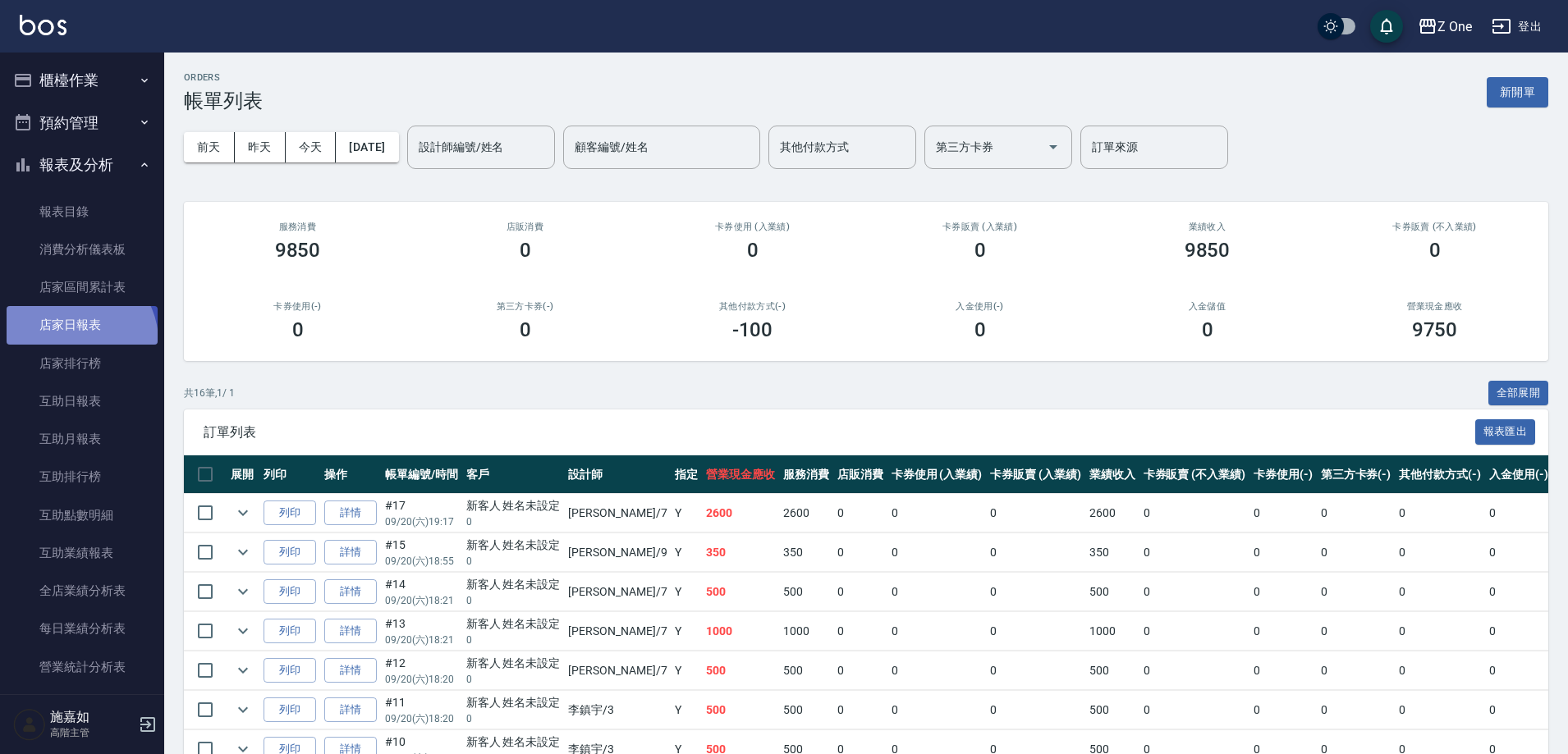
click at [75, 341] on link "店家日報表" at bounding box center [82, 325] width 151 height 38
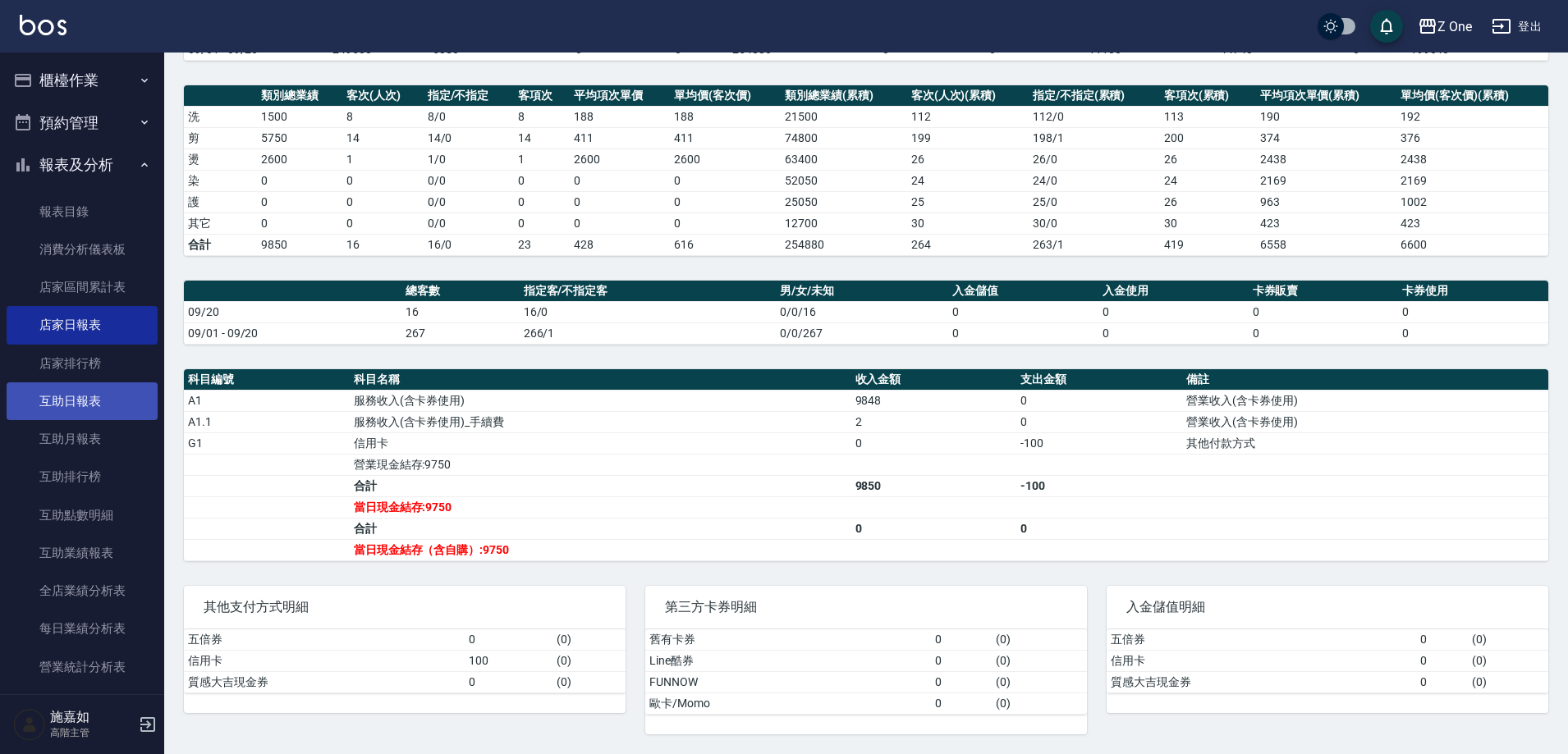
scroll to position [493, 0]
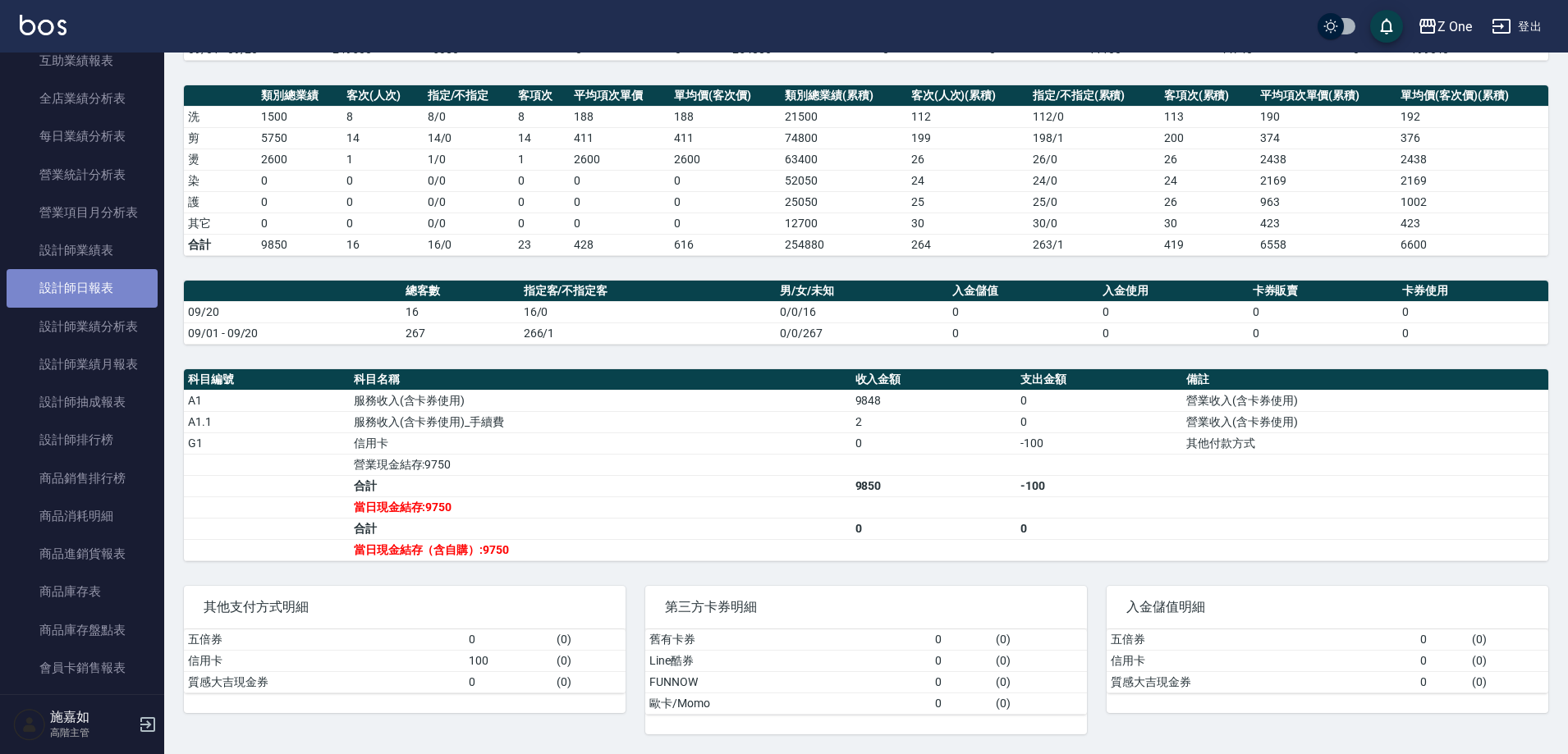
click at [89, 287] on link "設計師日報表" at bounding box center [82, 289] width 151 height 38
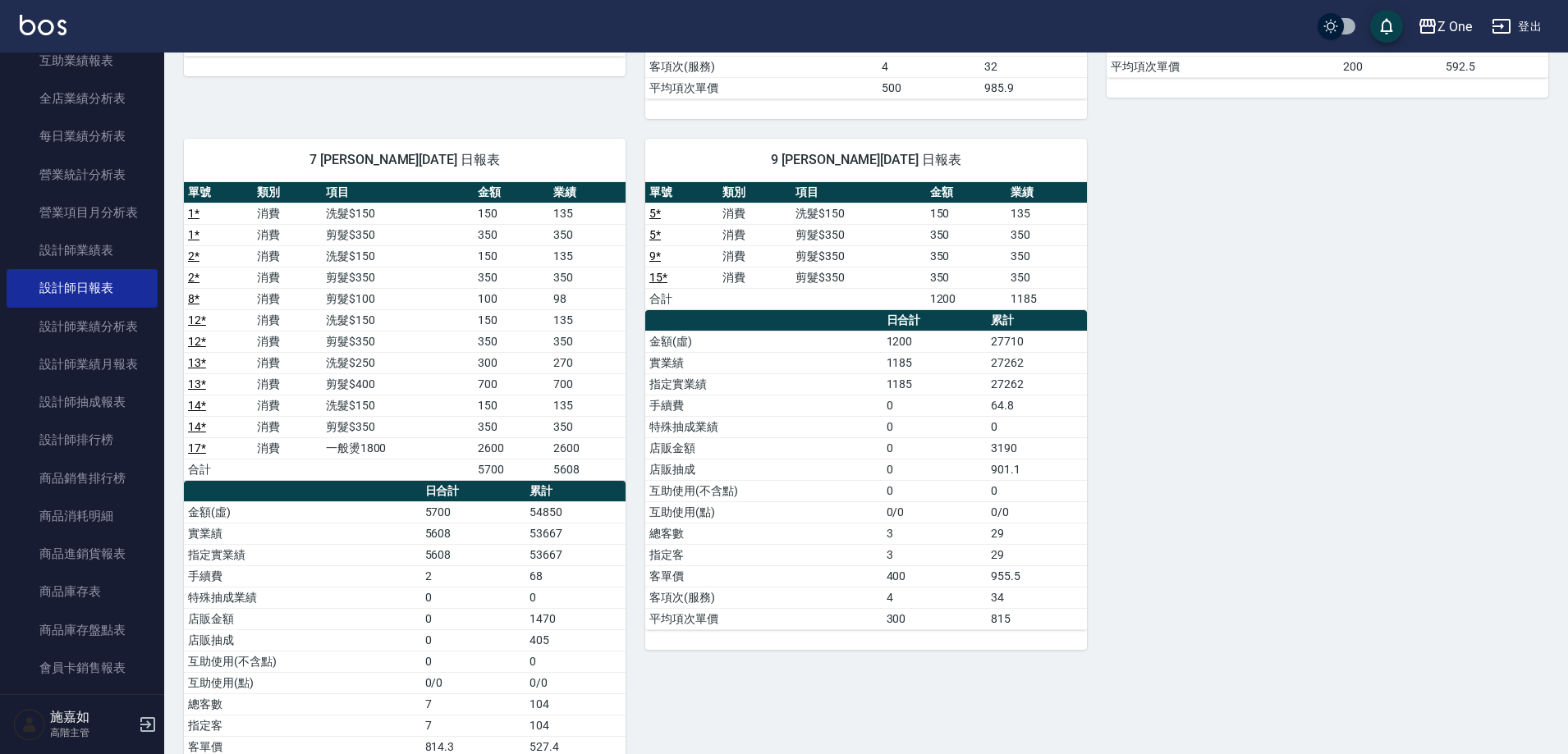
scroll to position [661, 0]
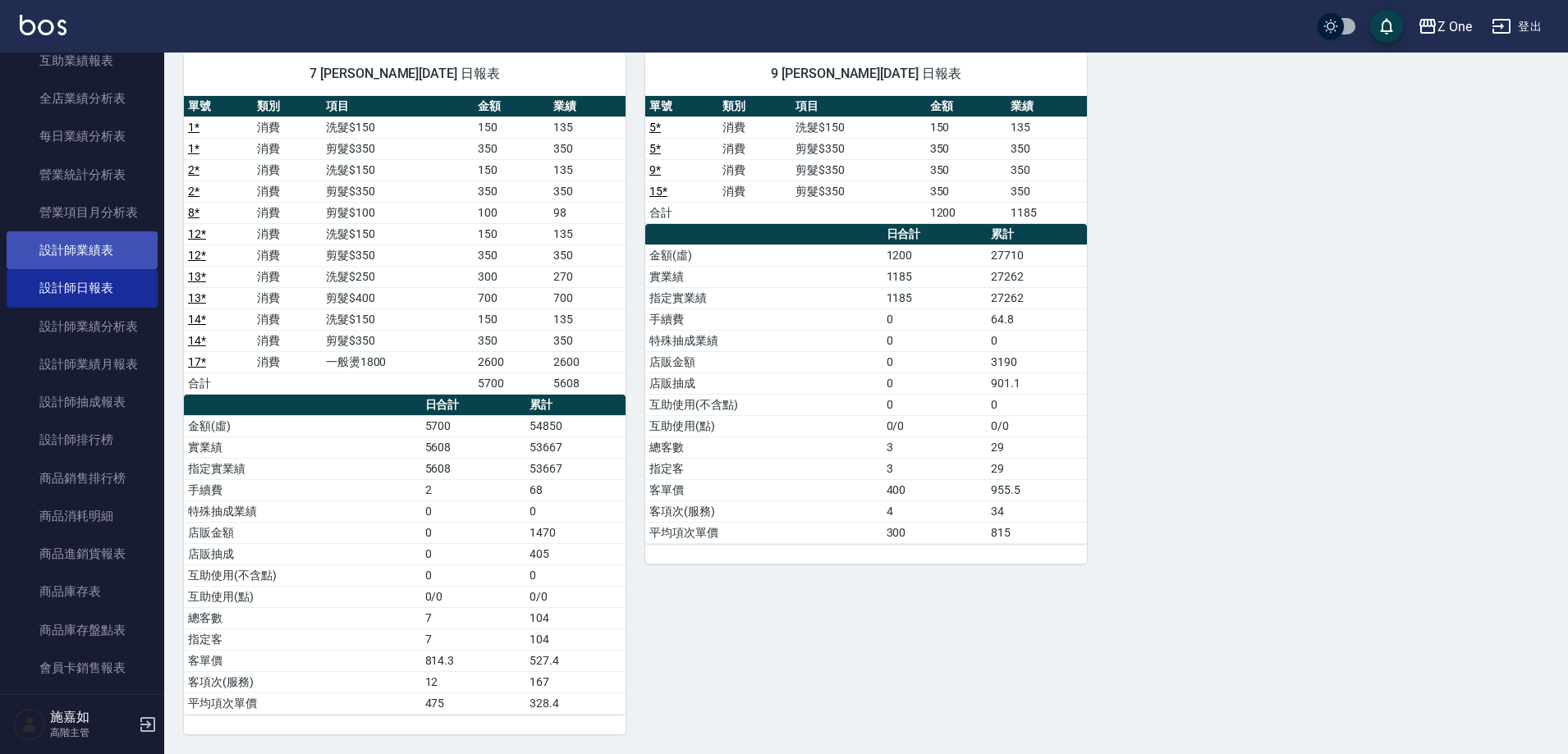
click at [101, 236] on link "設計師業績表" at bounding box center [82, 251] width 151 height 38
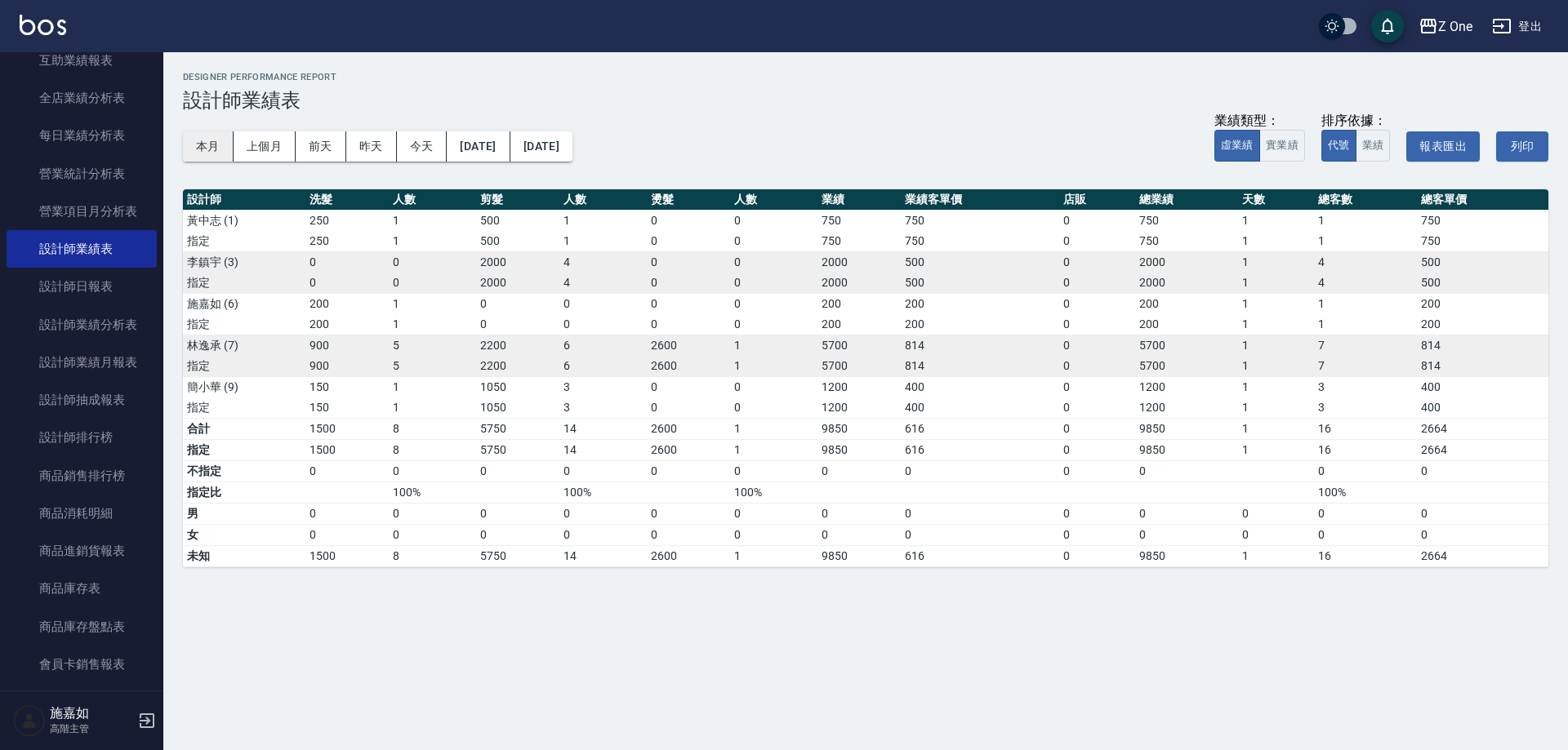
click at [201, 138] on button "本月" at bounding box center [208, 146] width 51 height 30
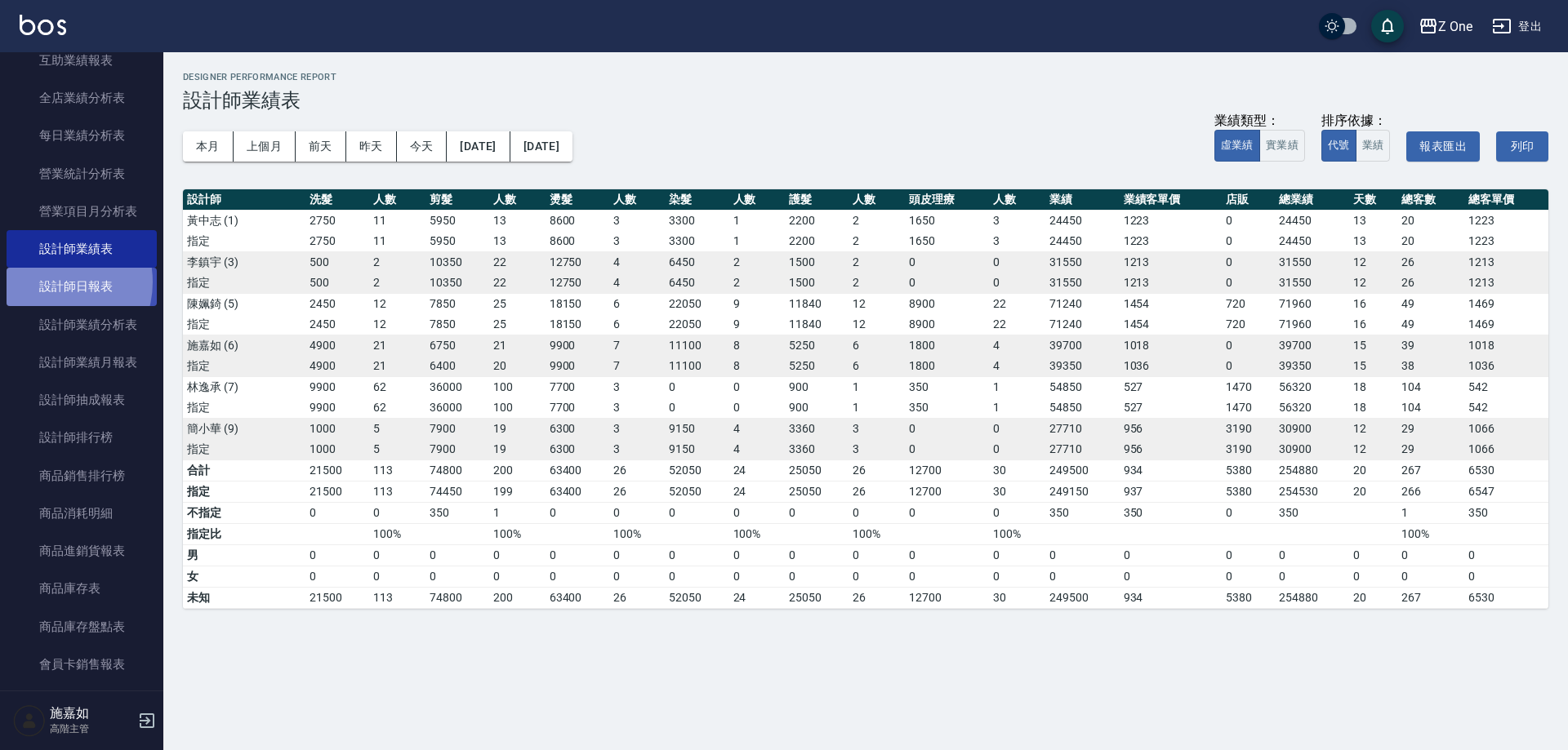
click at [49, 281] on link "設計師日報表" at bounding box center [81, 287] width 151 height 38
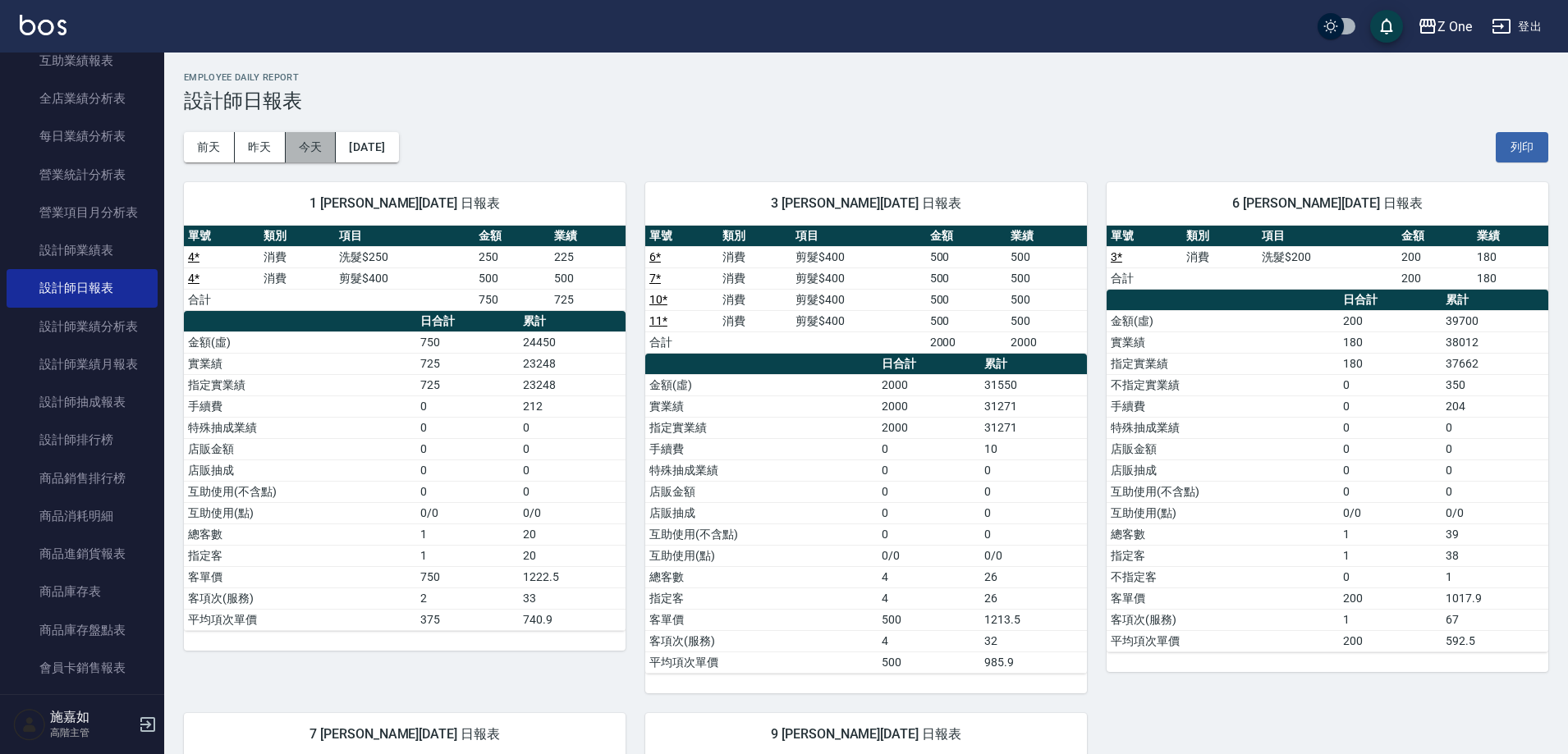
click at [304, 149] on button "今天" at bounding box center [311, 147] width 51 height 31
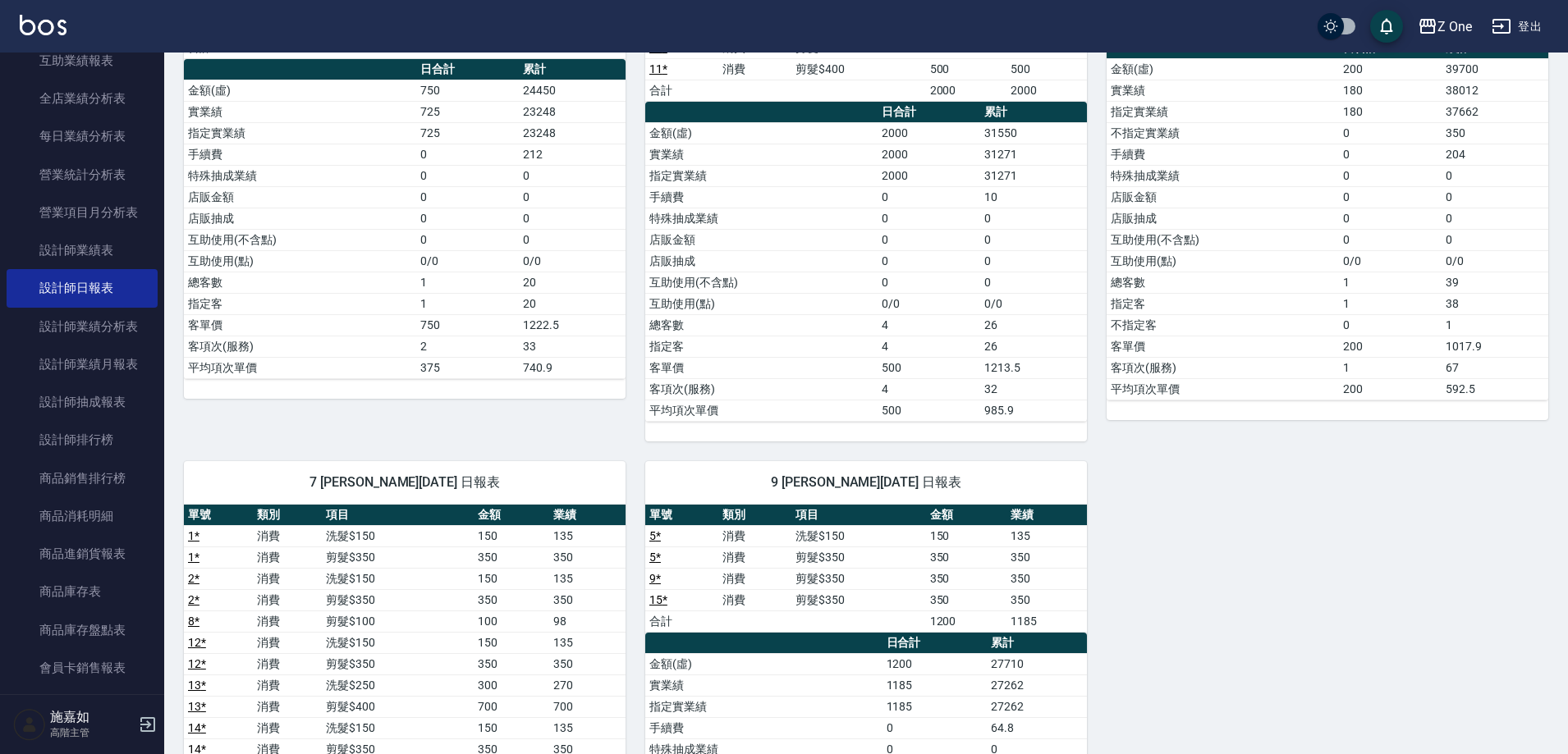
scroll to position [246, 0]
